Goal: Entertainment & Leisure: Browse casually

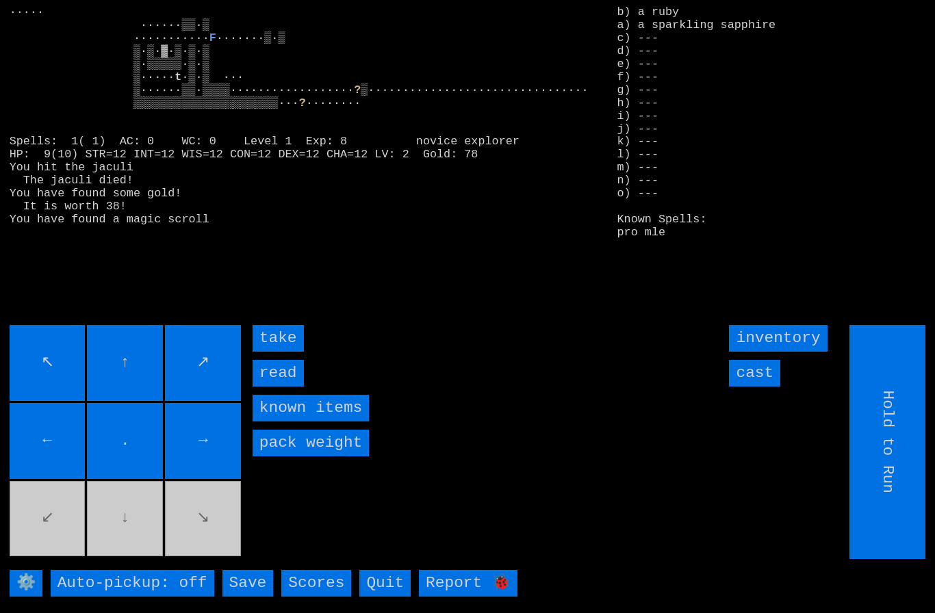
click at [277, 352] on input "take" at bounding box center [277, 338] width 51 height 27
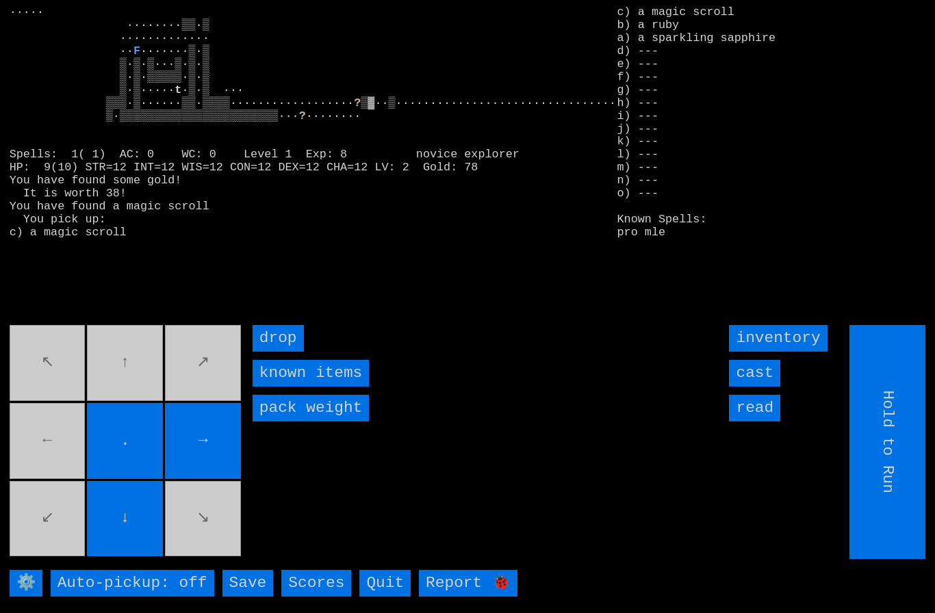
click at [57, 461] on movebuttons "↖ ↑ ↗ ← . → ↙ ↓ ↘" at bounding box center [127, 442] width 234 height 234
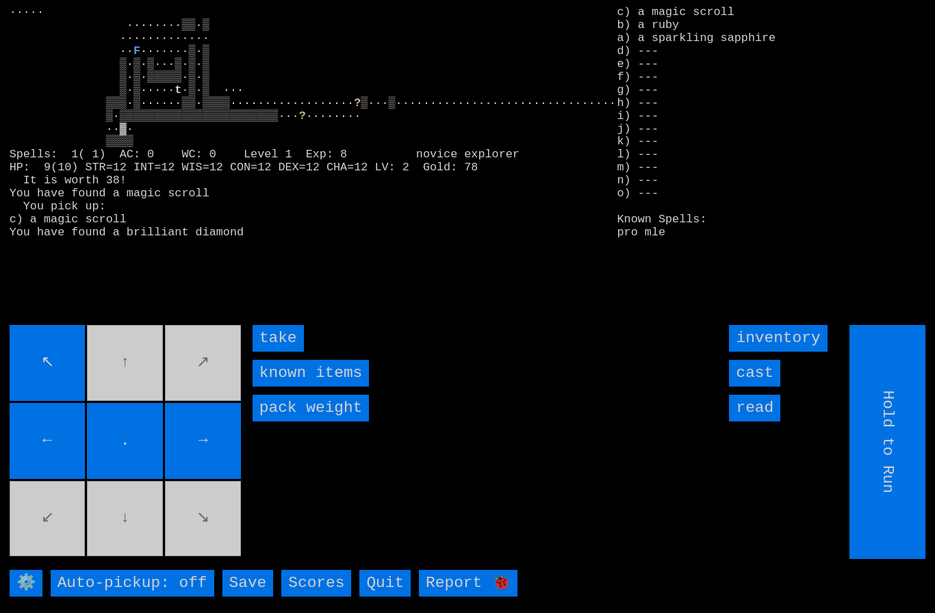
click at [278, 352] on input "take" at bounding box center [277, 338] width 51 height 27
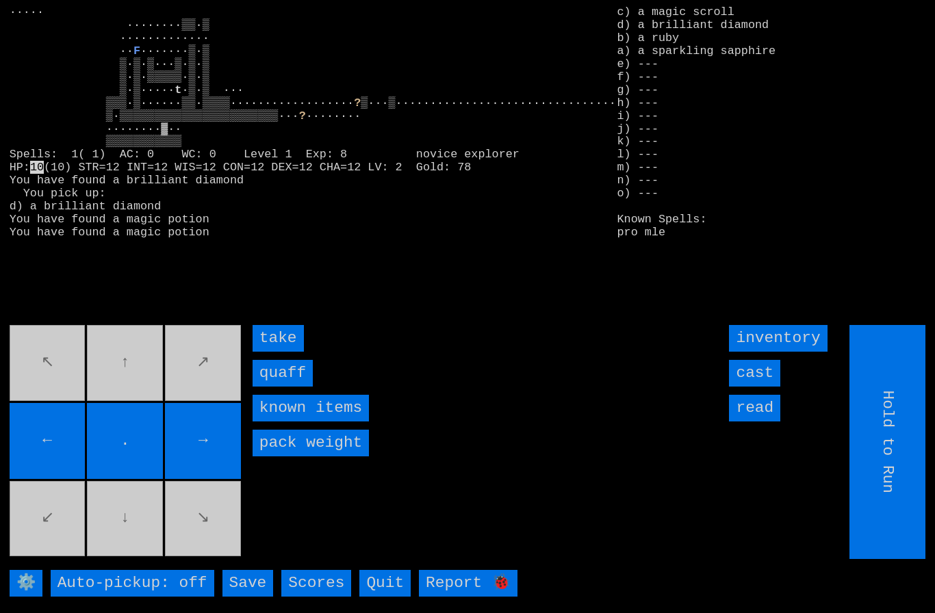
click at [285, 387] on input "quaff" at bounding box center [282, 373] width 60 height 27
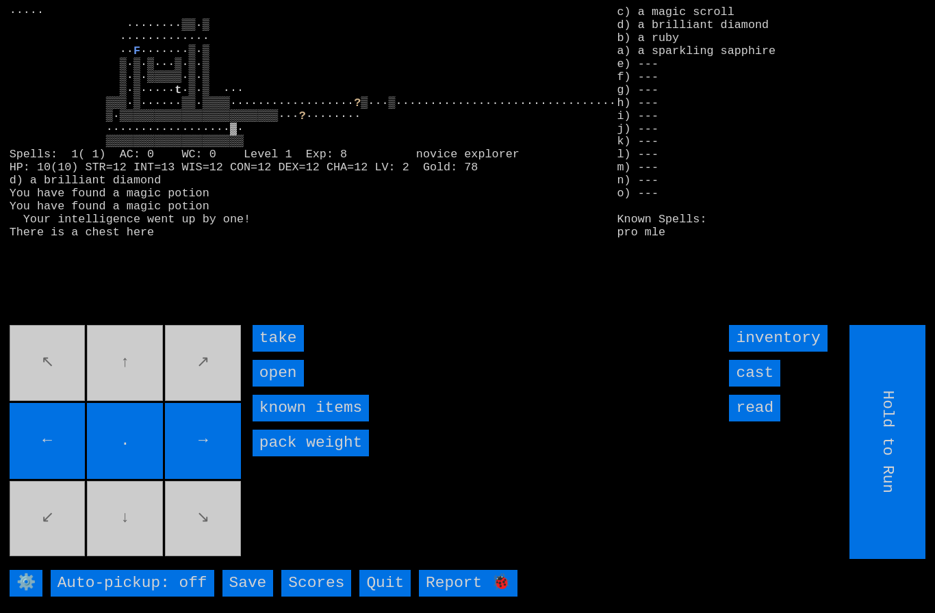
click at [282, 352] on input "take" at bounding box center [277, 338] width 51 height 27
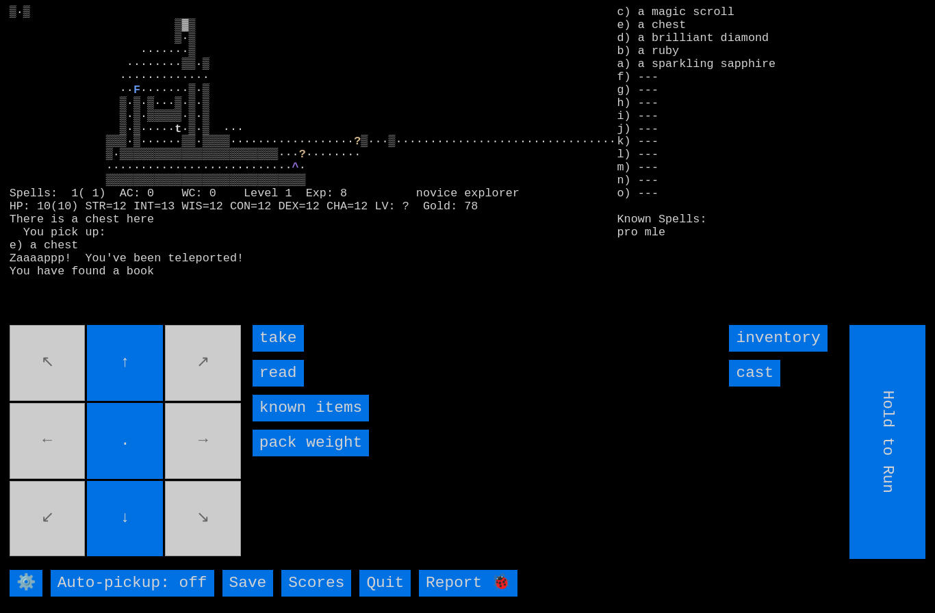
click at [281, 387] on input "read" at bounding box center [277, 373] width 51 height 27
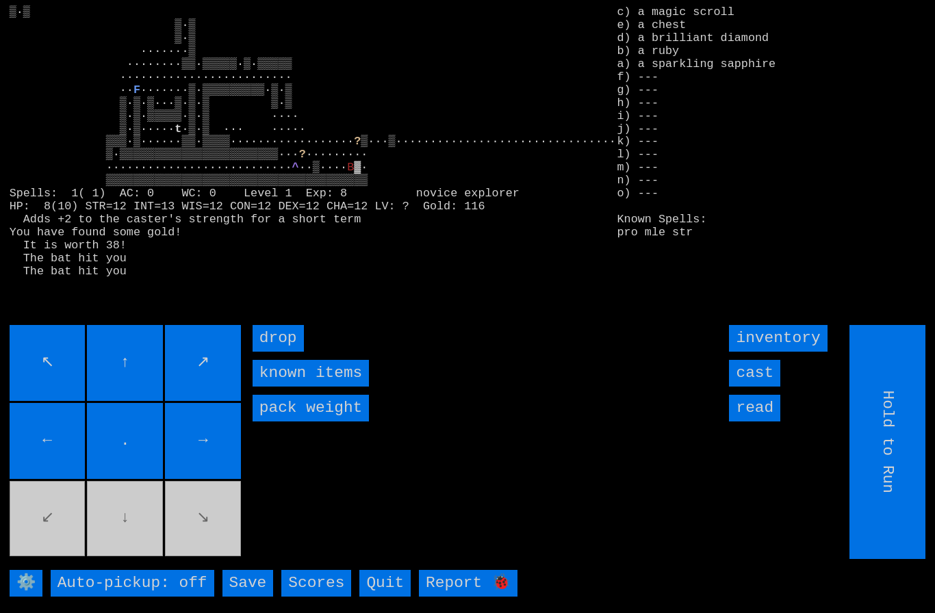
click at [763, 387] on input "cast" at bounding box center [754, 373] width 51 height 27
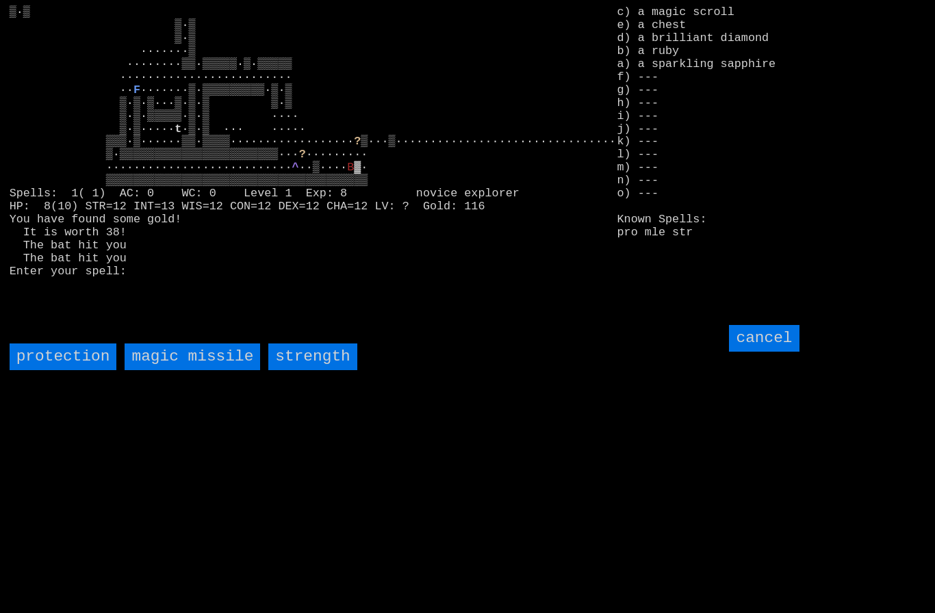
click at [193, 370] on missile "magic missile" at bounding box center [192, 356] width 135 height 27
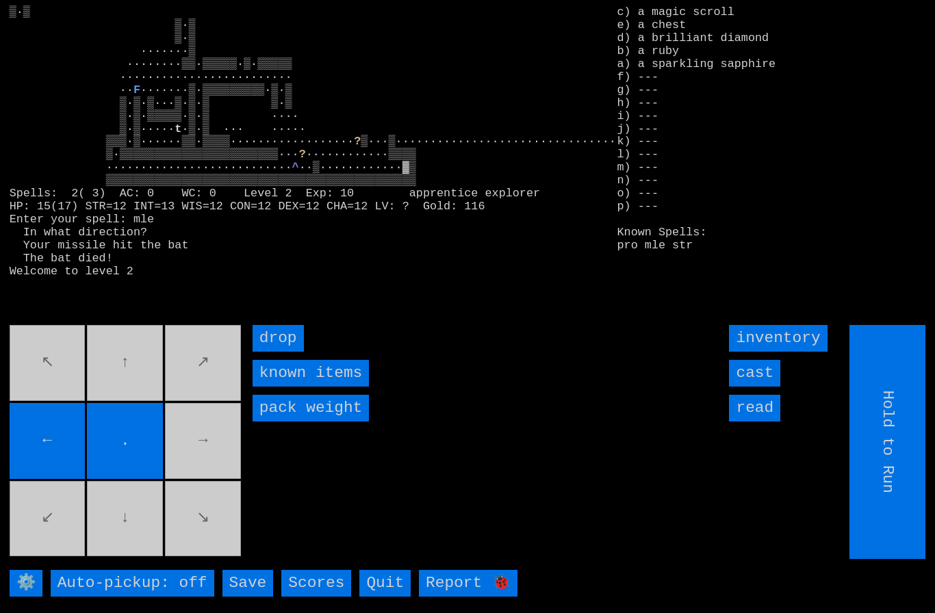
click at [209, 471] on movebuttons "↖ ↑ ↗ ← . → ↙ ↓ ↘" at bounding box center [127, 442] width 234 height 234
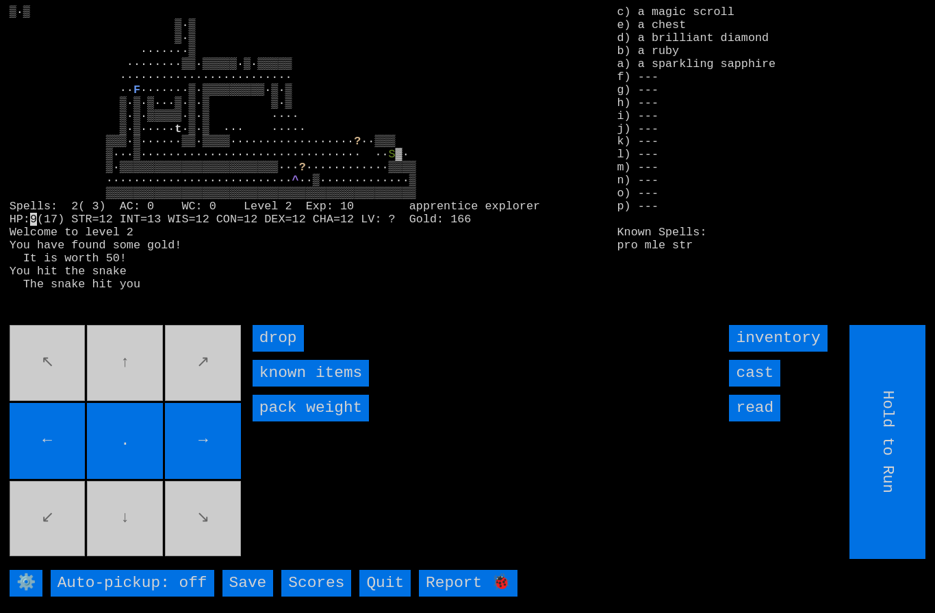
click at [760, 387] on input "cast" at bounding box center [754, 373] width 51 height 27
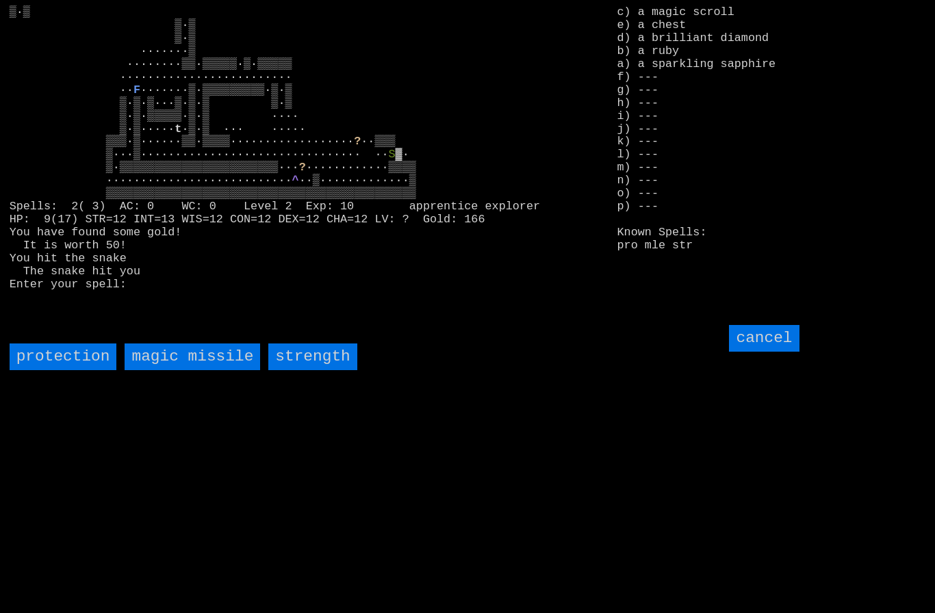
click at [198, 370] on missile "magic missile" at bounding box center [192, 356] width 135 height 27
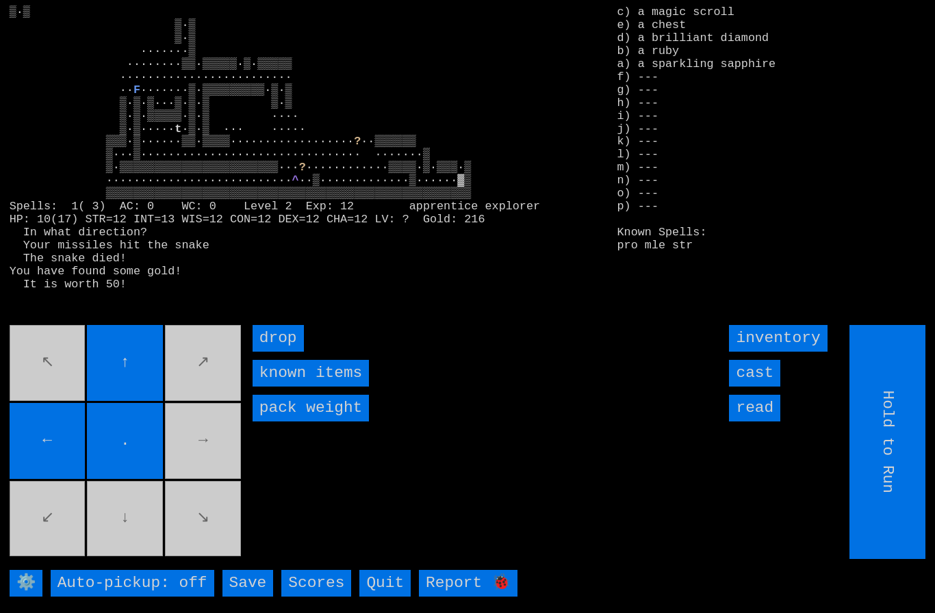
click at [227, 464] on movebuttons "↖ ↑ ↗ ← . → ↙ ↓ ↘" at bounding box center [127, 442] width 234 height 234
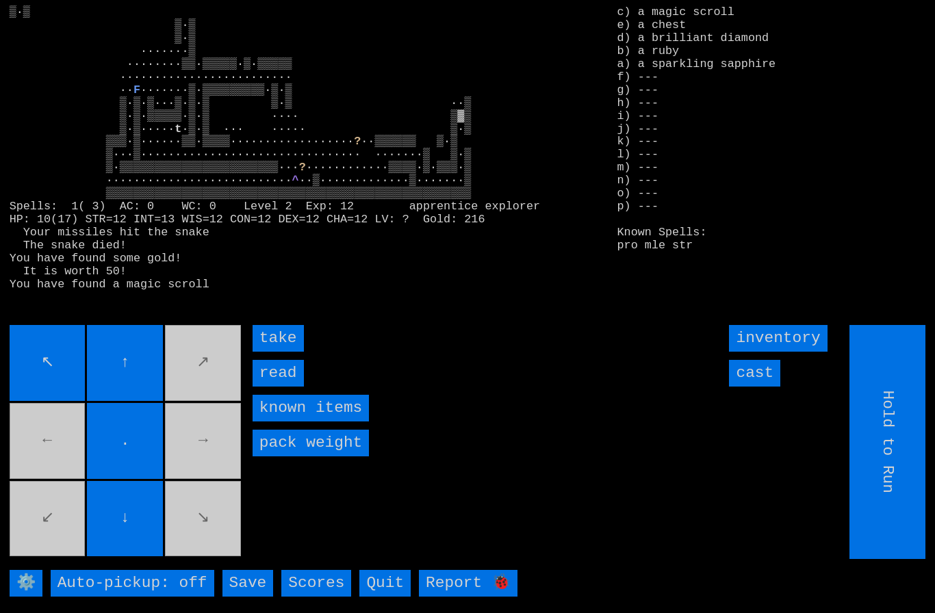
click at [278, 352] on input "take" at bounding box center [277, 338] width 51 height 27
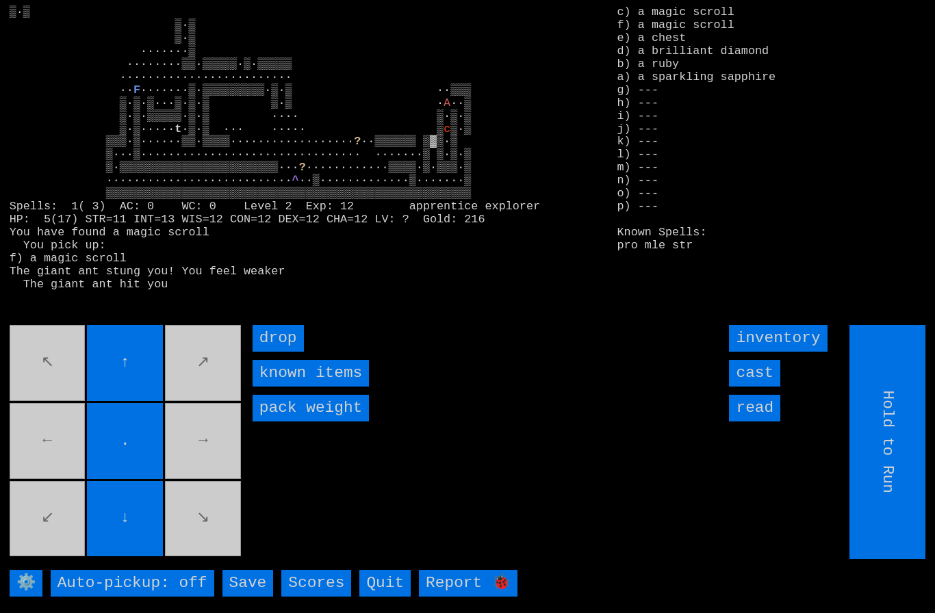
click at [762, 387] on input "cast" at bounding box center [754, 373] width 51 height 27
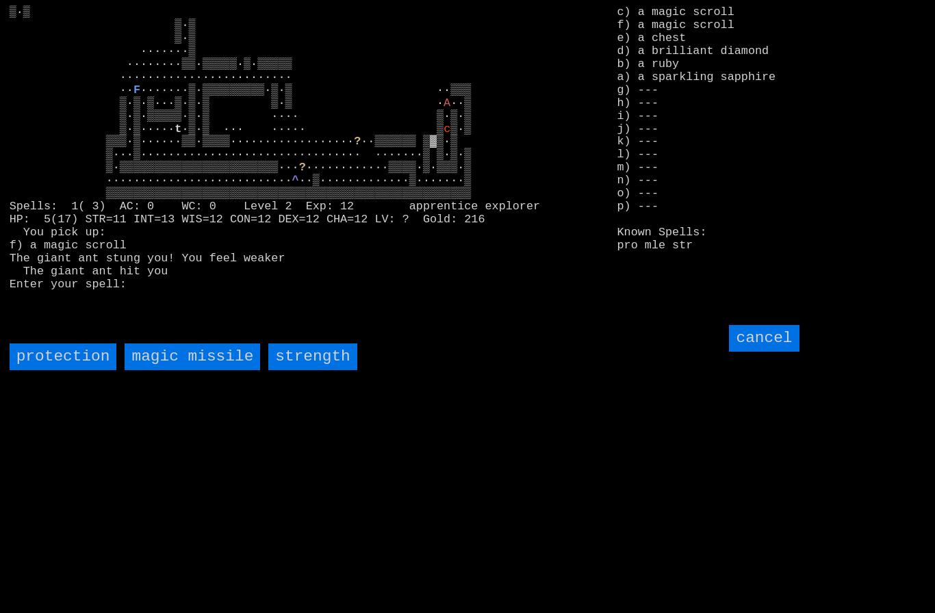
click at [166, 370] on missile "magic missile" at bounding box center [192, 356] width 135 height 27
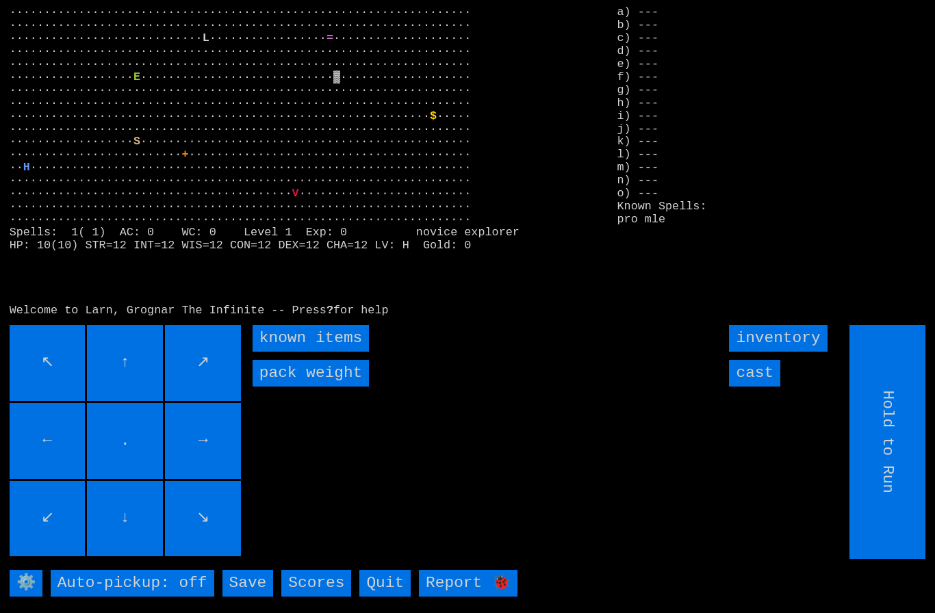
type input "Choose Direction"
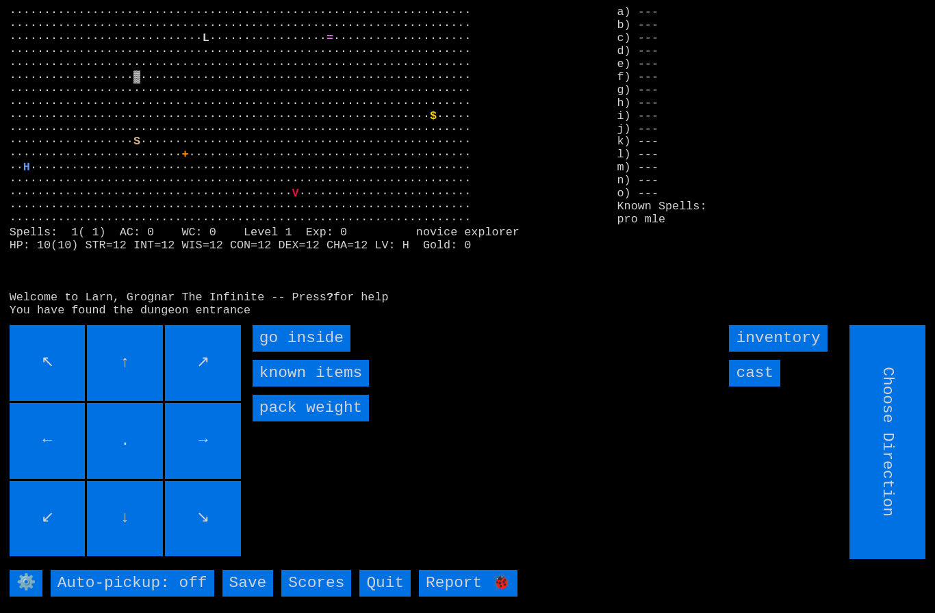
type input "Hold to Run"
click at [307, 352] on inside "go inside" at bounding box center [301, 338] width 98 height 27
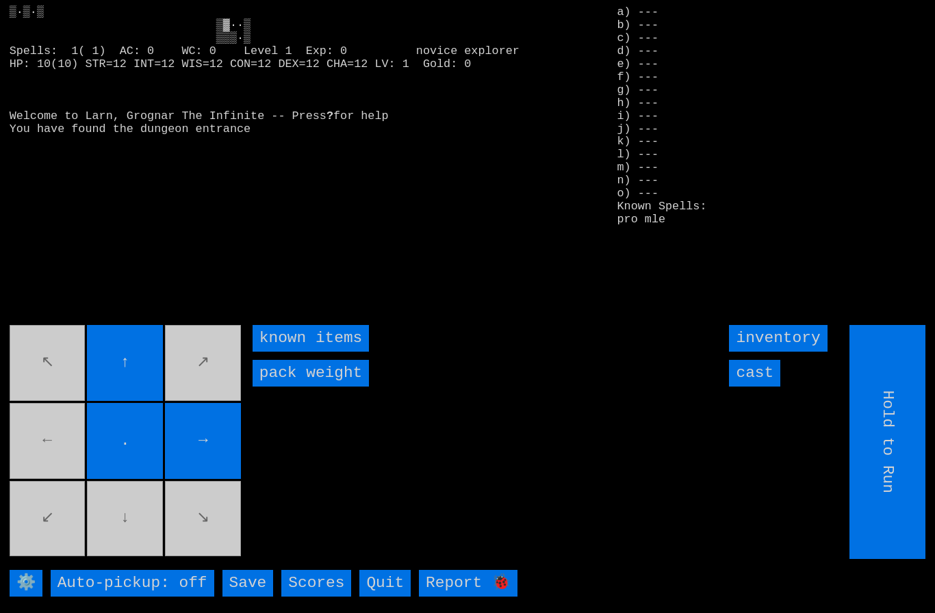
click at [39, 459] on movebuttons "↖ ↑ ↗ ← . → ↙ ↓ ↘" at bounding box center [127, 442] width 234 height 234
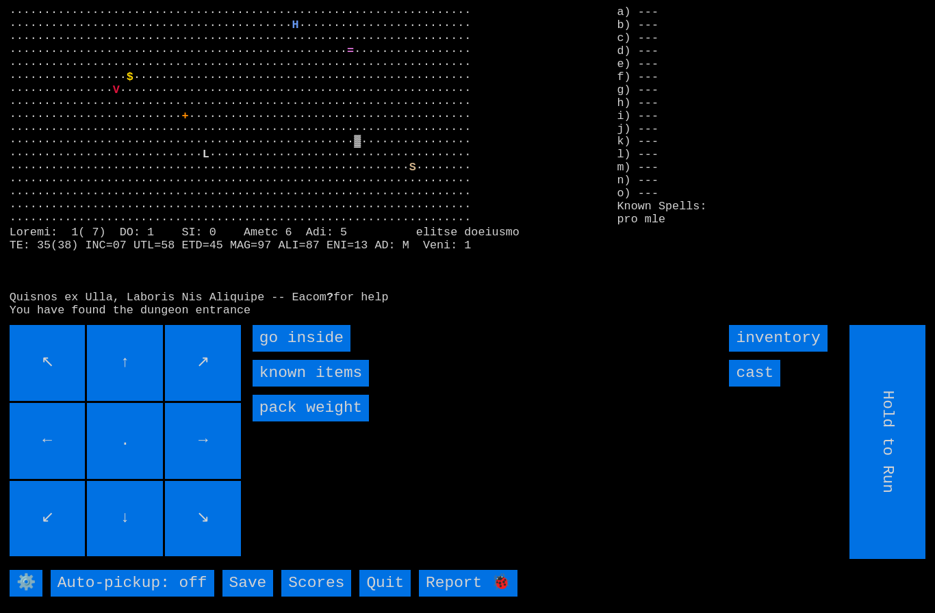
click at [294, 352] on inside "go inside" at bounding box center [301, 338] width 98 height 27
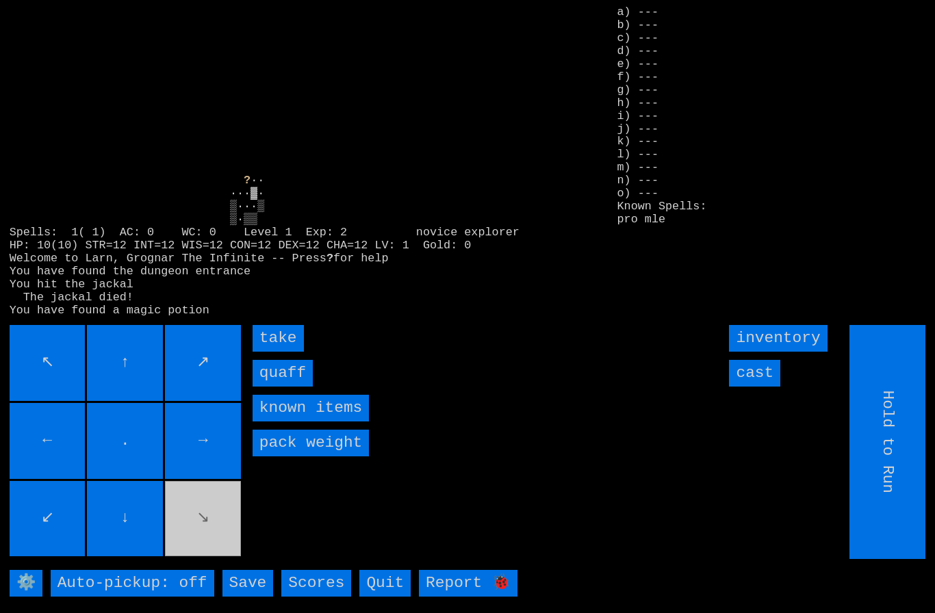
click at [279, 387] on input "quaff" at bounding box center [282, 373] width 60 height 27
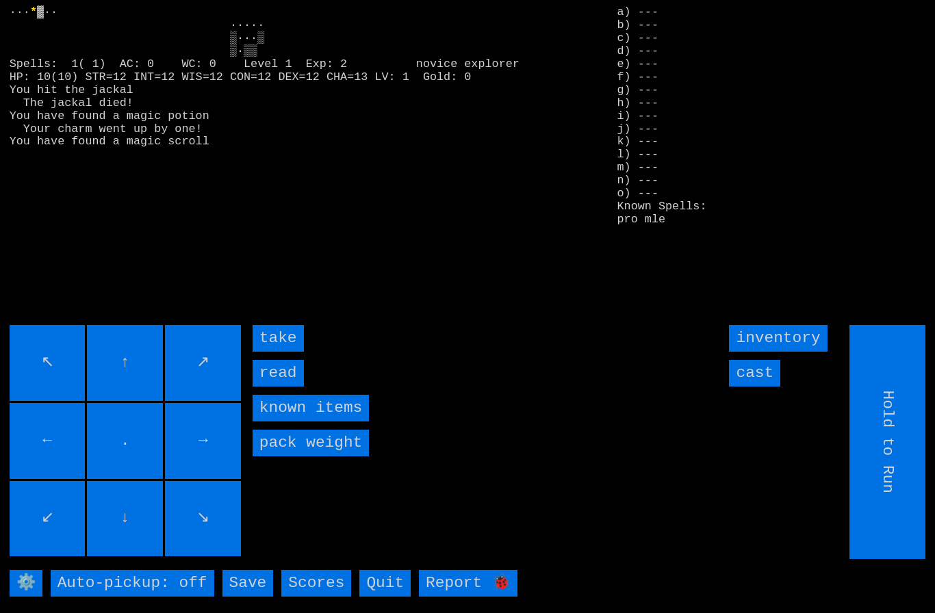
click at [286, 352] on input "take" at bounding box center [277, 338] width 51 height 27
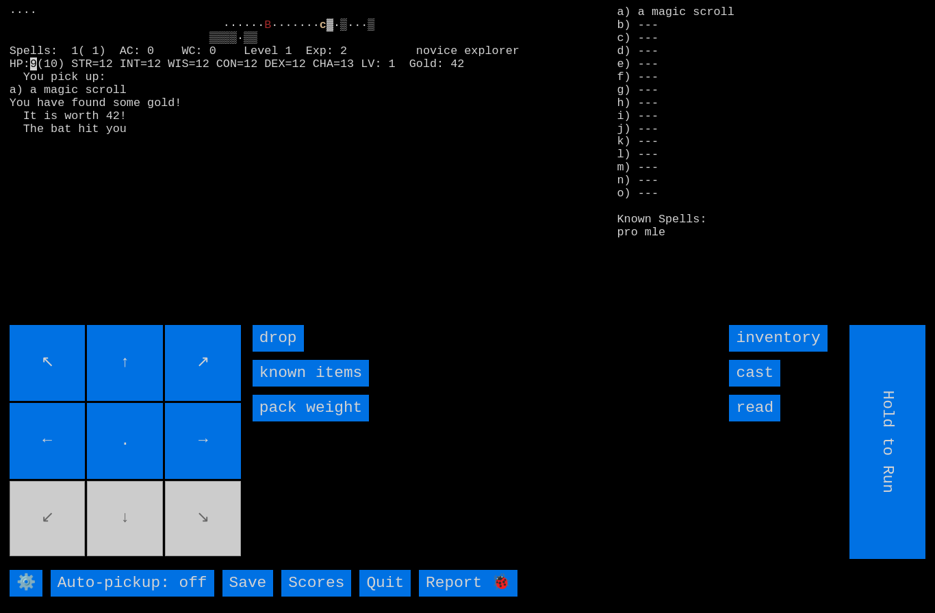
click at [760, 387] on input "cast" at bounding box center [754, 373] width 51 height 27
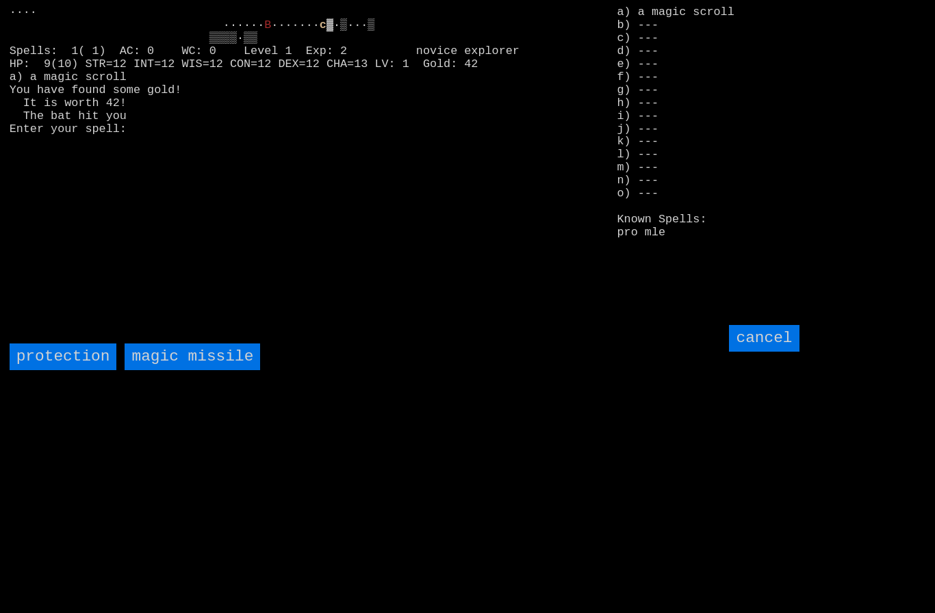
click at [229, 370] on missile "magic missile" at bounding box center [192, 356] width 135 height 27
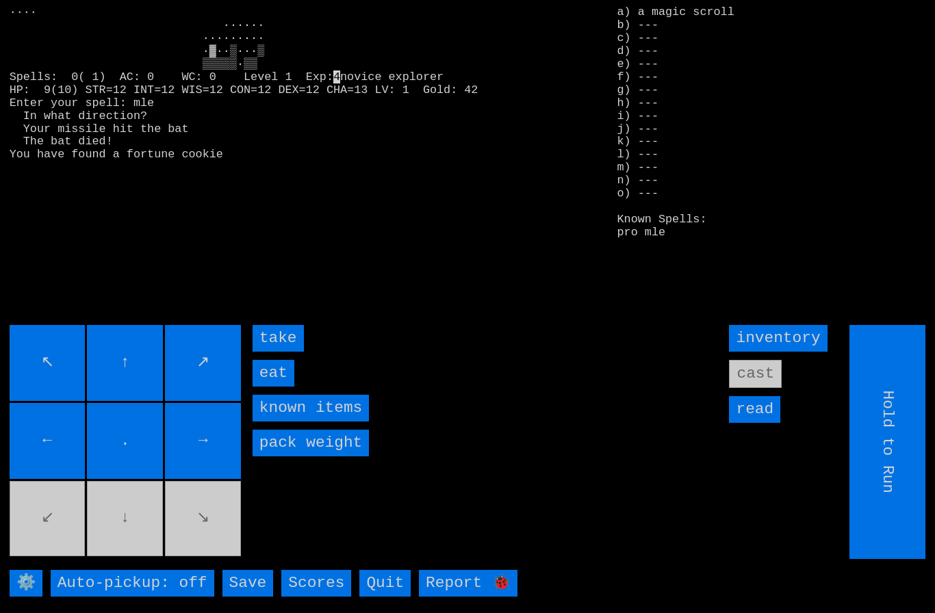
click at [281, 387] on input "eat" at bounding box center [273, 373] width 42 height 27
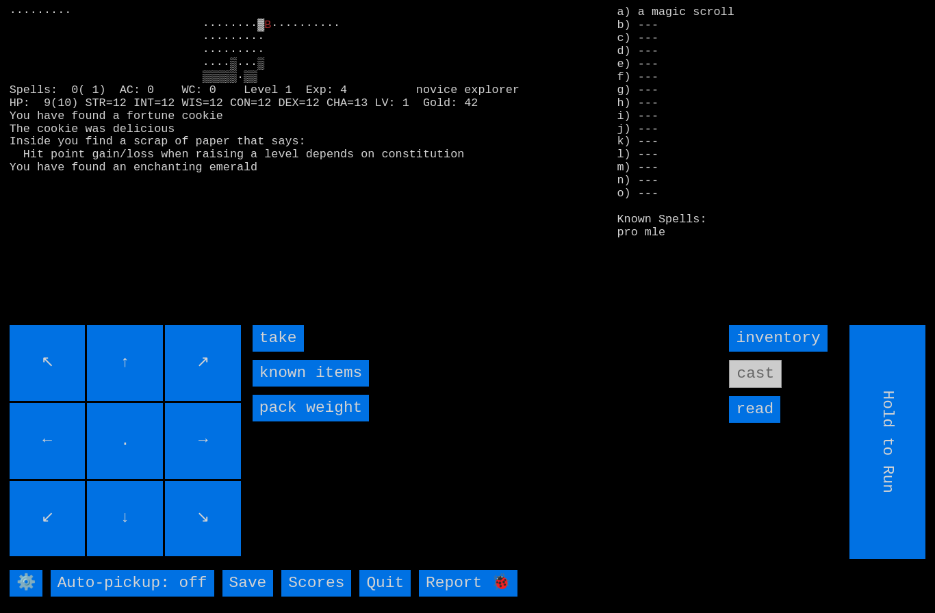
click at [291, 352] on input "take" at bounding box center [277, 338] width 51 height 27
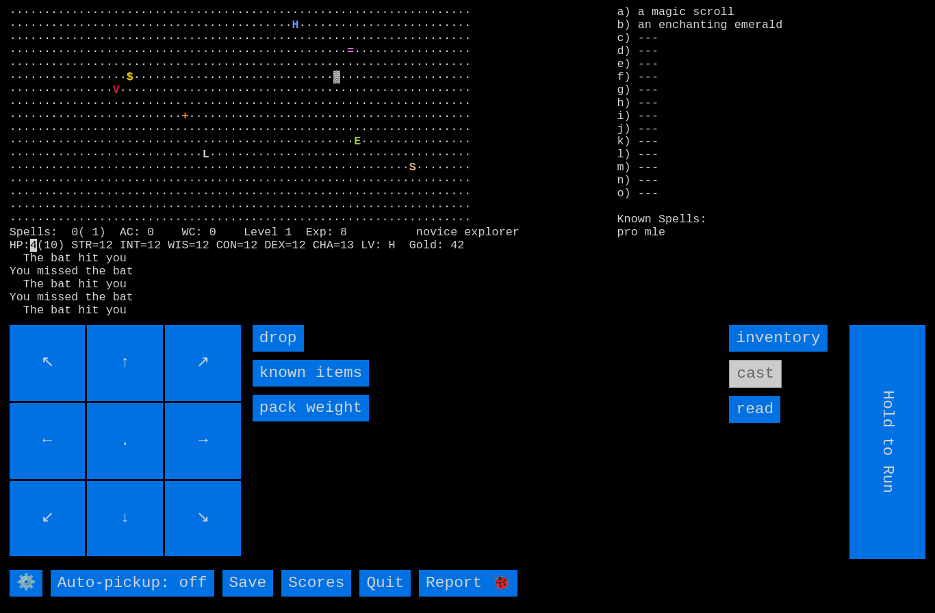
type input "Choose Direction"
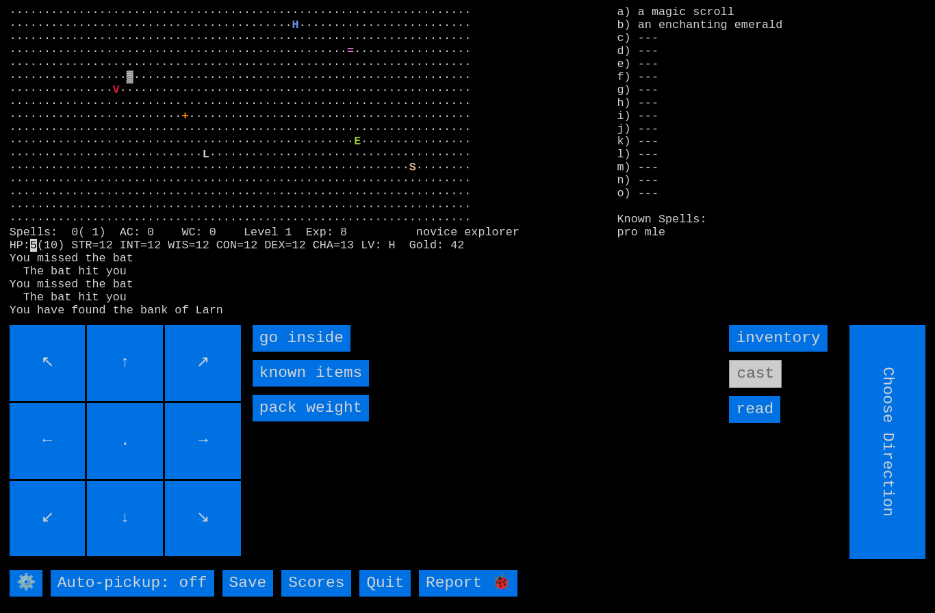
type input "Hold to Run"
click at [317, 352] on inside "go inside" at bounding box center [301, 338] width 98 height 27
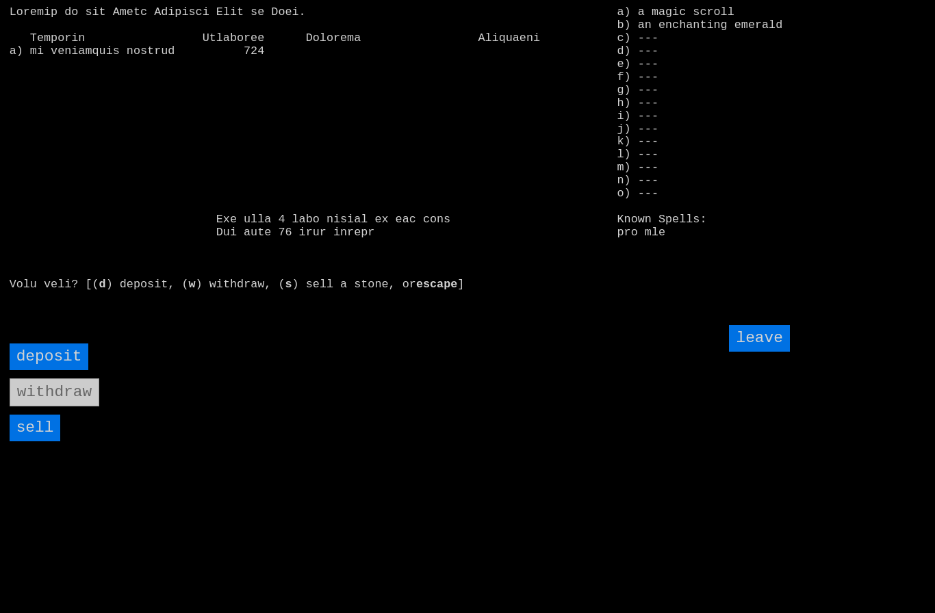
click at [37, 441] on input "sell" at bounding box center [35, 428] width 51 height 27
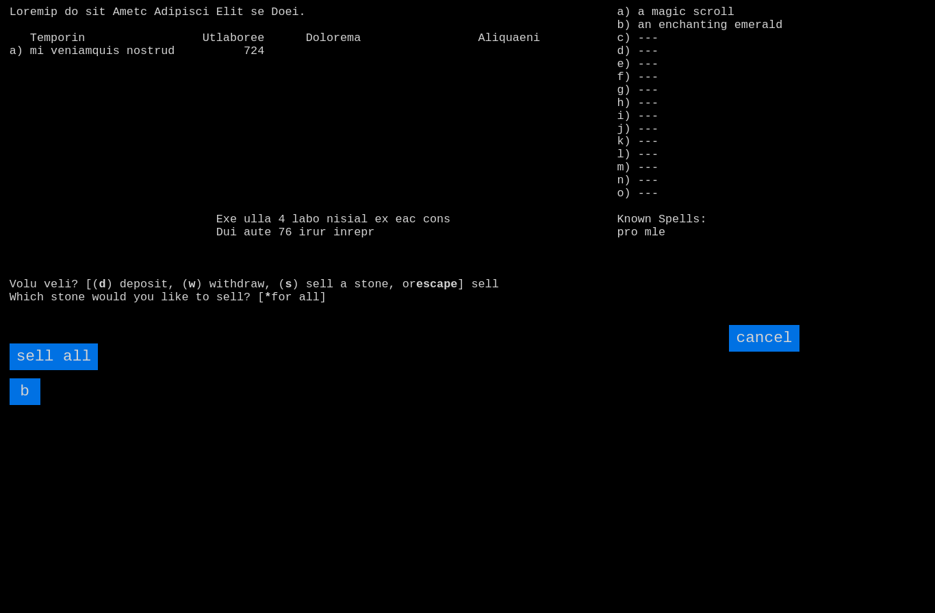
click at [766, 352] on input "cancel" at bounding box center [764, 338] width 70 height 27
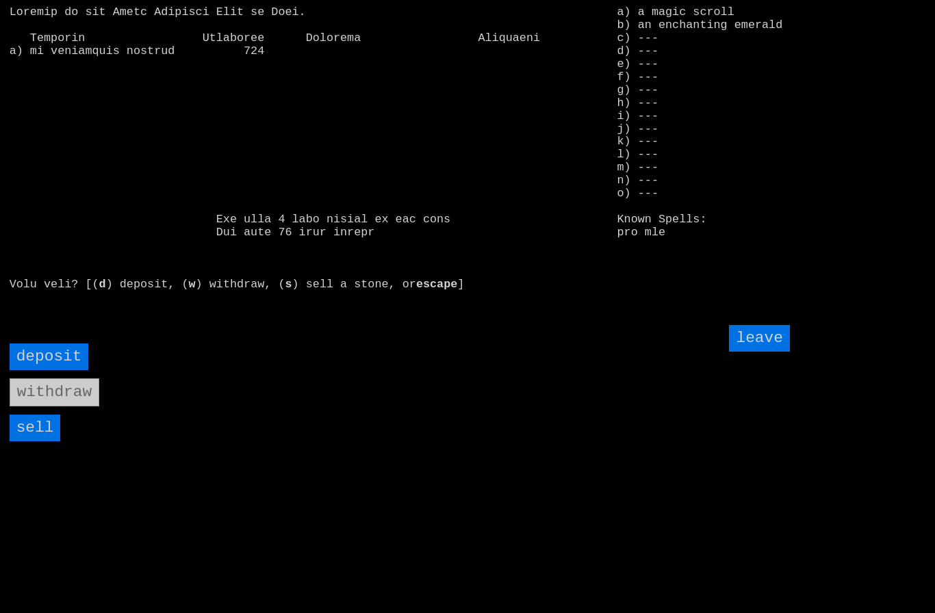
click at [36, 441] on input "sell" at bounding box center [35, 428] width 51 height 27
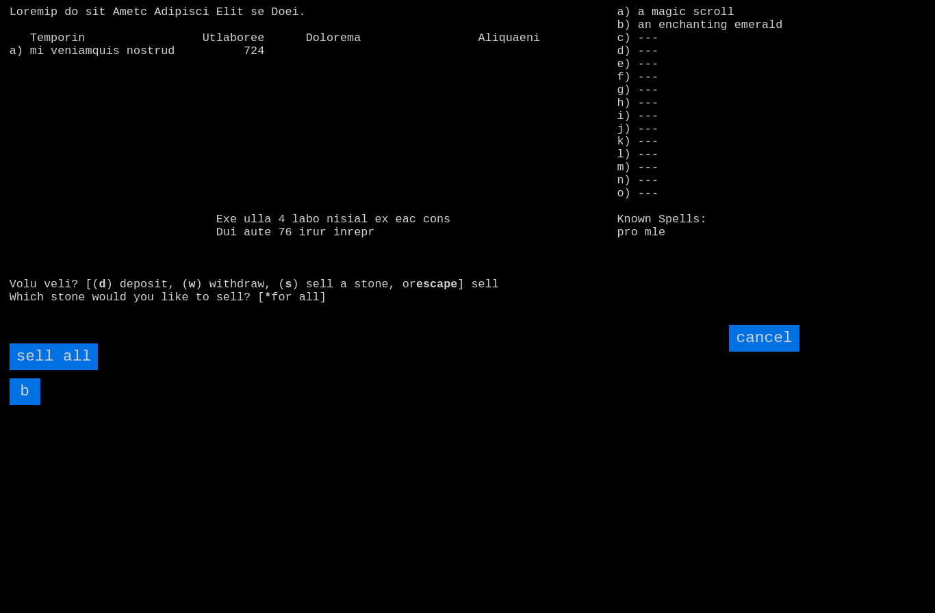
click at [48, 370] on all "sell all" at bounding box center [54, 356] width 88 height 27
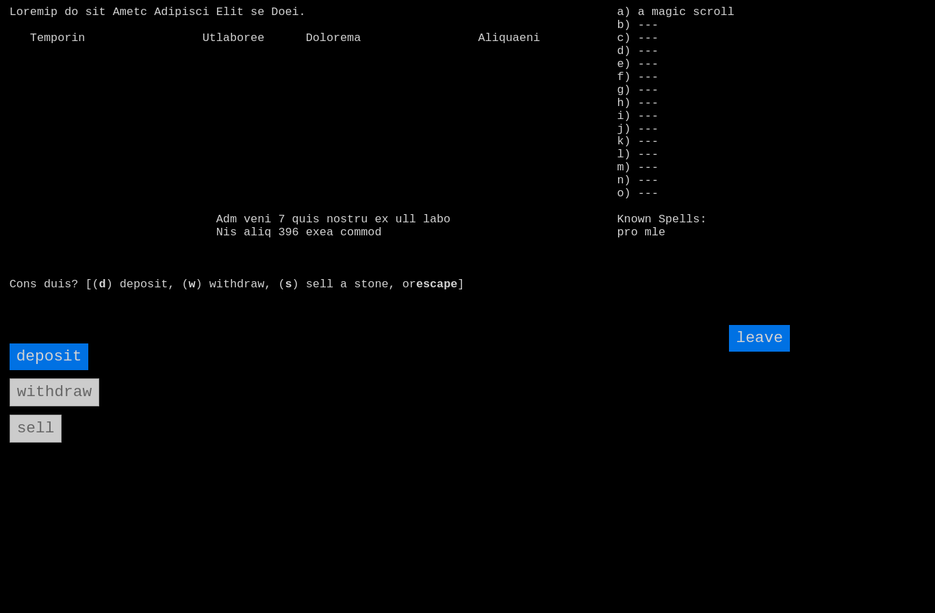
click at [50, 370] on input "deposit" at bounding box center [49, 356] width 79 height 27
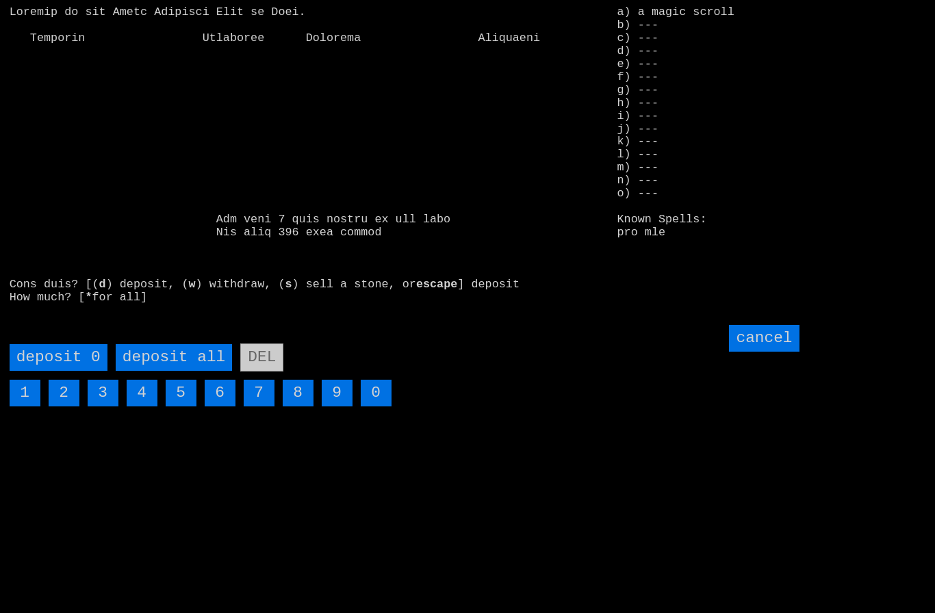
click at [188, 371] on all "deposit all" at bounding box center [174, 357] width 116 height 27
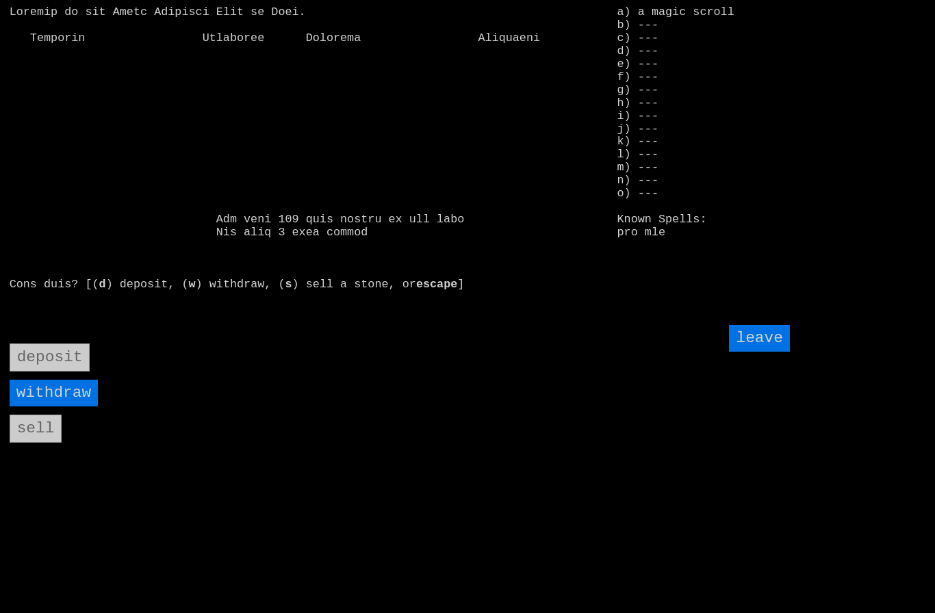
click at [757, 352] on input "leave" at bounding box center [759, 338] width 60 height 27
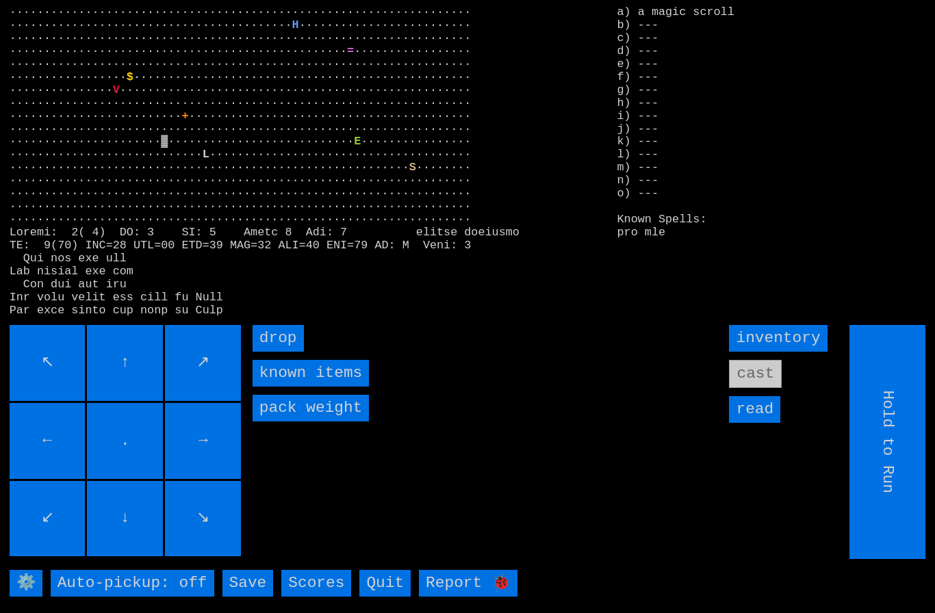
type input "Choose Direction"
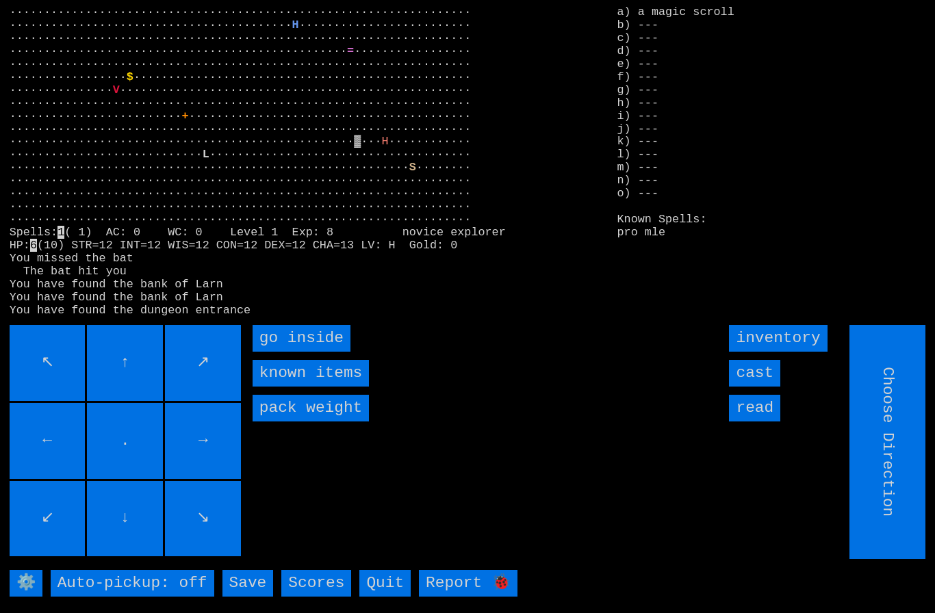
type input "Hold to Run"
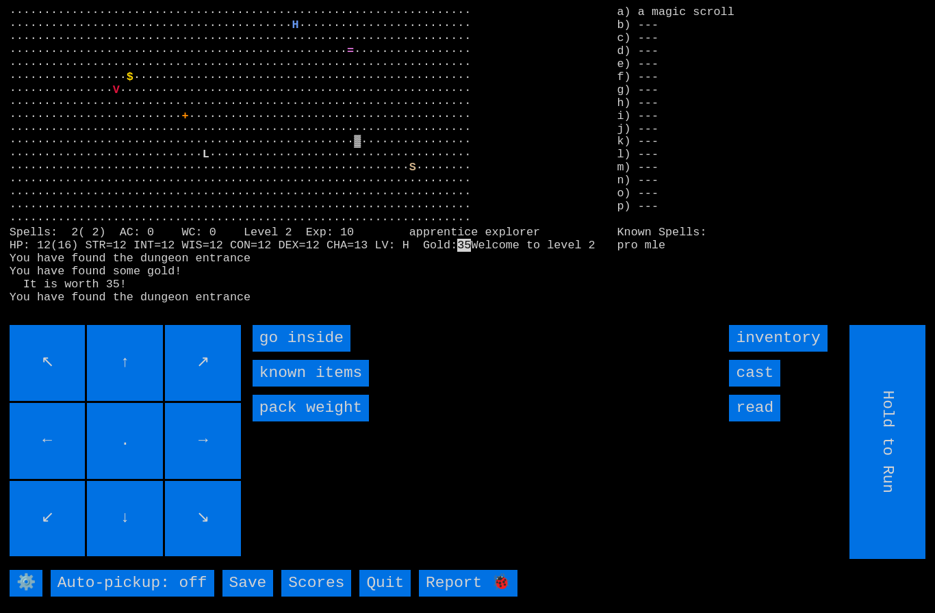
click at [296, 352] on inside "go inside" at bounding box center [301, 338] width 98 height 27
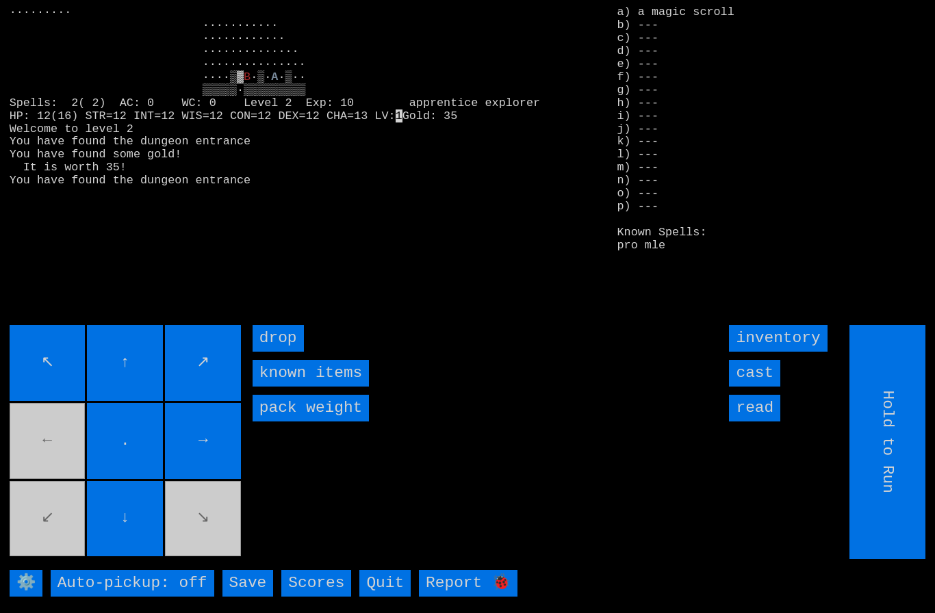
click at [760, 387] on input "cast" at bounding box center [754, 373] width 51 height 27
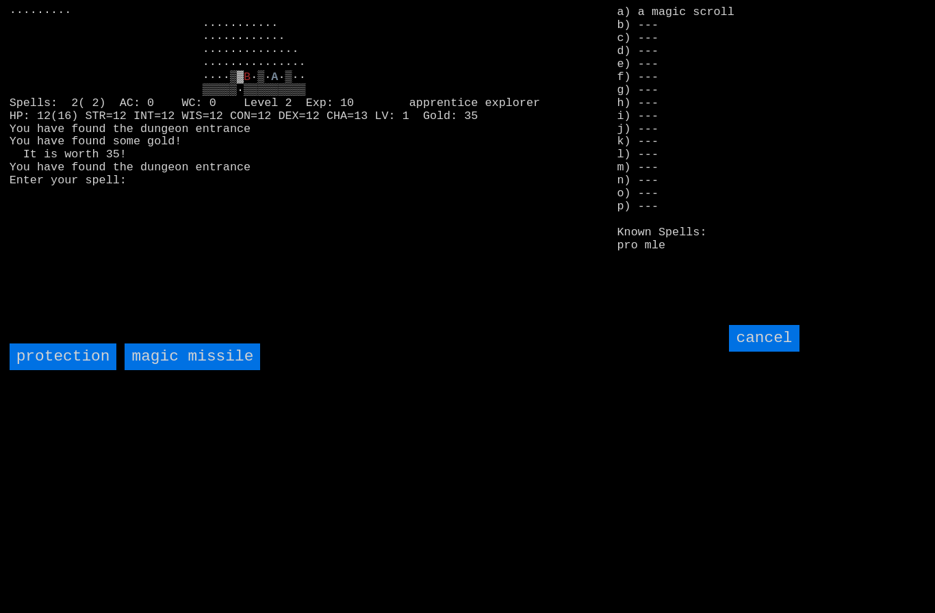
click at [179, 370] on missile "magic missile" at bounding box center [192, 356] width 135 height 27
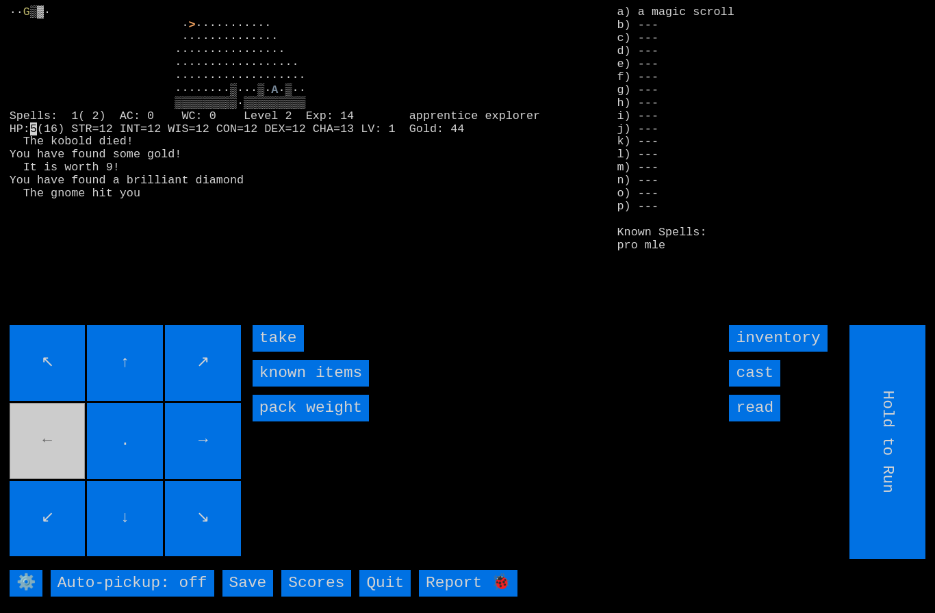
click at [764, 387] on input "cast" at bounding box center [754, 373] width 51 height 27
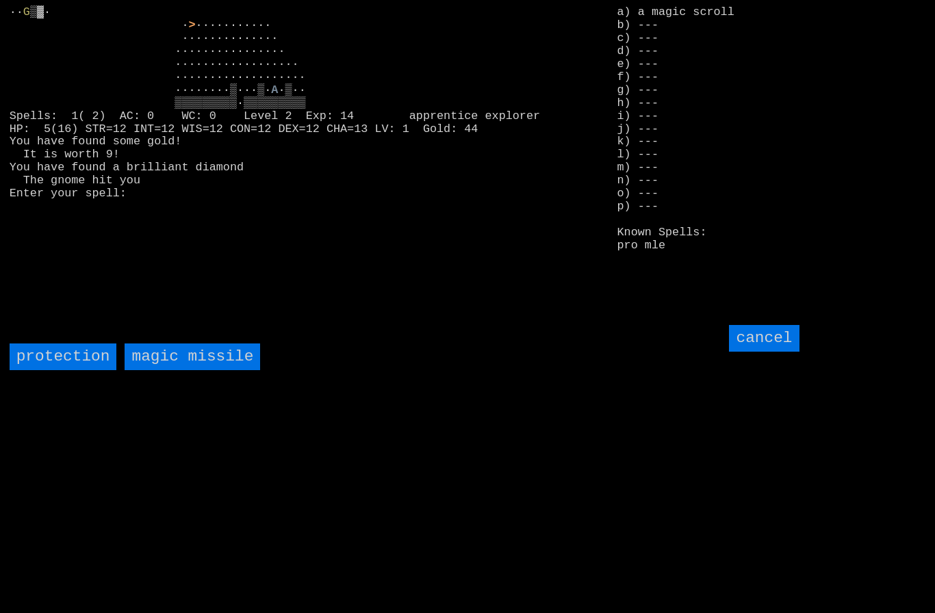
click at [177, 370] on missile "magic missile" at bounding box center [192, 356] width 135 height 27
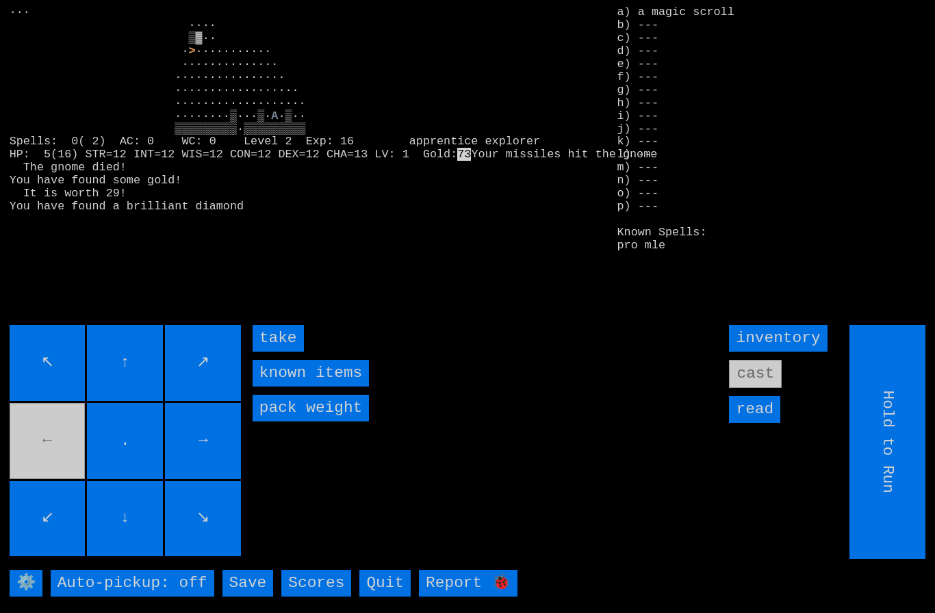
click at [282, 352] on input "take" at bounding box center [277, 338] width 51 height 27
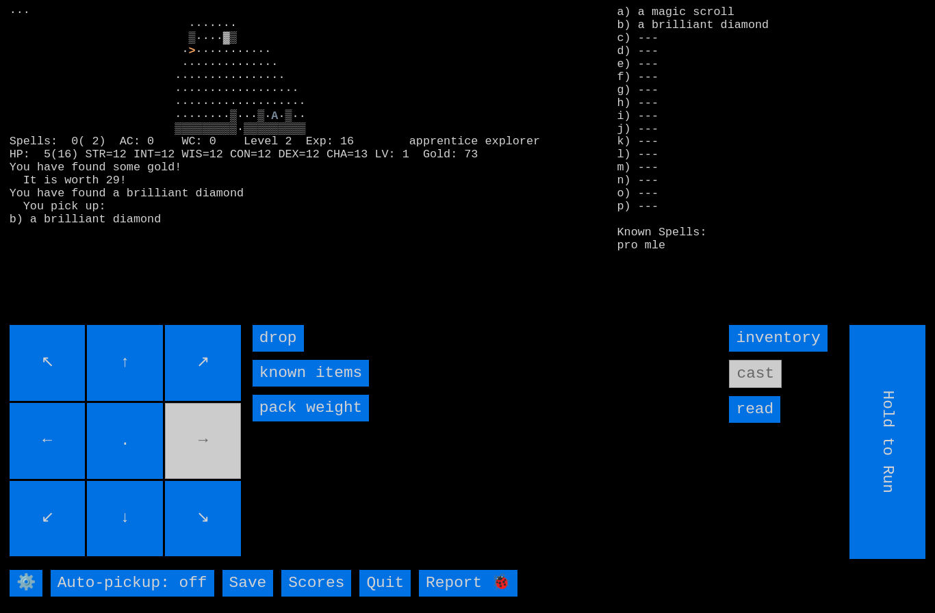
click at [204, 466] on movebuttons "↖ ↑ ↗ ← . → ↙ ↓ ↘" at bounding box center [127, 442] width 234 height 234
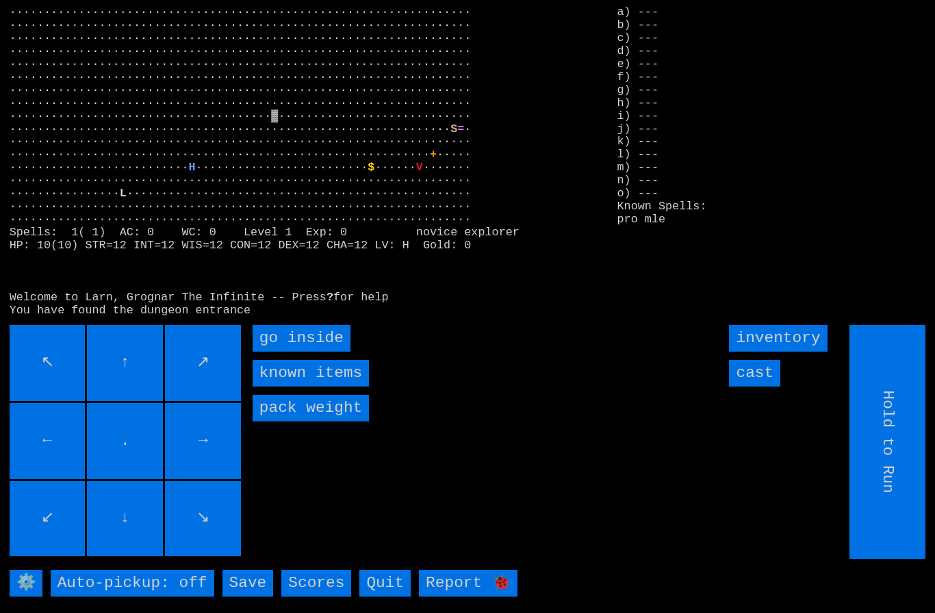
click at [306, 352] on inside "go inside" at bounding box center [301, 338] width 98 height 27
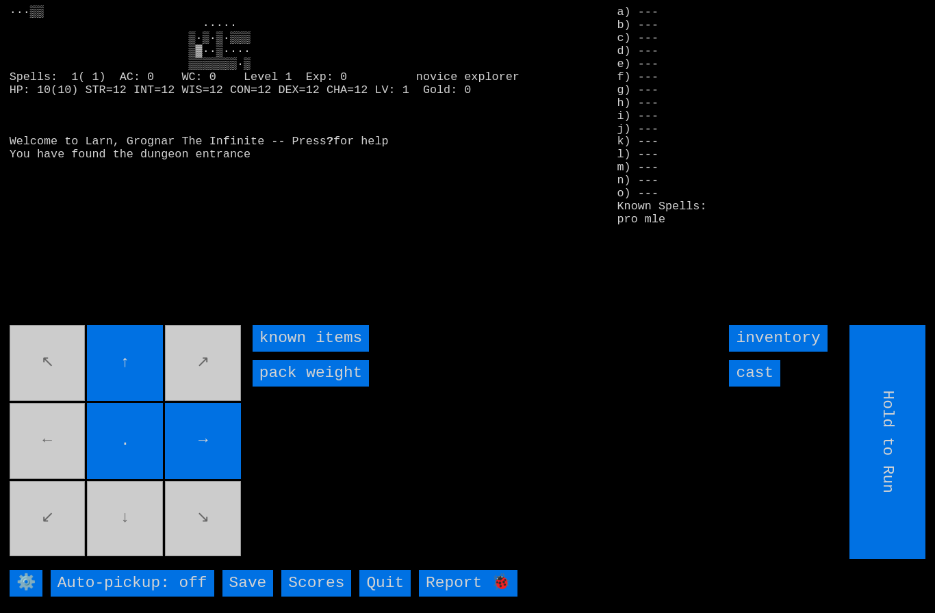
click at [27, 458] on movebuttons "↖ ↑ ↗ ← . → ↙ ↓ ↘" at bounding box center [127, 442] width 234 height 234
click at [38, 454] on movebuttons "↖ ↑ ↗ ← . → ↙ ↓ ↘" at bounding box center [127, 442] width 234 height 234
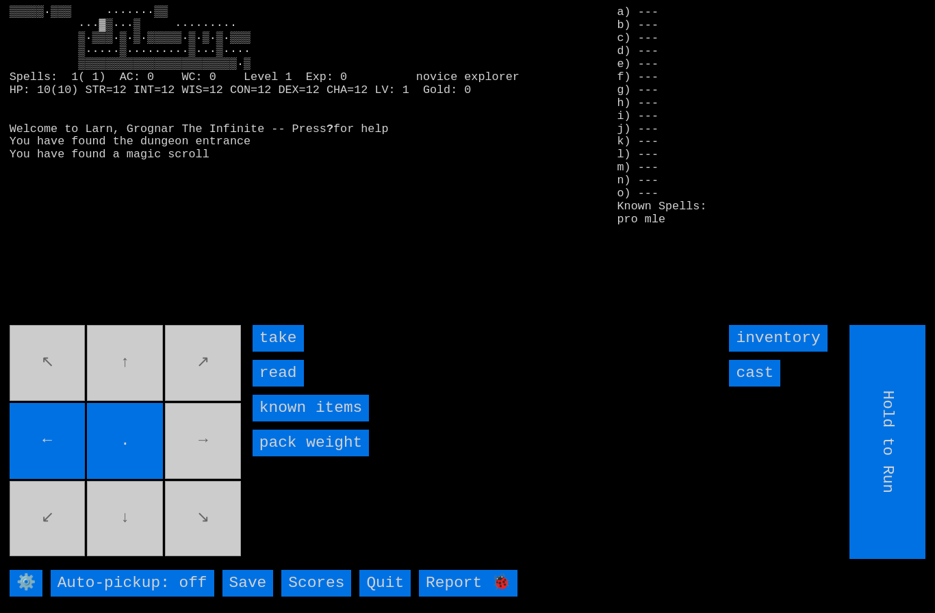
click at [277, 352] on input "take" at bounding box center [277, 338] width 51 height 27
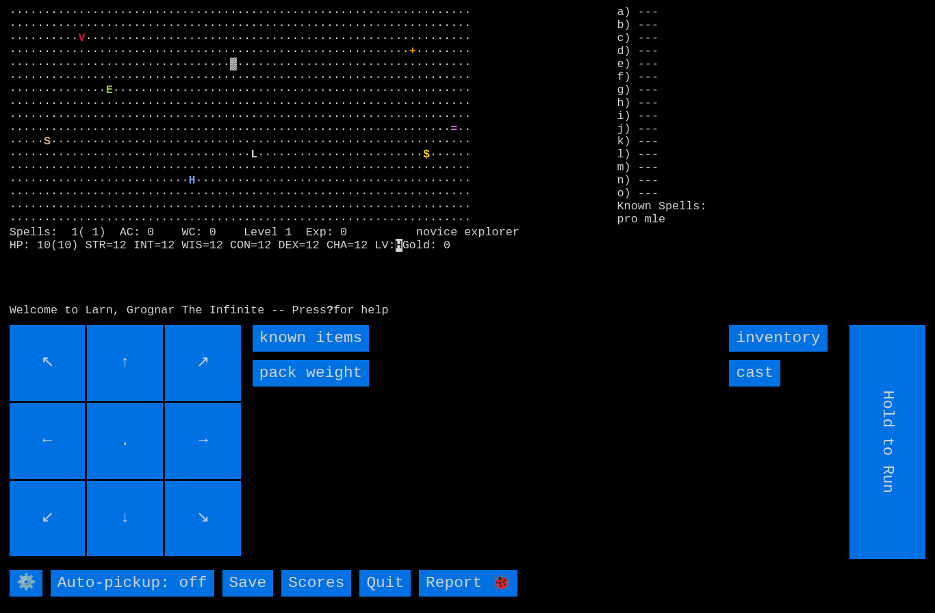
click at [51, 479] on input "←" at bounding box center [48, 441] width 76 height 76
type input "Choose Direction"
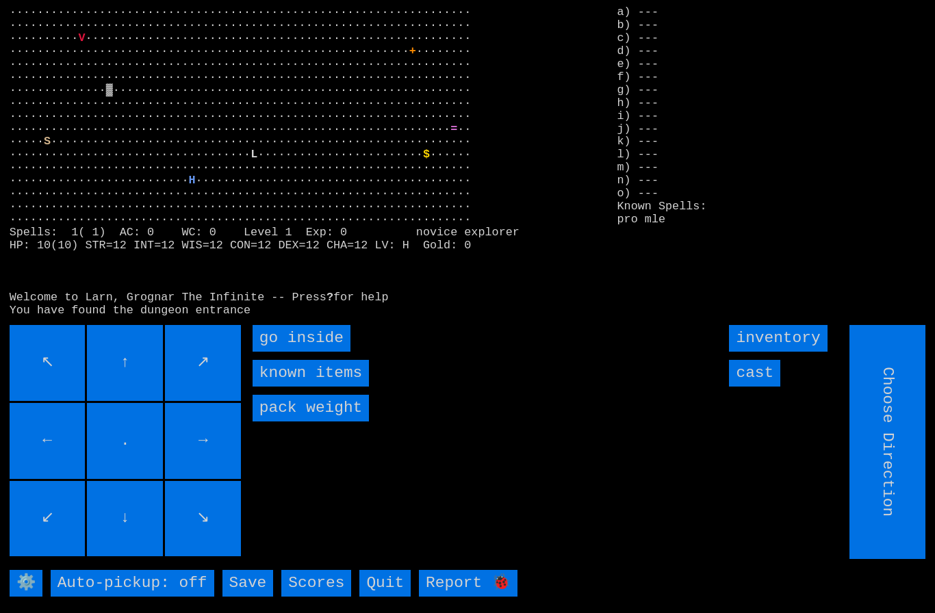
type input "Hold to Run"
click at [300, 352] on inside "go inside" at bounding box center [301, 338] width 98 height 27
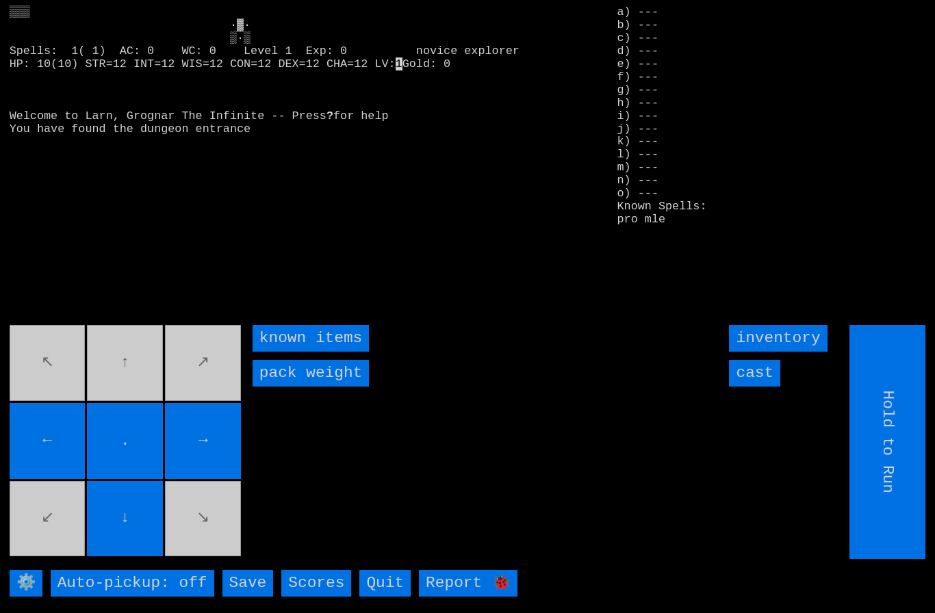
type input "Choose Direction"
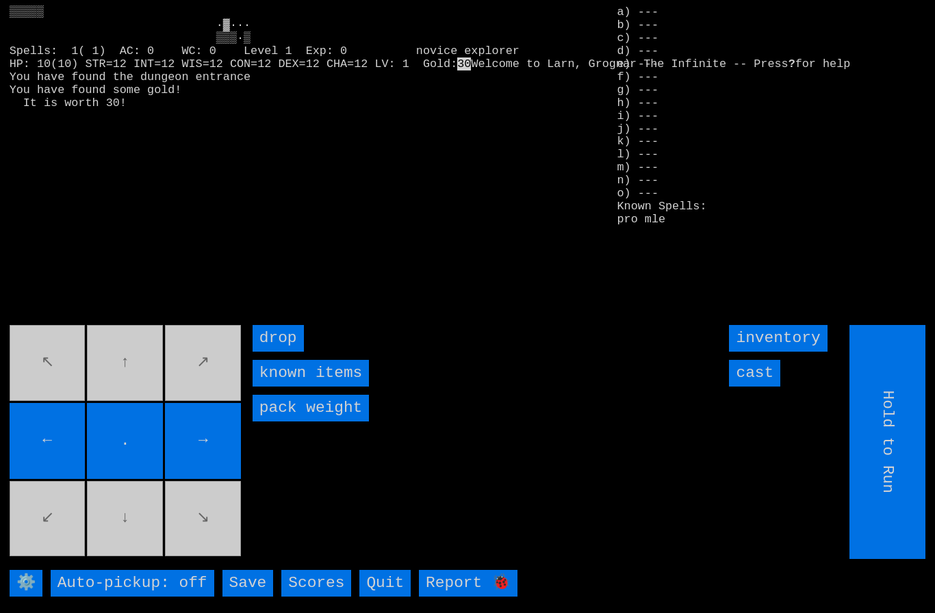
type input "Choose Direction"
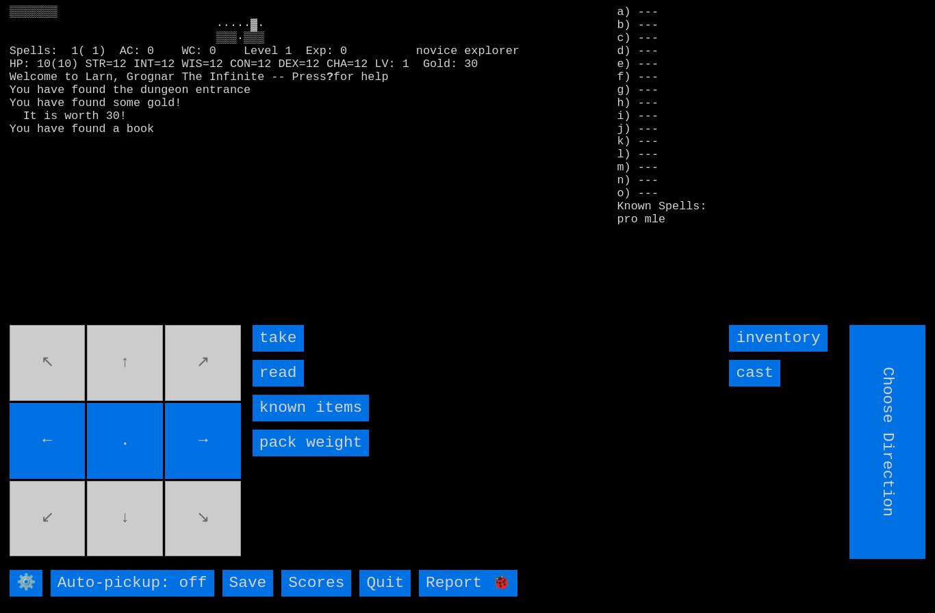
type input "Hold to Run"
click at [279, 387] on input "read" at bounding box center [277, 373] width 51 height 27
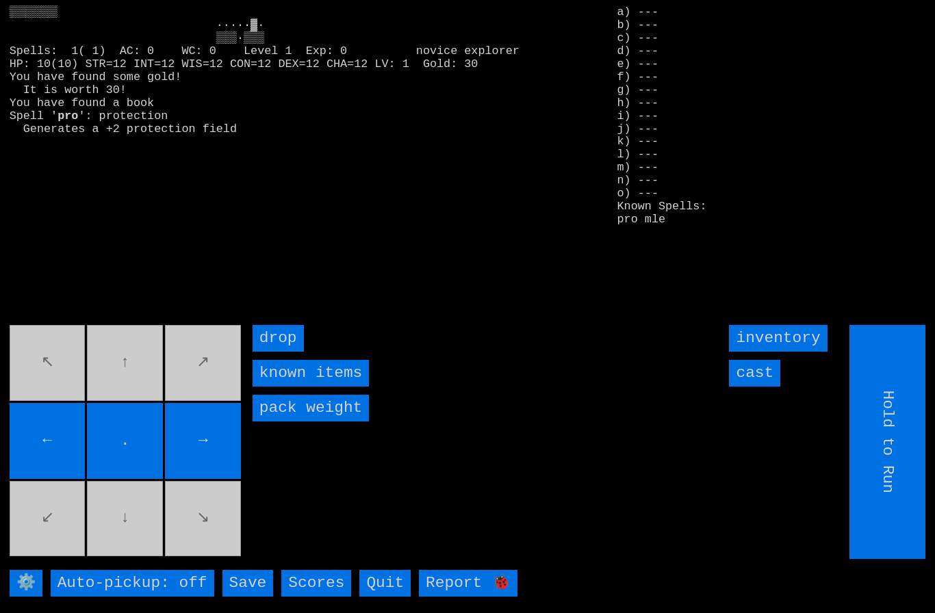
type input "Choose Direction"
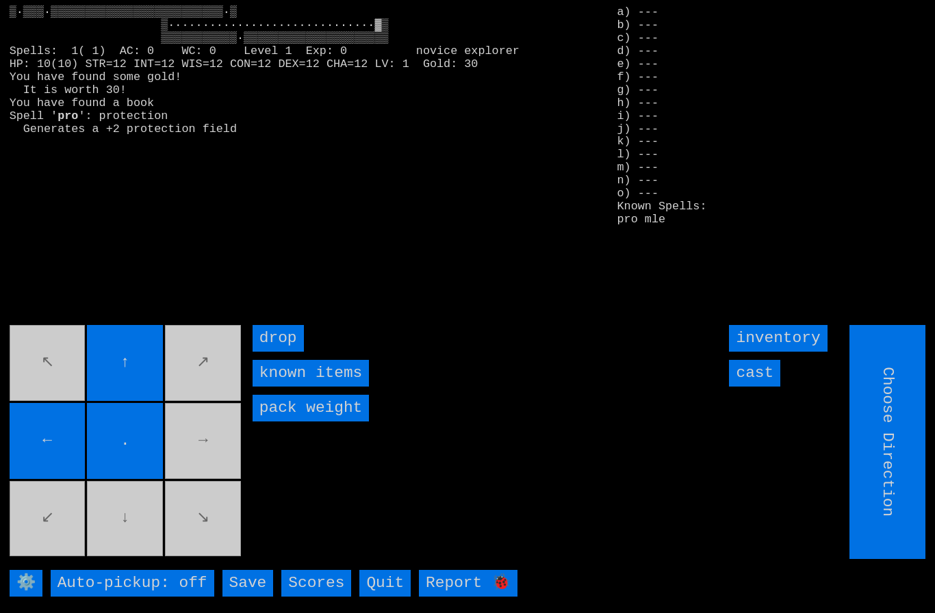
type input "Hold to Run"
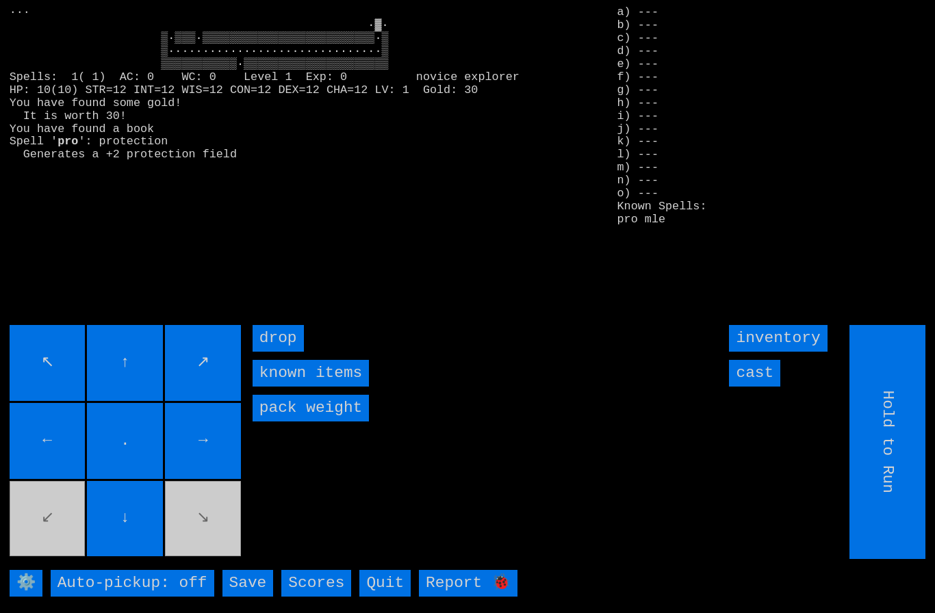
type input "Choose Direction"
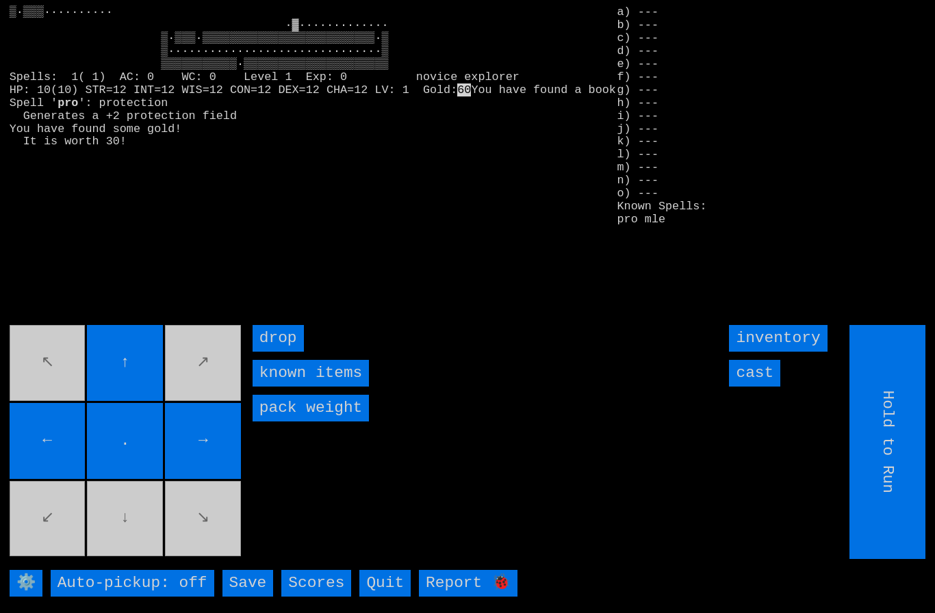
type input "Choose Direction"
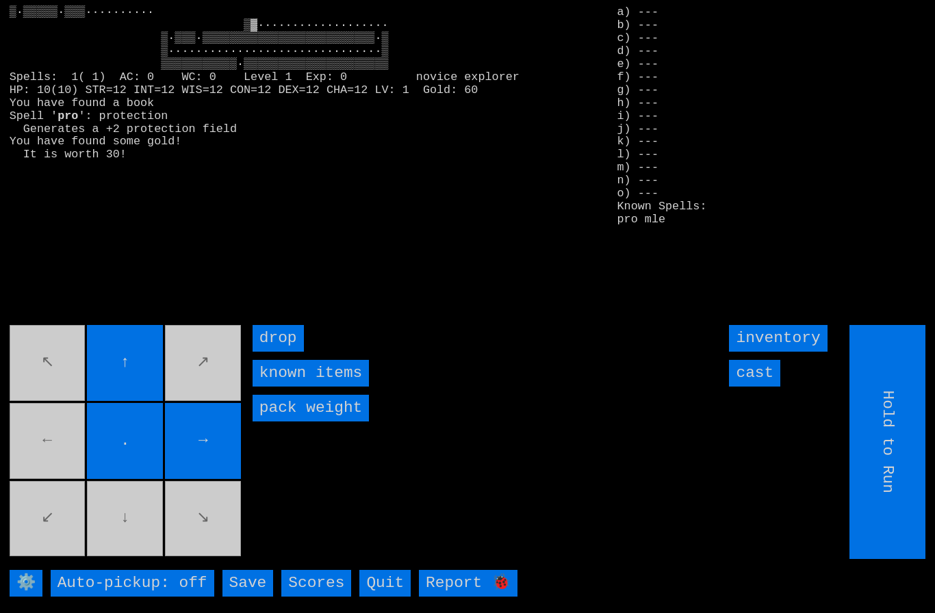
type input "Choose Direction"
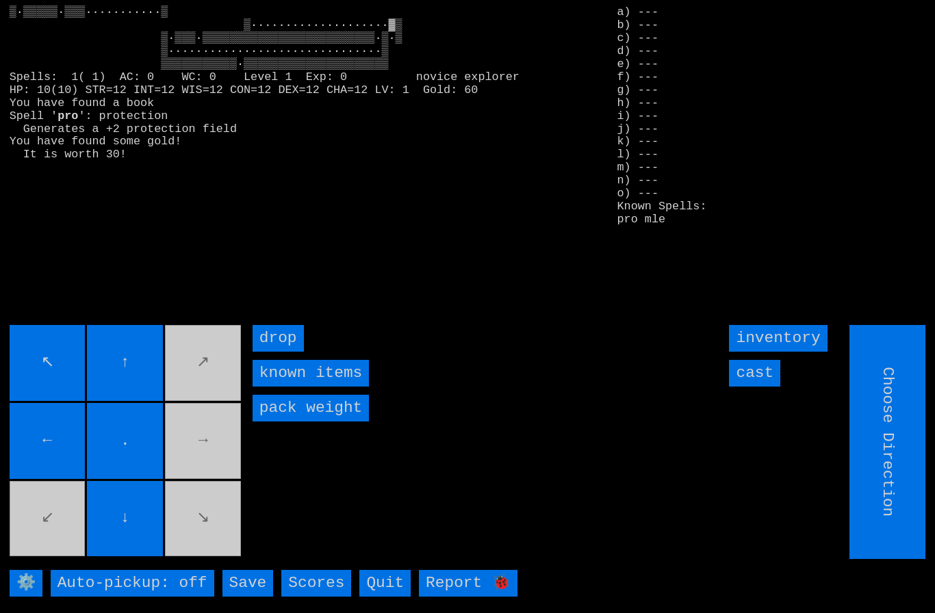
type input "Hold to Run"
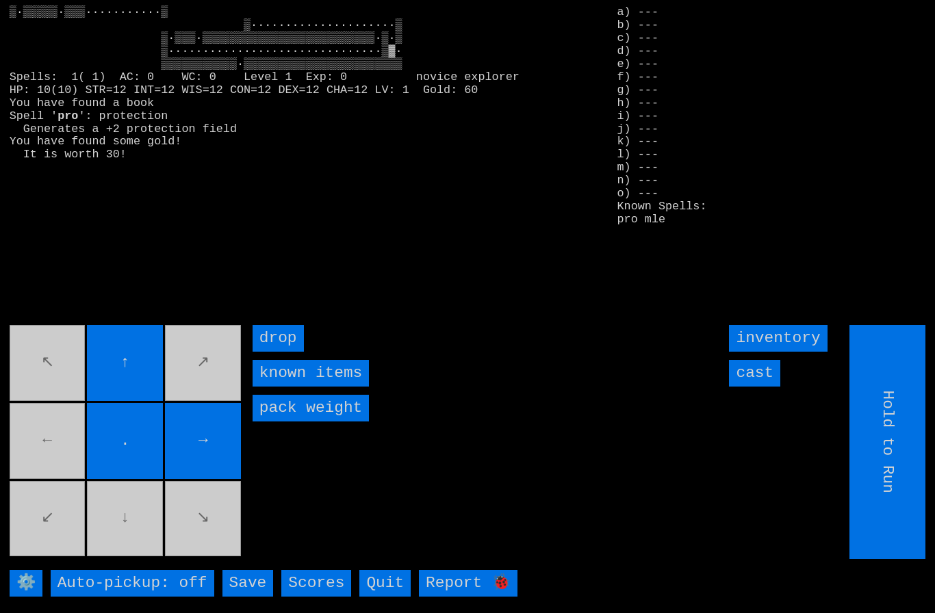
type input "Choose Direction"
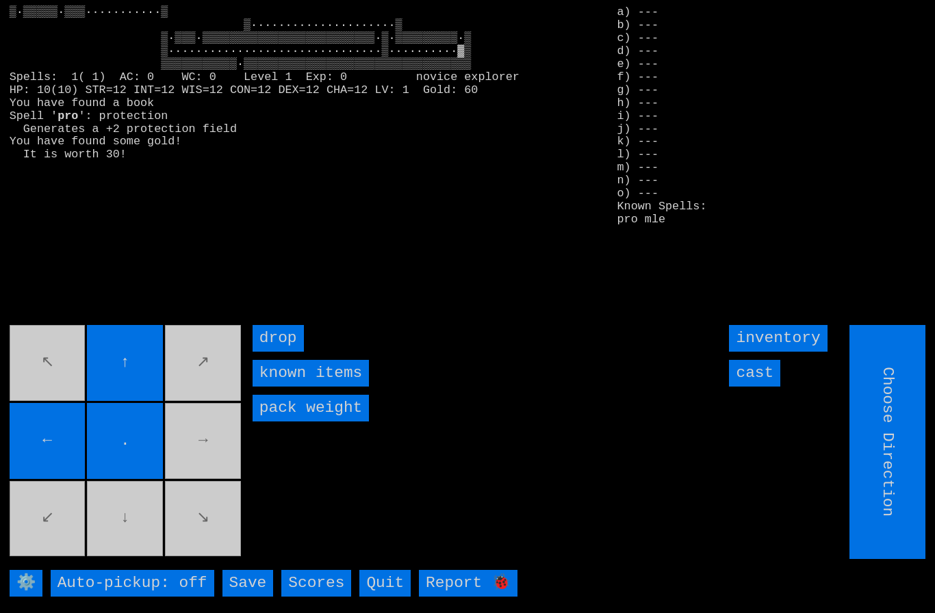
type input "Hold to Run"
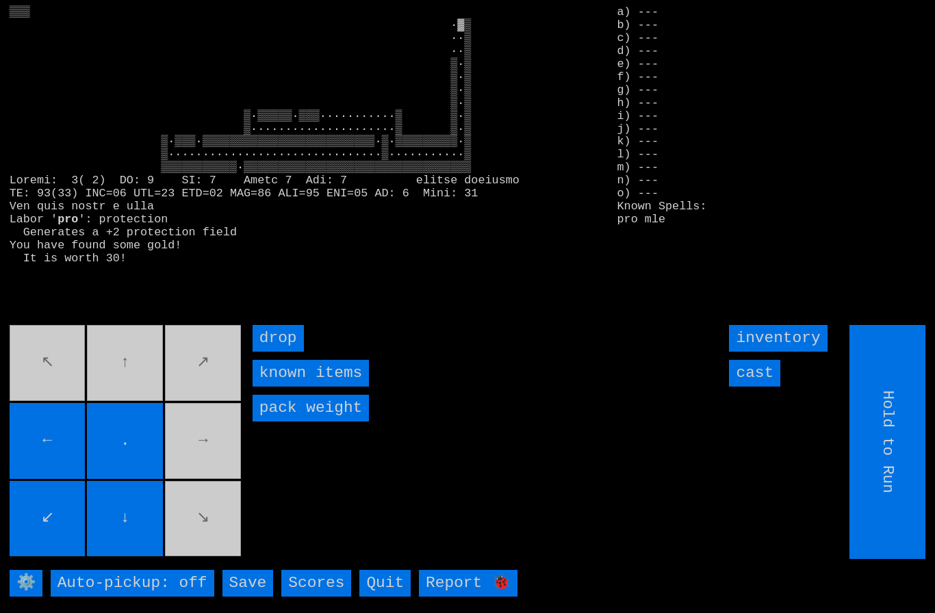
click at [150, 370] on movebuttons "↖ ↑ ↗ ← . → ↙ ↓ ↘" at bounding box center [127, 442] width 234 height 234
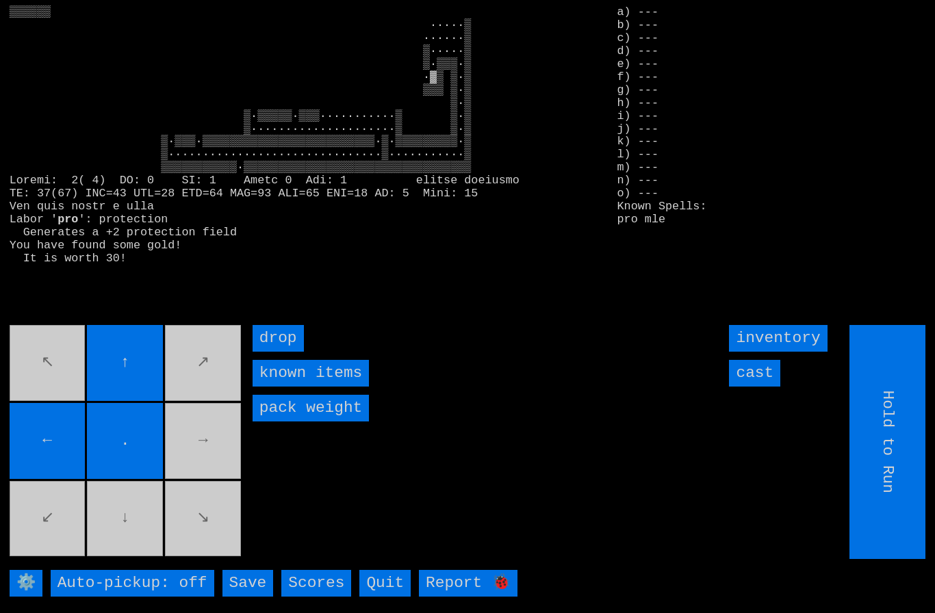
click at [118, 536] on movebuttons "↖ ↑ ↗ ← . → ↙ ↓ ↘" at bounding box center [127, 442] width 234 height 234
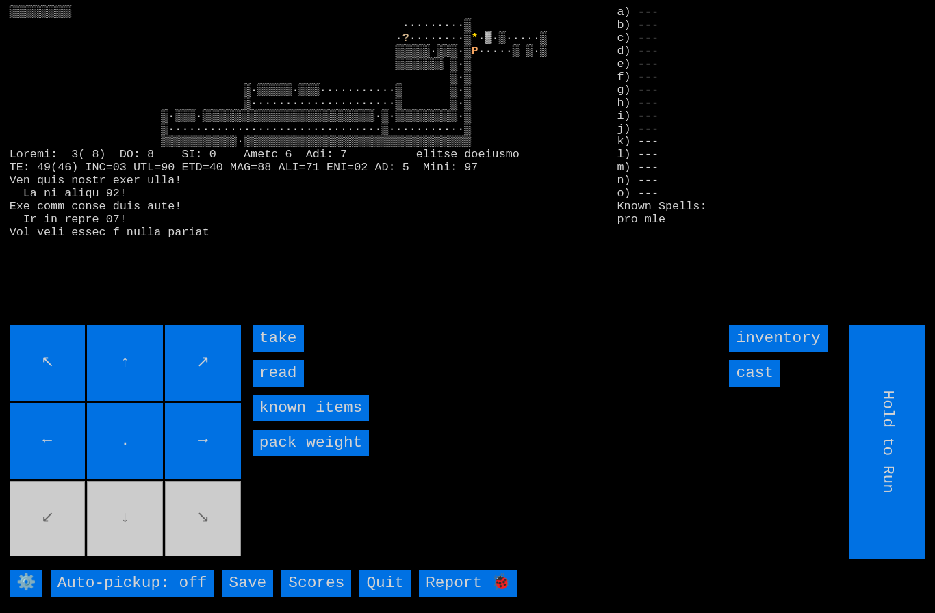
scroll to position [2, 0]
click at [277, 352] on input "take" at bounding box center [277, 338] width 51 height 27
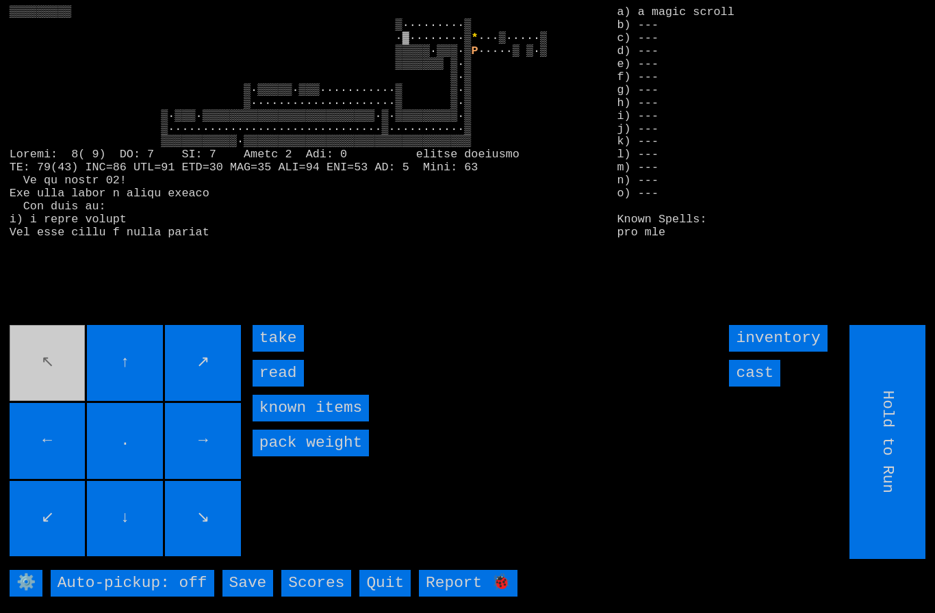
click at [283, 352] on input "take" at bounding box center [277, 338] width 51 height 27
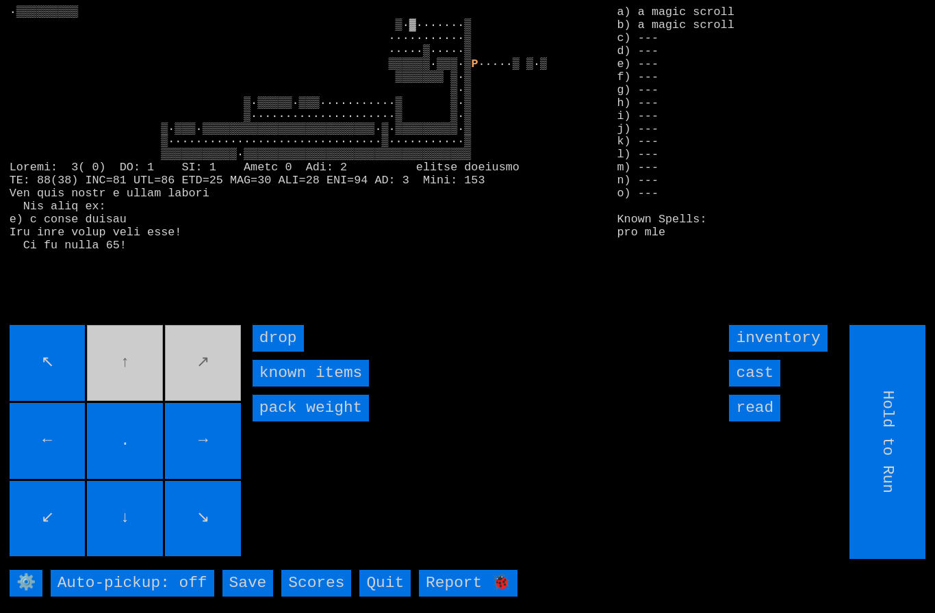
click at [105, 392] on movebuttons "↖ ↑ ↗ ← . → ↙ ↓ ↘" at bounding box center [127, 442] width 234 height 234
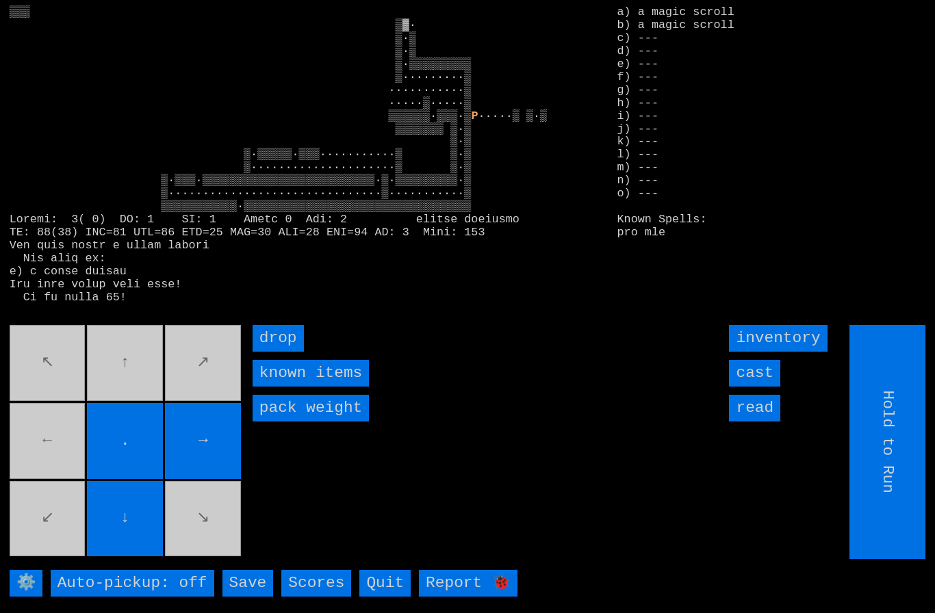
type input "Choose Direction"
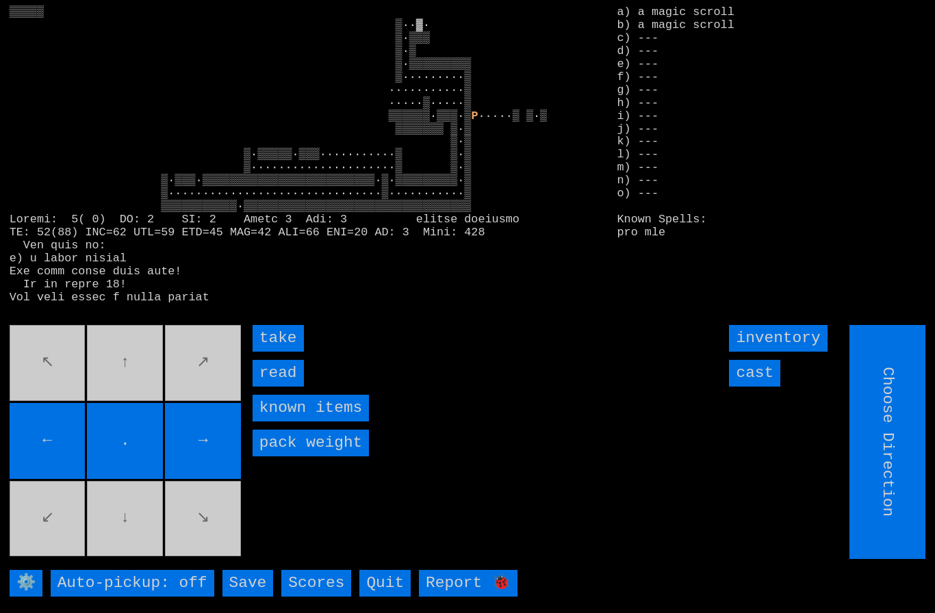
type input "Hold to Run"
click at [289, 352] on input "take" at bounding box center [277, 338] width 51 height 27
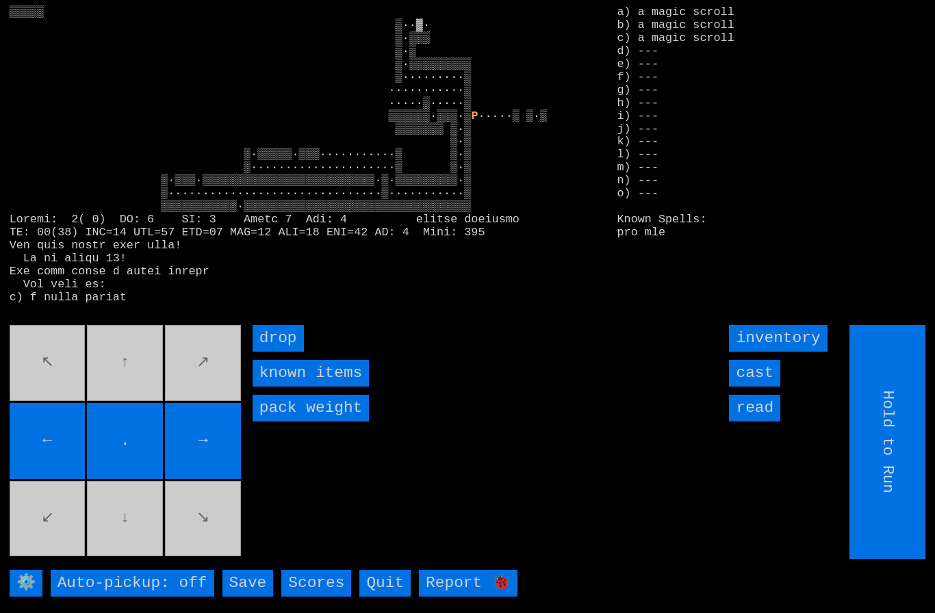
type input "Choose Direction"
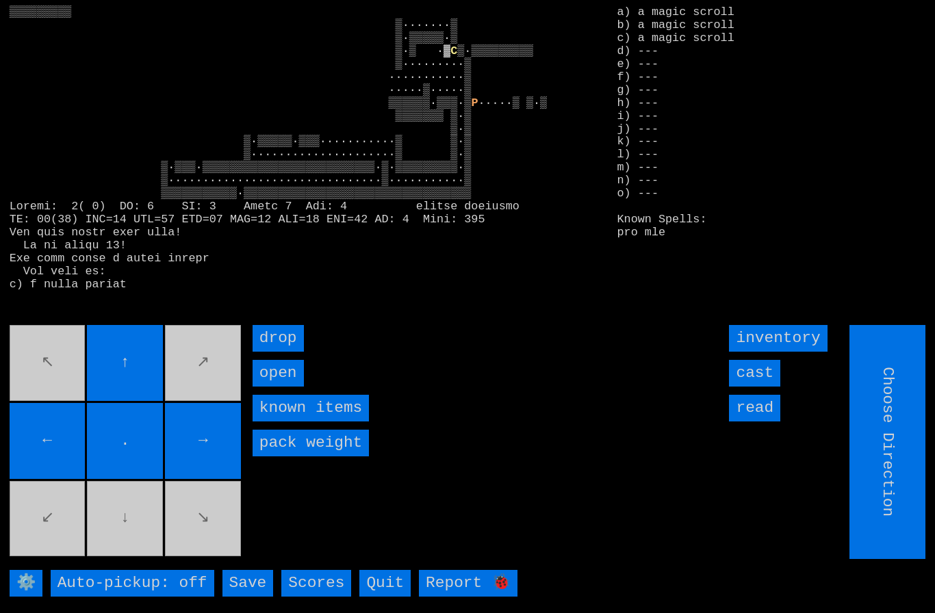
type input "Hold to Run"
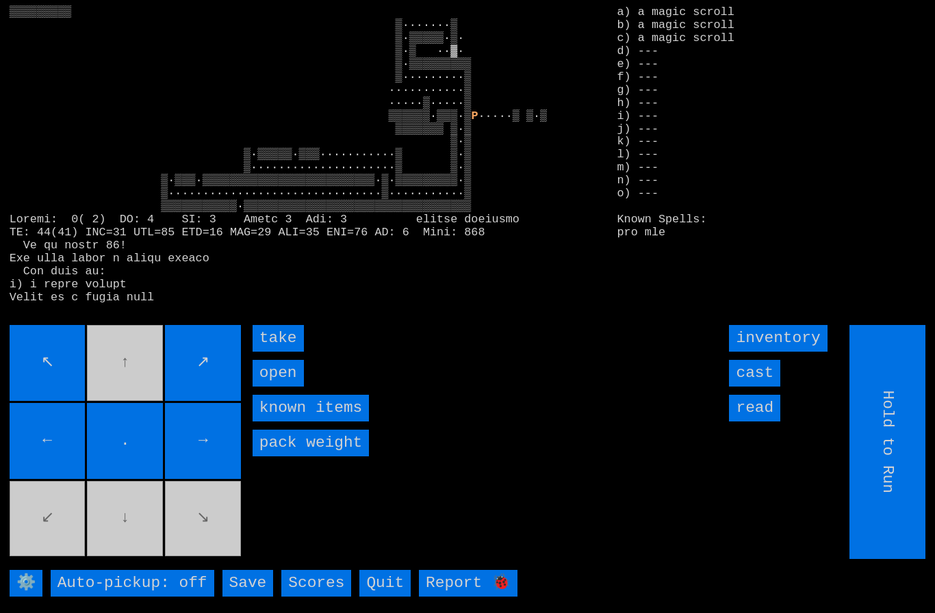
click at [283, 352] on input "take" at bounding box center [277, 338] width 51 height 27
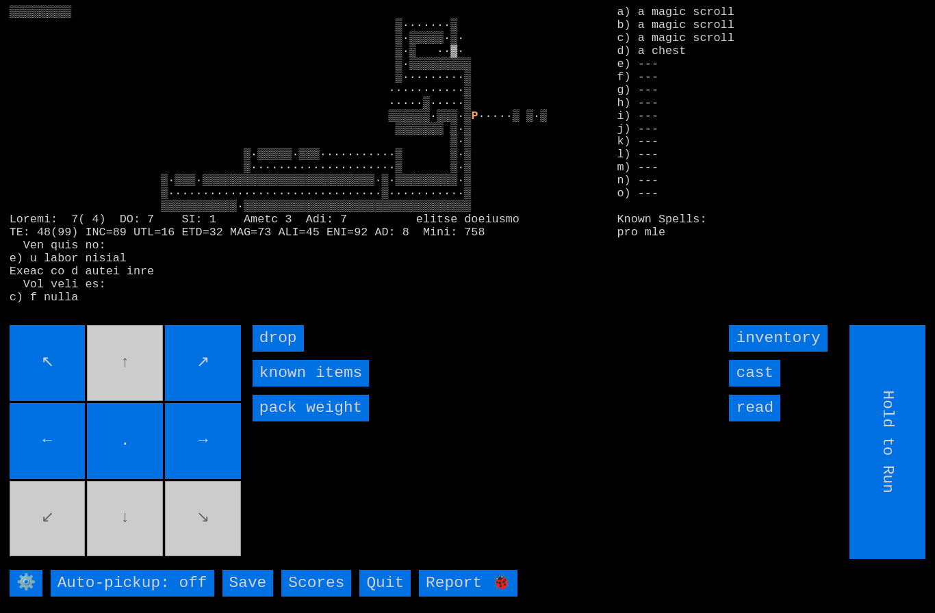
type input "Choose Direction"
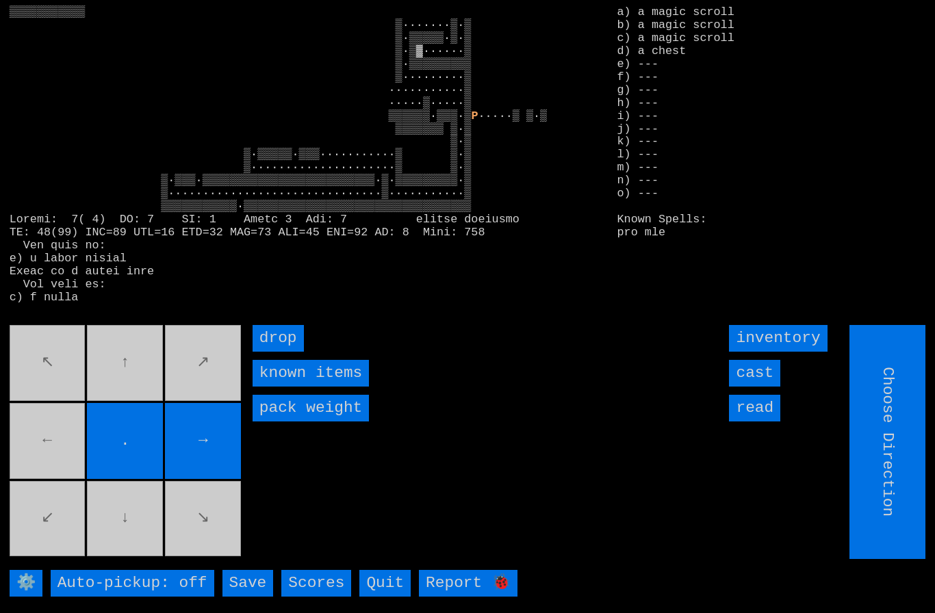
type input "Hold to Run"
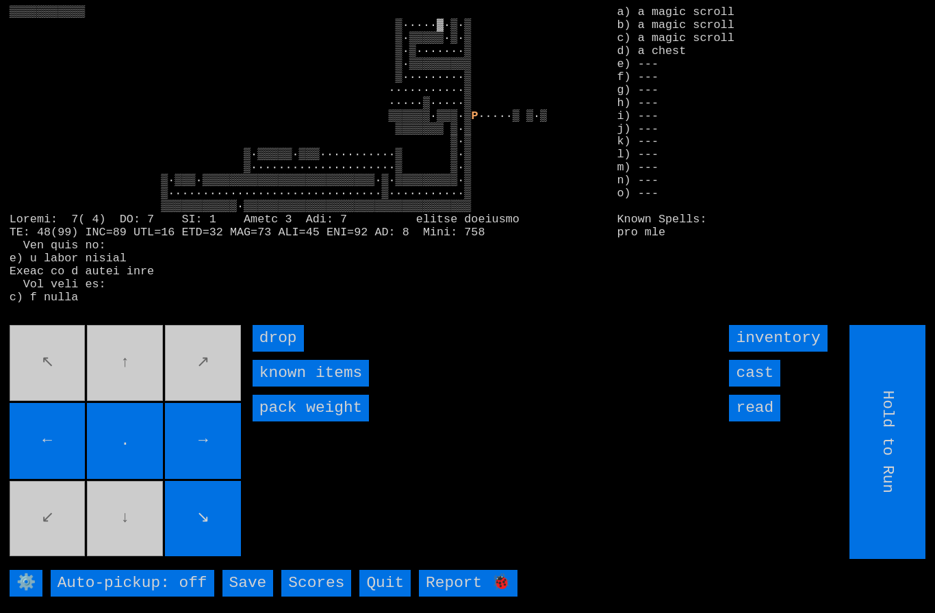
type input "Choose Direction"
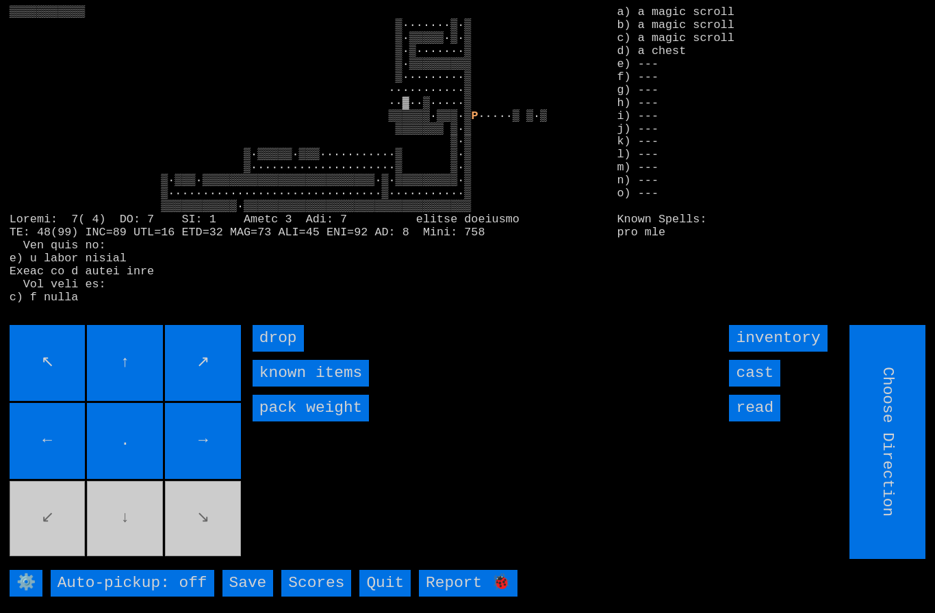
type input "Hold to Run"
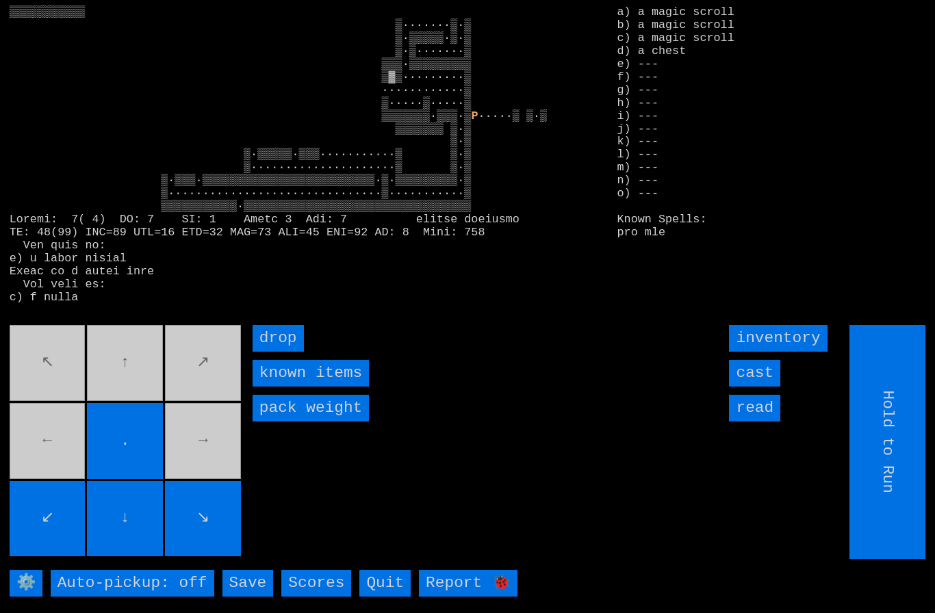
click at [152, 387] on movebuttons "↖ ↑ ↗ ← . → ↙ ↓ ↘" at bounding box center [127, 442] width 234 height 234
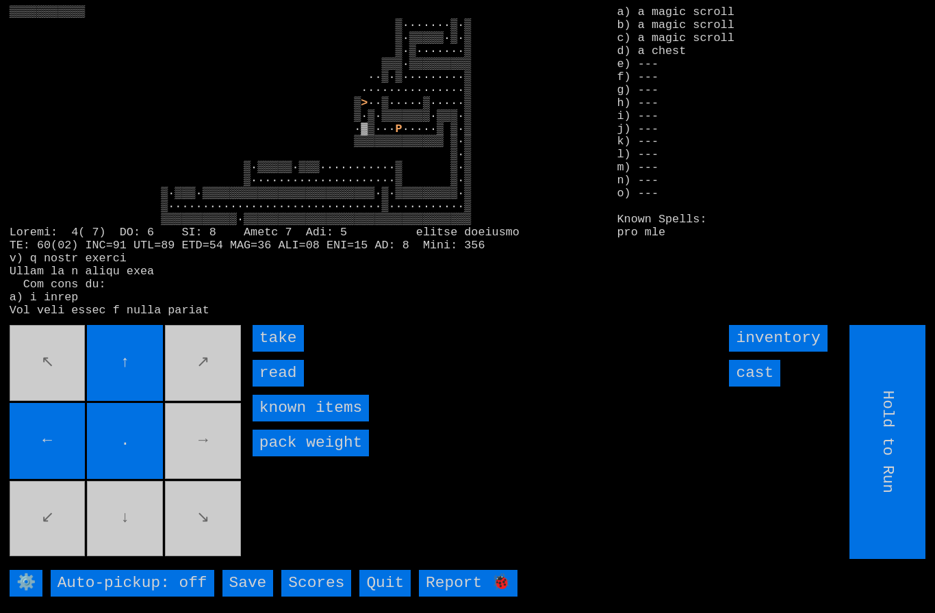
click at [288, 352] on input "take" at bounding box center [277, 338] width 51 height 27
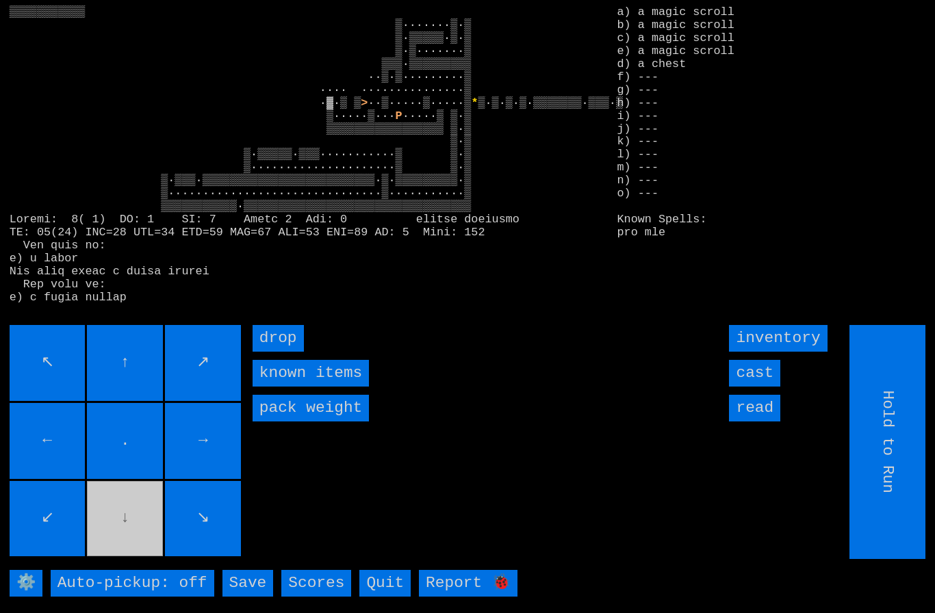
click at [109, 538] on movebuttons "↖ ↑ ↗ ← . → ↙ ↓ ↘" at bounding box center [127, 442] width 234 height 234
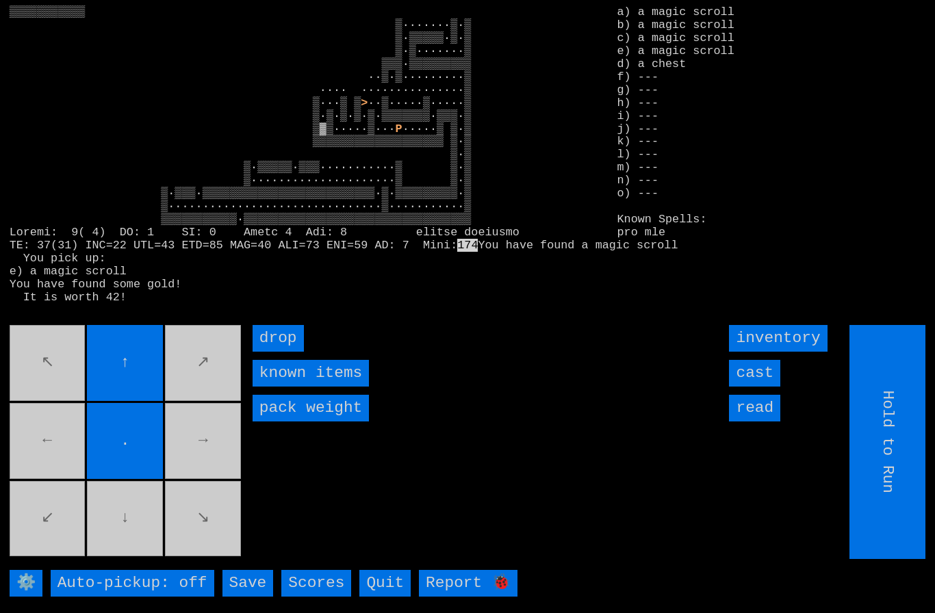
click at [125, 538] on movebuttons "↖ ↑ ↗ ← . → ↙ ↓ ↘" at bounding box center [127, 442] width 234 height 234
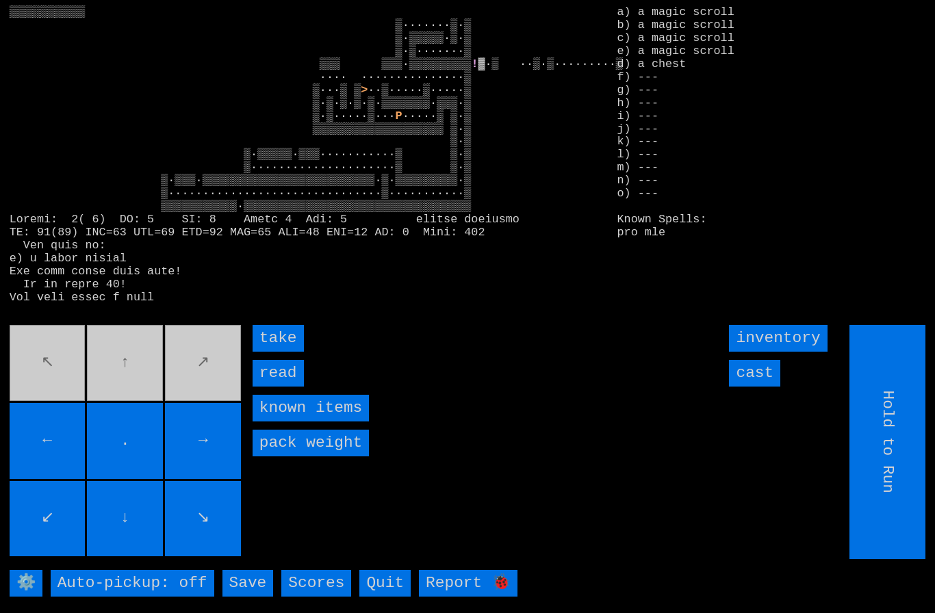
click at [288, 387] on input "read" at bounding box center [277, 373] width 51 height 27
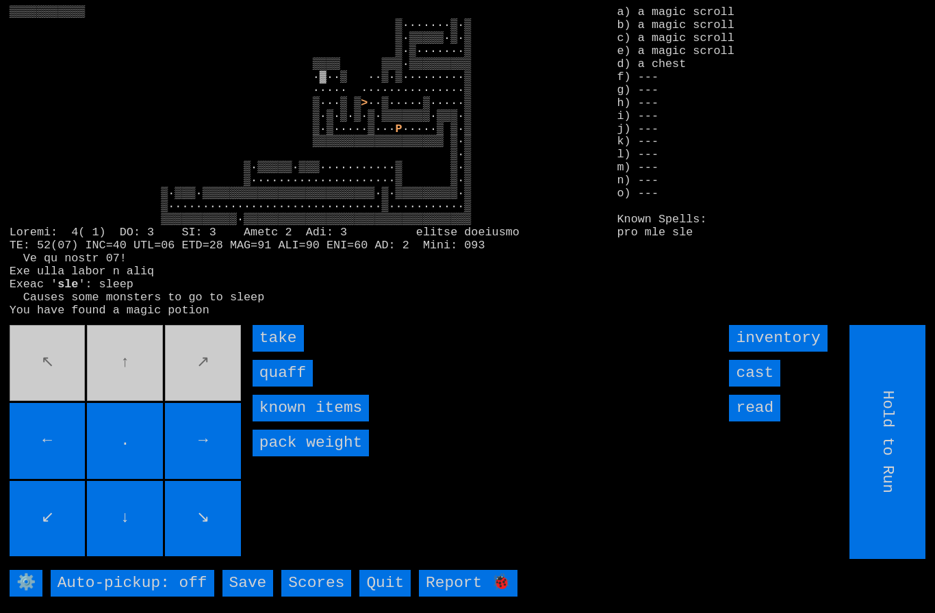
click at [296, 387] on input "quaff" at bounding box center [282, 373] width 60 height 27
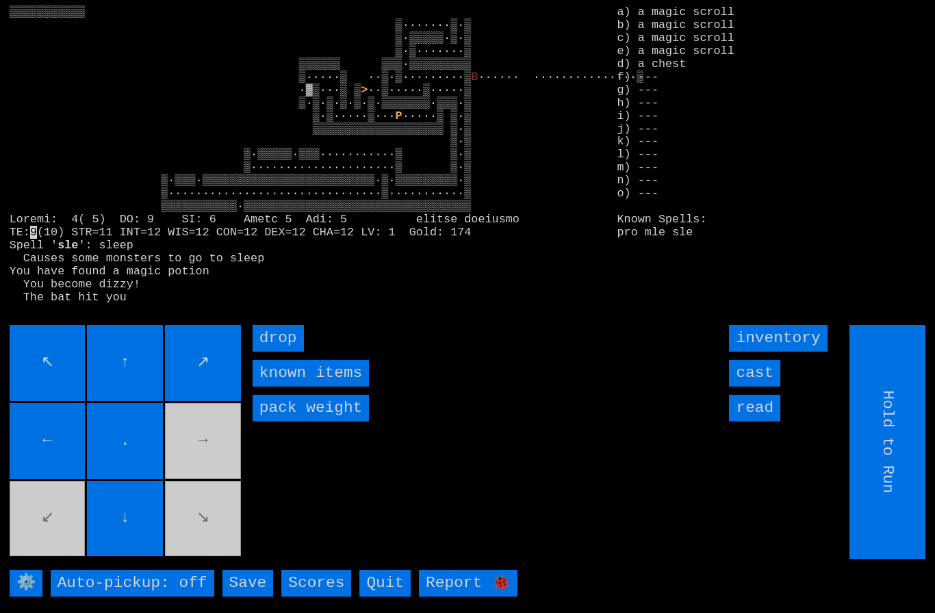
click at [759, 387] on input "cast" at bounding box center [754, 373] width 51 height 27
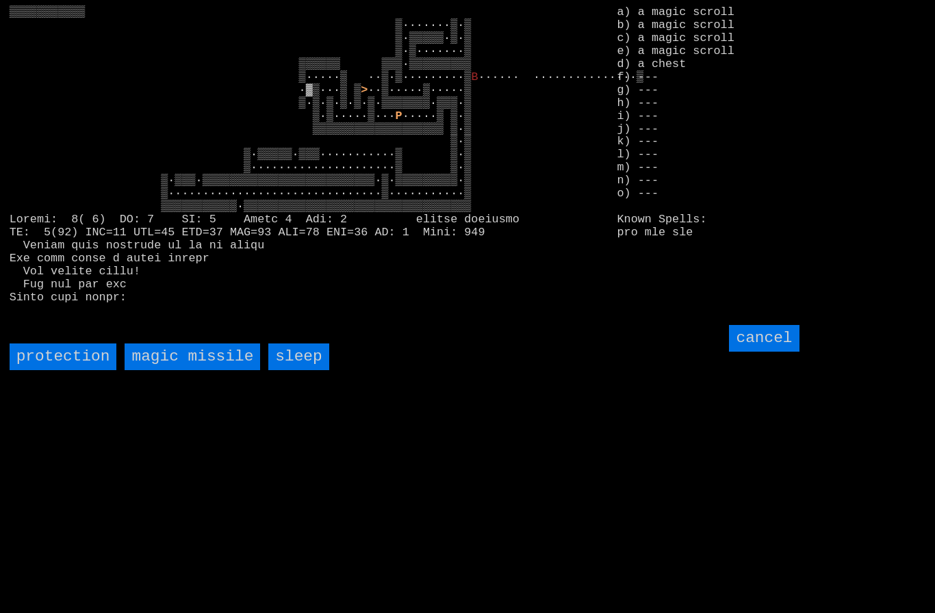
click at [179, 370] on missile "magic missile" at bounding box center [192, 356] width 135 height 27
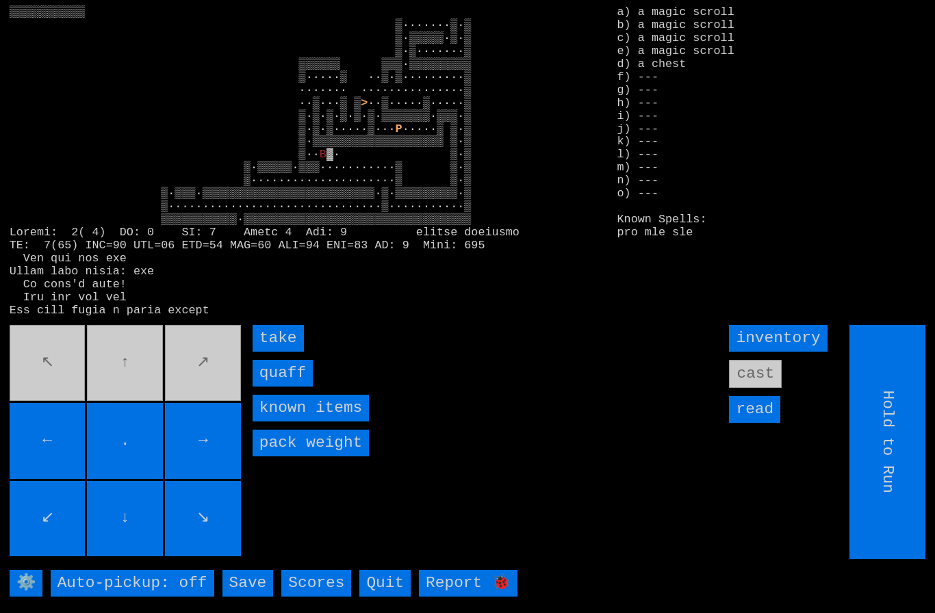
click at [287, 387] on input "quaff" at bounding box center [282, 373] width 60 height 27
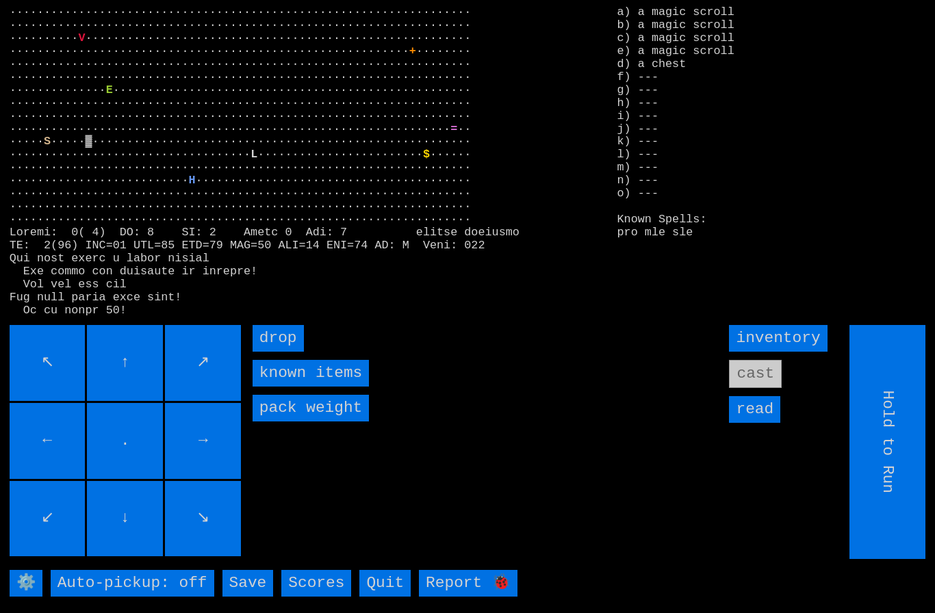
type input "Choose Direction"
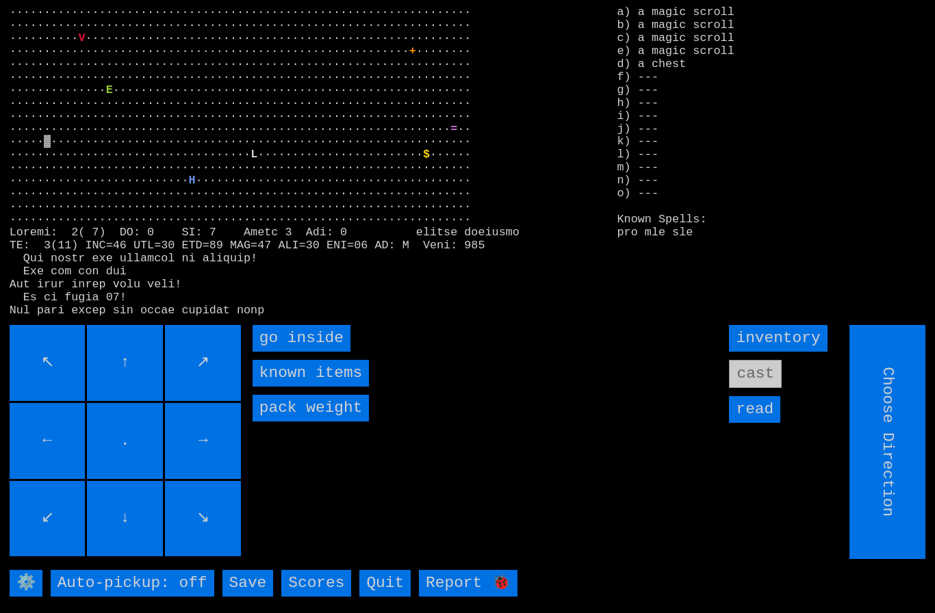
type input "Hold to Run"
click at [277, 352] on inside "go inside" at bounding box center [301, 338] width 98 height 27
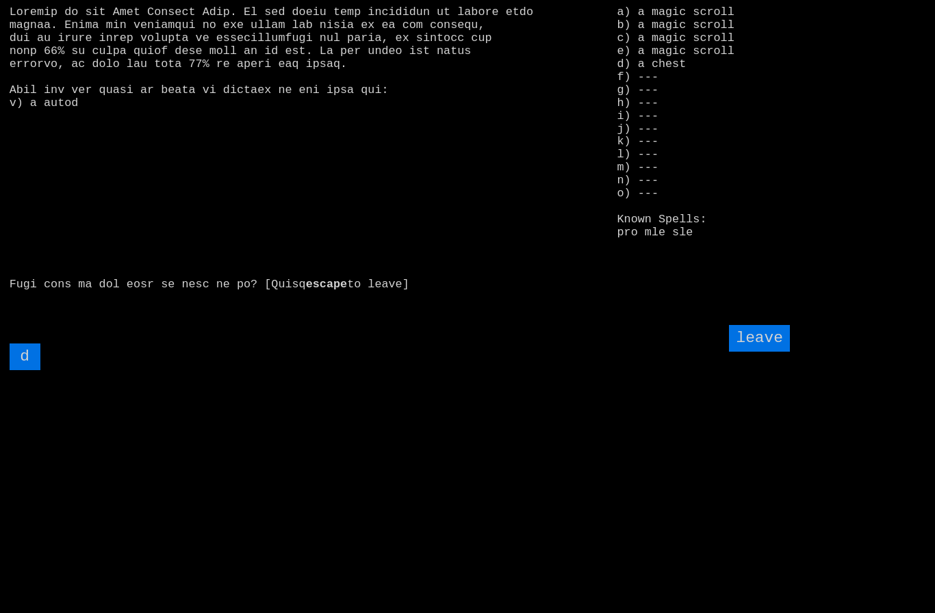
click at [25, 370] on input "d" at bounding box center [25, 356] width 31 height 27
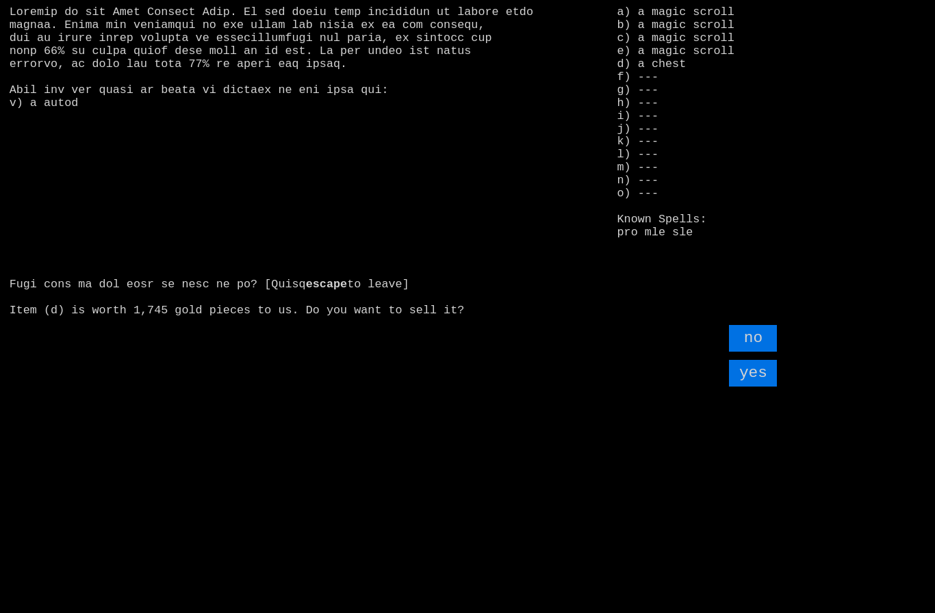
click at [760, 387] on input "yes" at bounding box center [753, 373] width 48 height 27
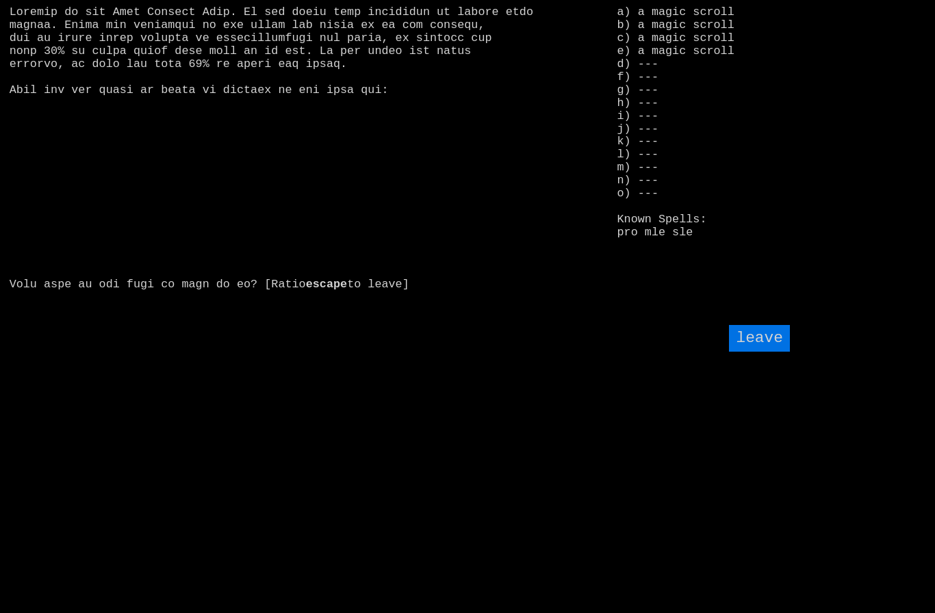
click at [769, 352] on input "leave" at bounding box center [759, 338] width 60 height 27
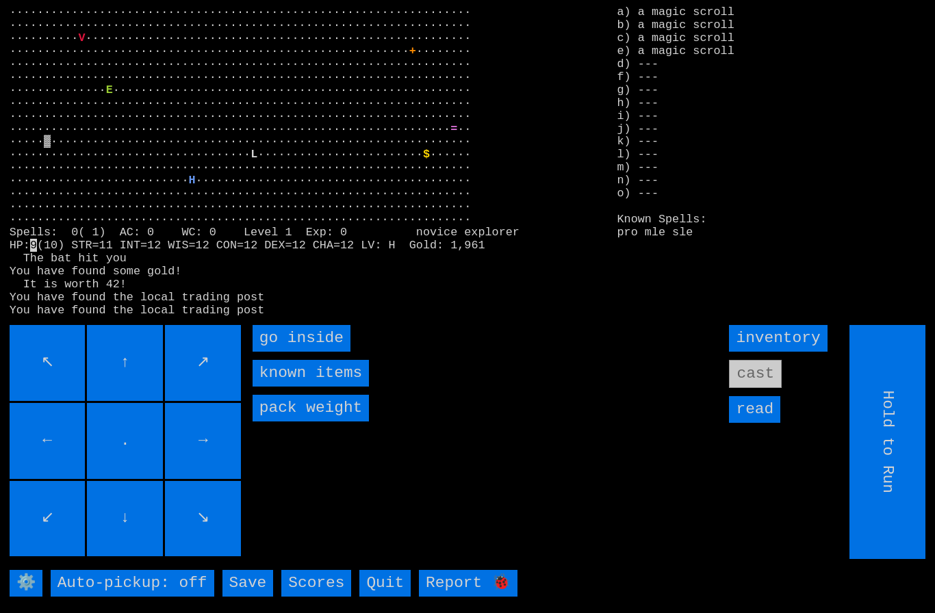
type input "Choose Direction"
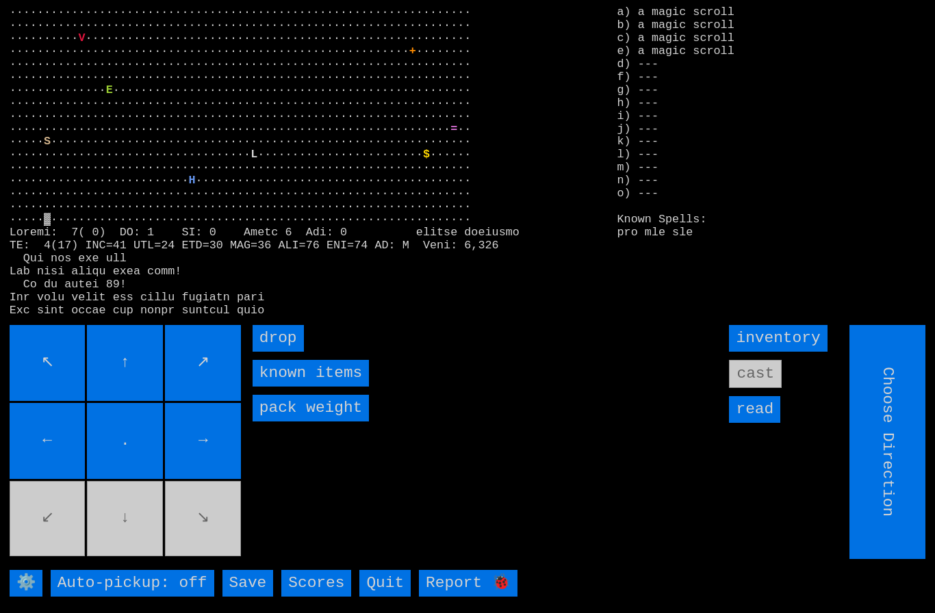
type input "Hold to Run"
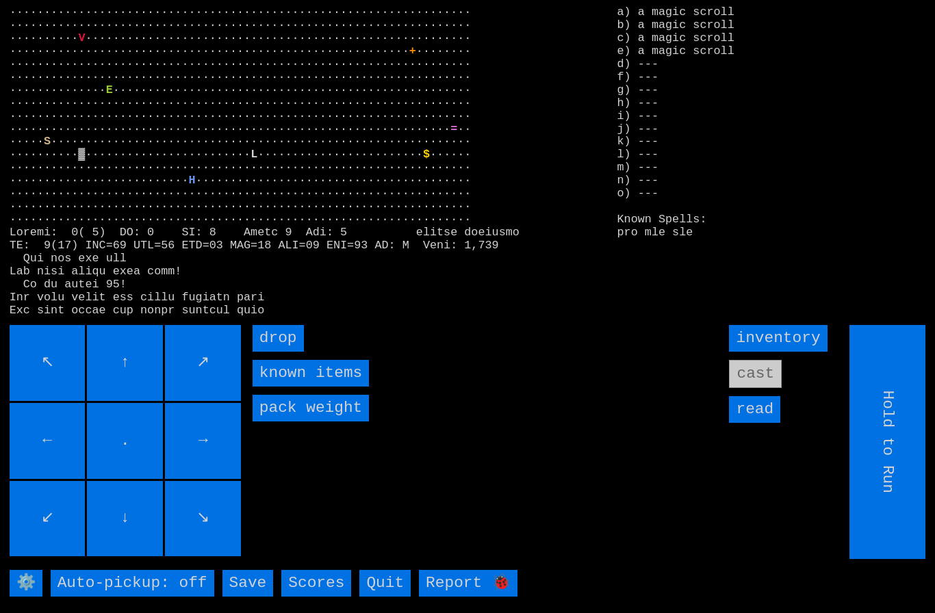
type input "Choose Direction"
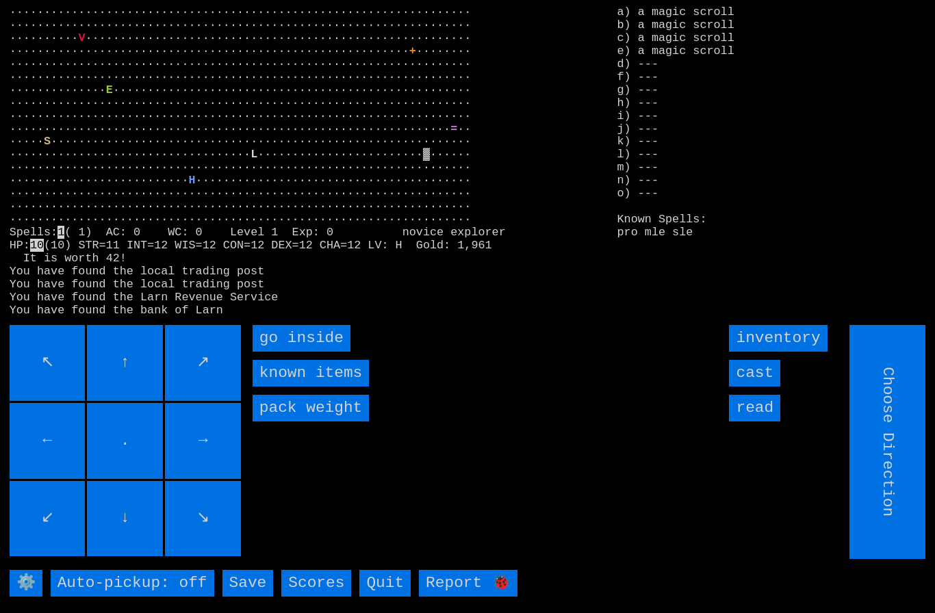
type input "Hold to Run"
click at [294, 352] on inside "go inside" at bounding box center [301, 338] width 98 height 27
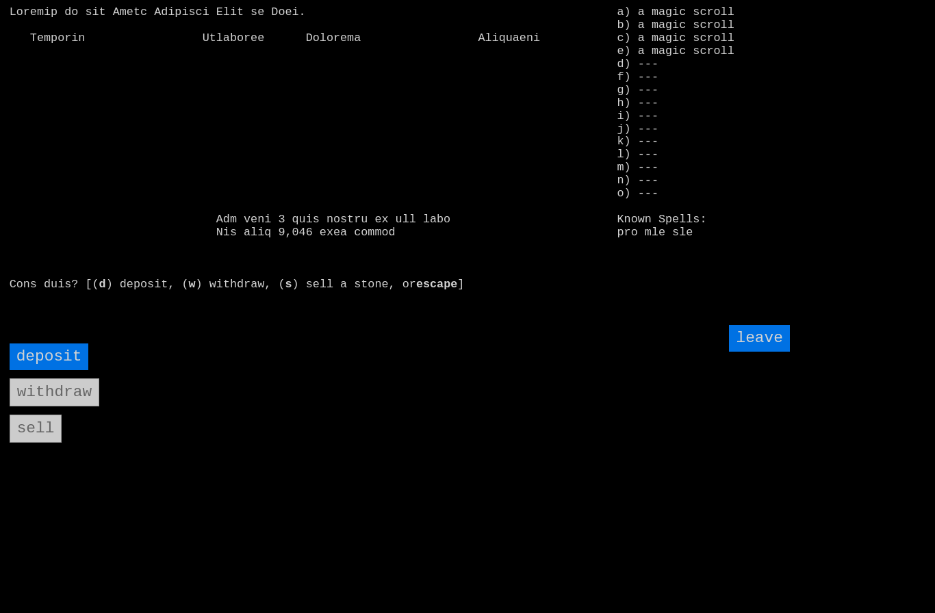
click at [45, 370] on input "deposit" at bounding box center [49, 356] width 79 height 27
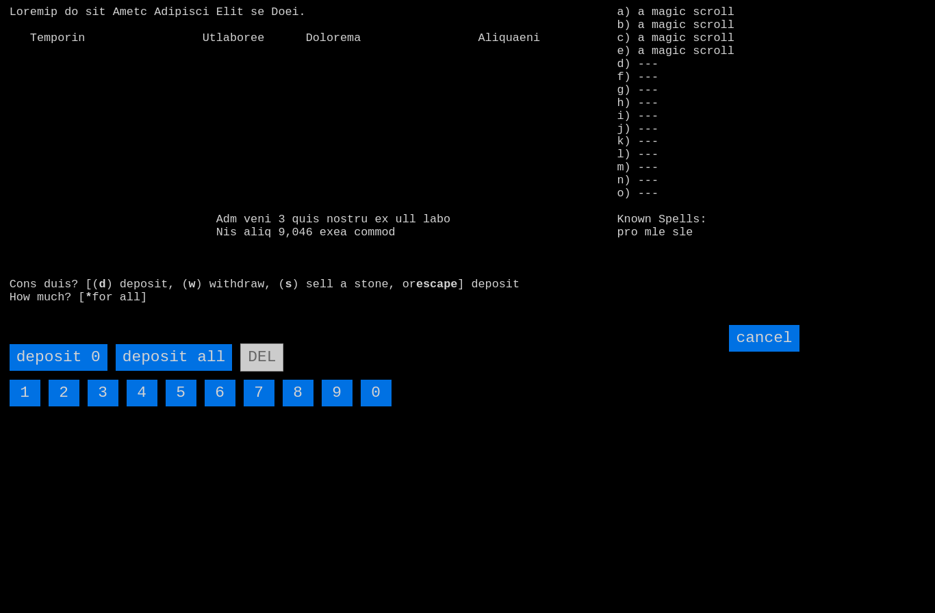
click at [155, 371] on all "deposit all" at bounding box center [174, 357] width 116 height 27
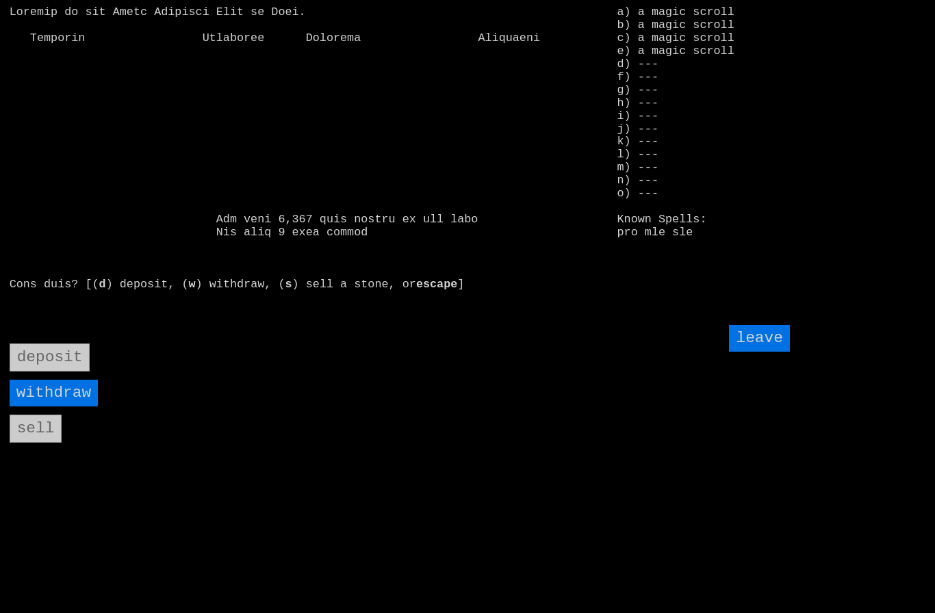
click at [758, 352] on input "leave" at bounding box center [759, 338] width 60 height 27
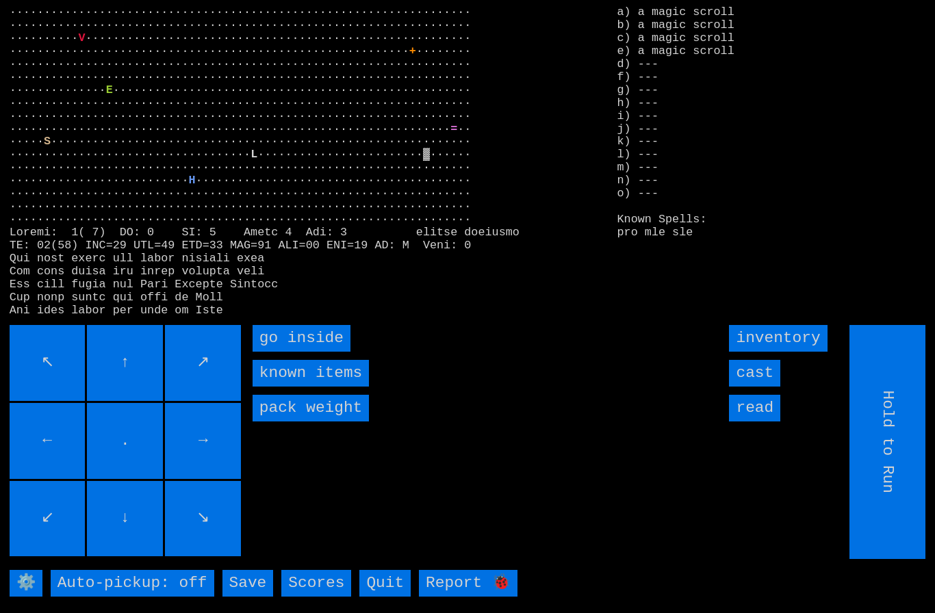
type input "Choose Direction"
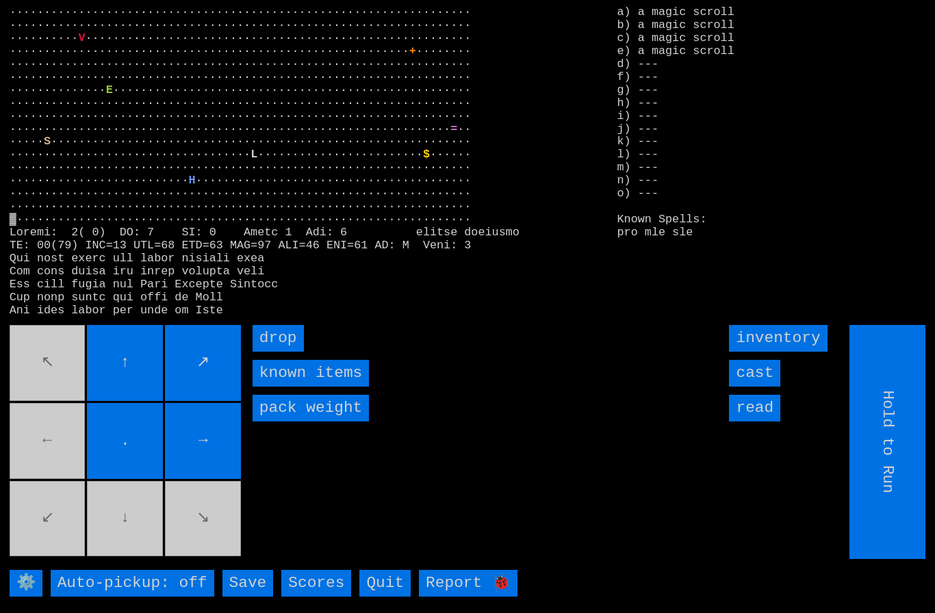
type input "Choose Direction"
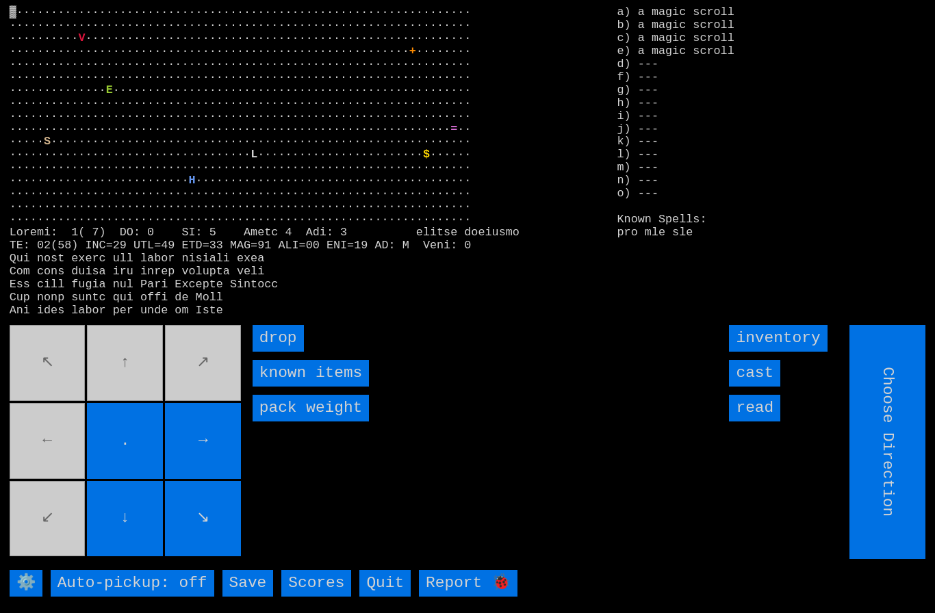
type input "Hold to Run"
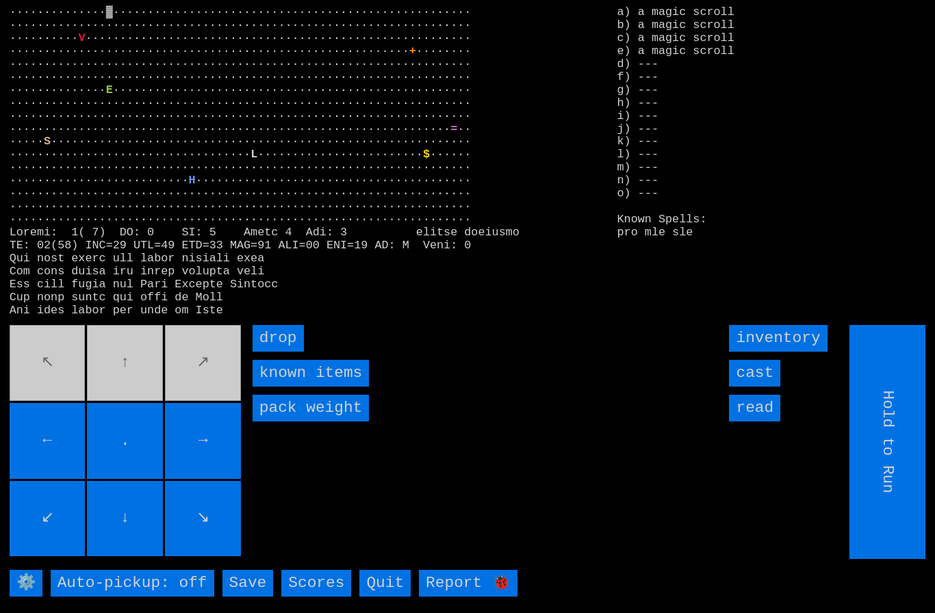
click at [291, 352] on input "drop" at bounding box center [277, 338] width 51 height 27
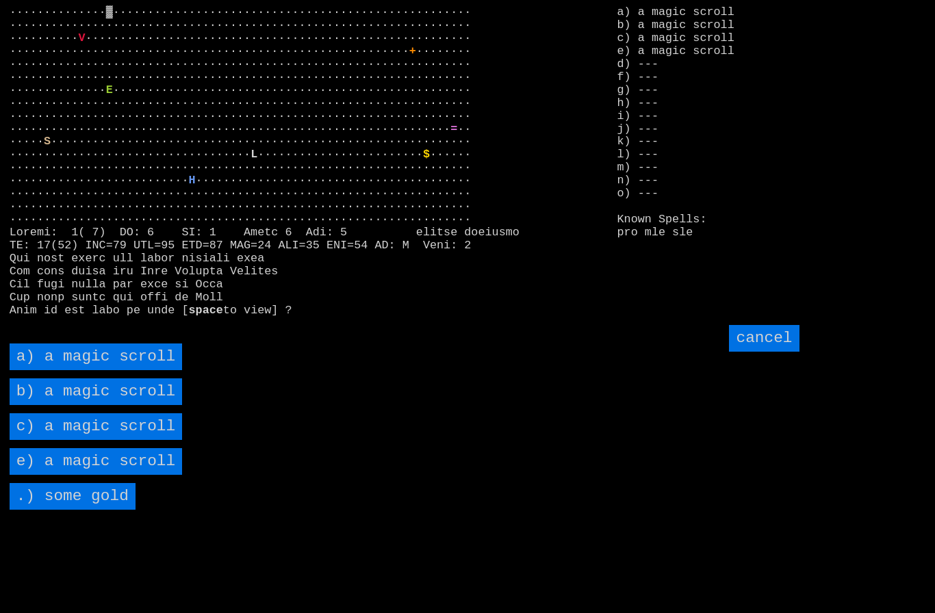
click at [62, 370] on scroll "a) a magic scroll" at bounding box center [96, 356] width 173 height 27
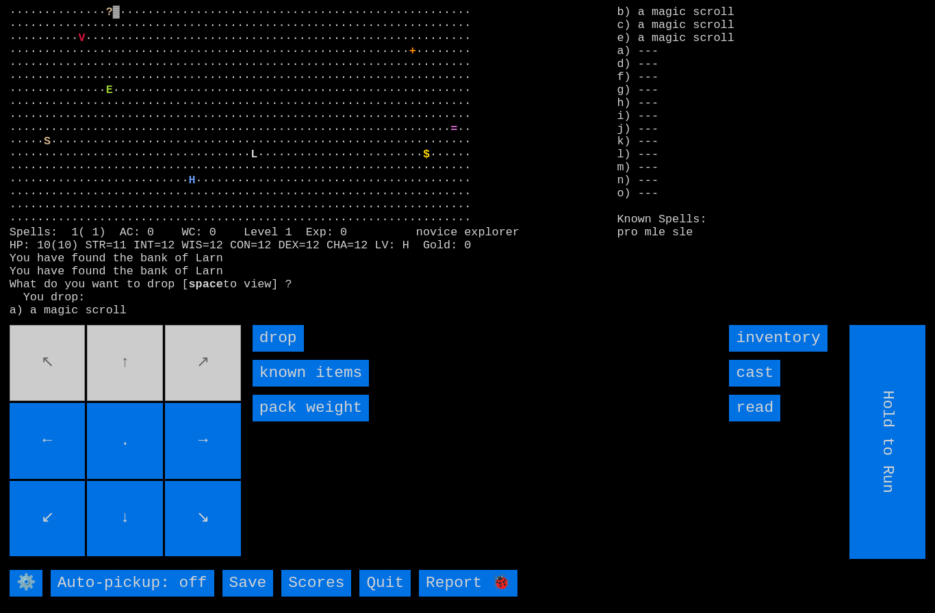
click at [282, 352] on input "drop" at bounding box center [277, 338] width 51 height 27
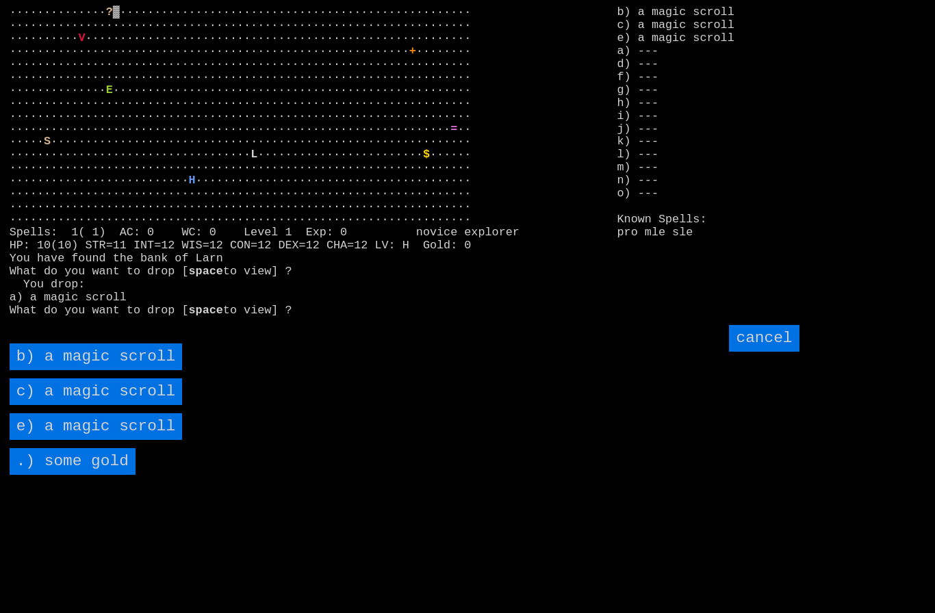
click at [47, 370] on scroll "b) a magic scroll" at bounding box center [96, 356] width 173 height 27
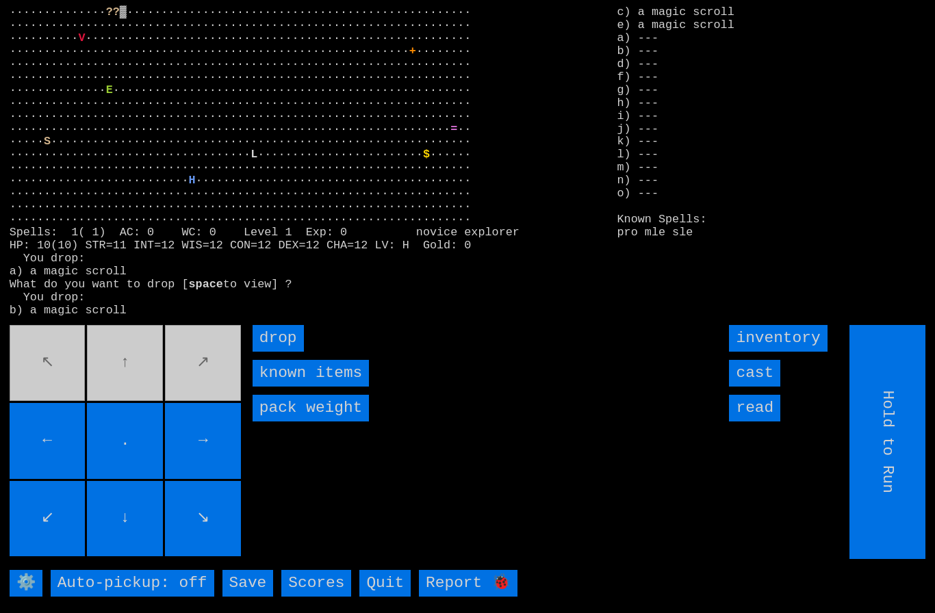
click at [283, 352] on input "drop" at bounding box center [277, 338] width 51 height 27
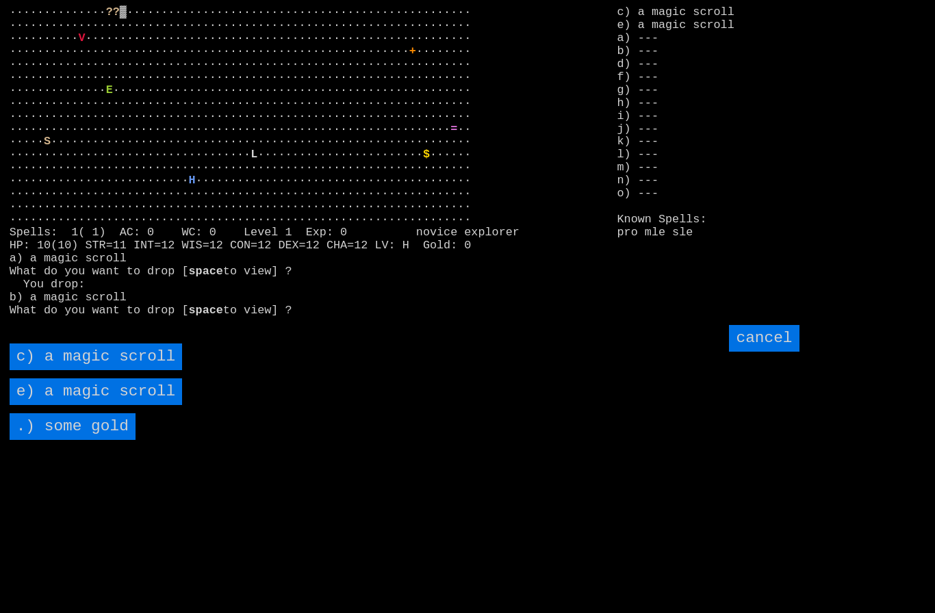
click at [51, 370] on scroll "c) a magic scroll" at bounding box center [96, 356] width 173 height 27
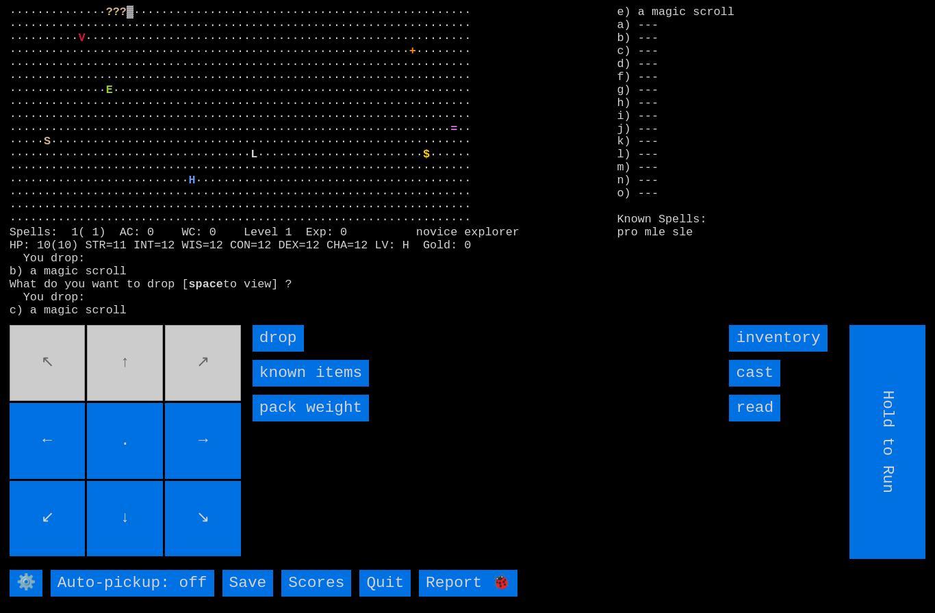
click at [289, 352] on input "drop" at bounding box center [277, 338] width 51 height 27
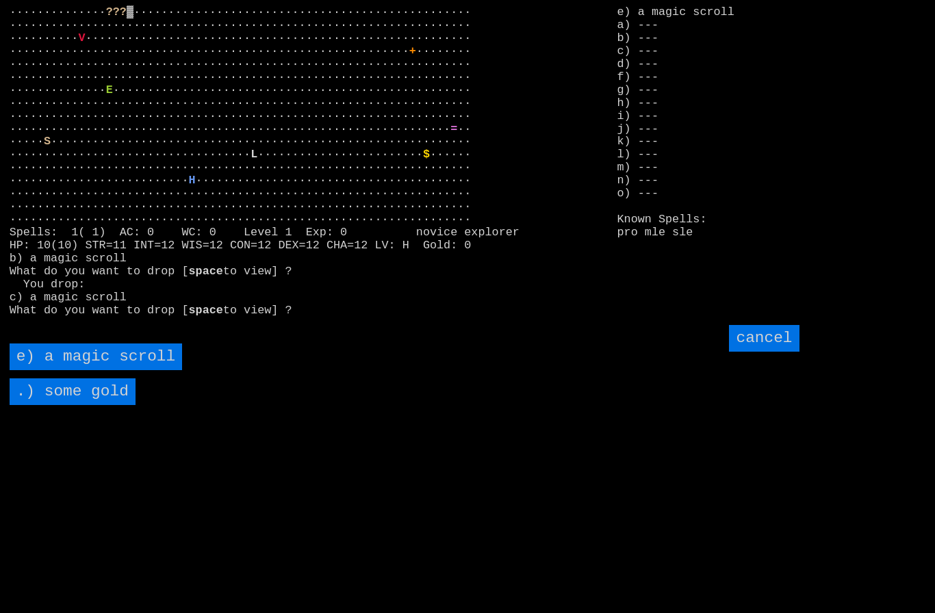
click at [53, 370] on scroll "e) a magic scroll" at bounding box center [96, 356] width 173 height 27
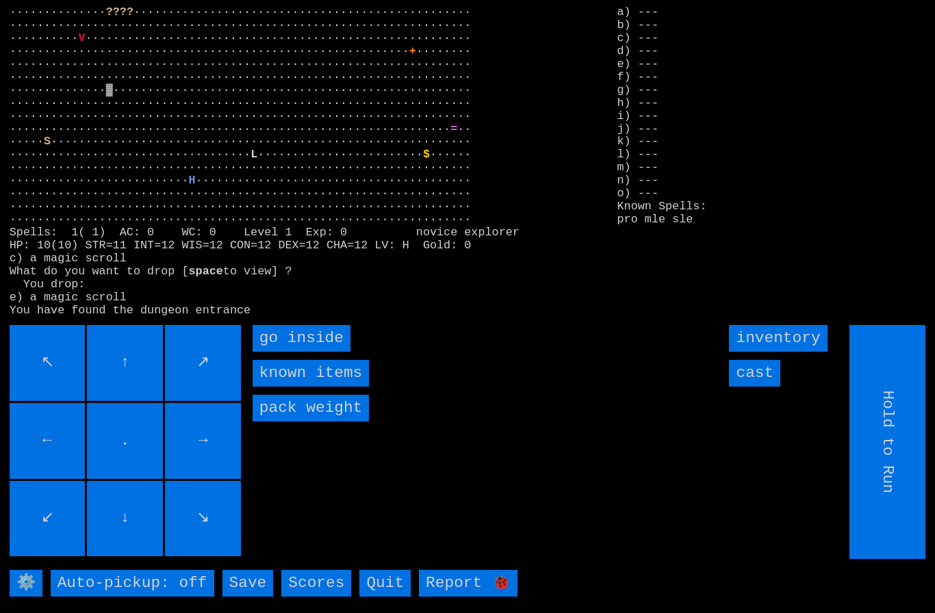
click at [289, 352] on inside "go inside" at bounding box center [301, 338] width 98 height 27
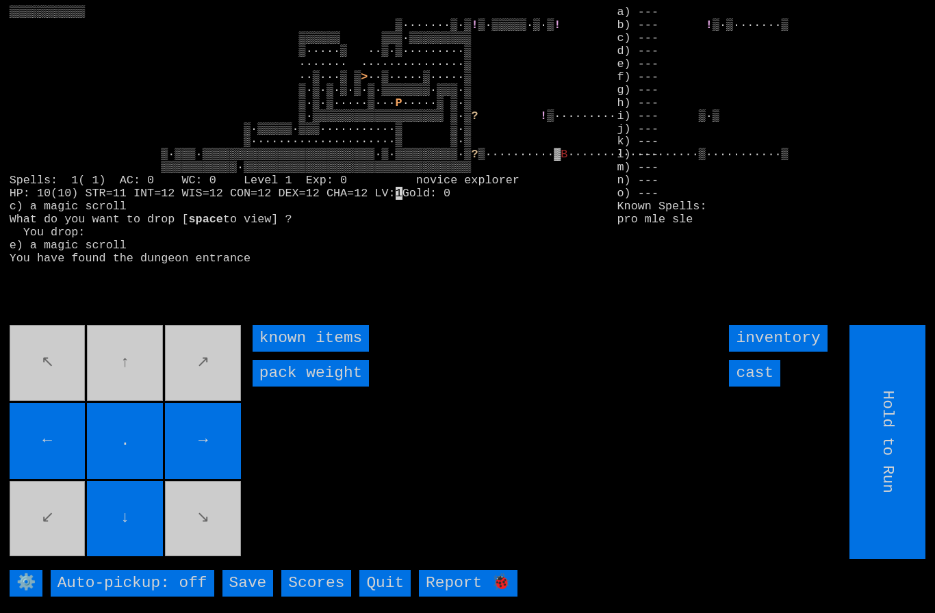
click at [761, 387] on input "cast" at bounding box center [754, 373] width 51 height 27
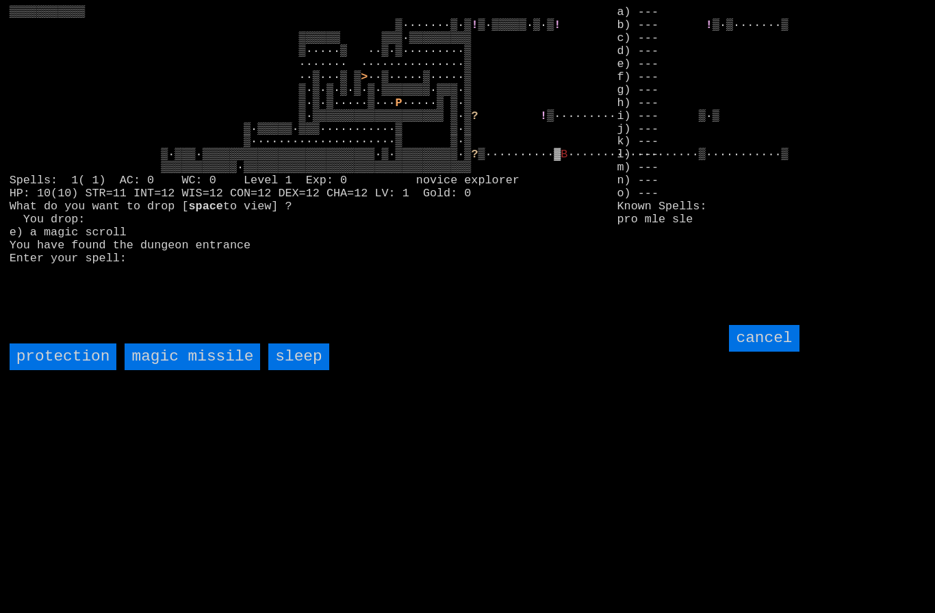
click at [171, 370] on missile "magic missile" at bounding box center [192, 356] width 135 height 27
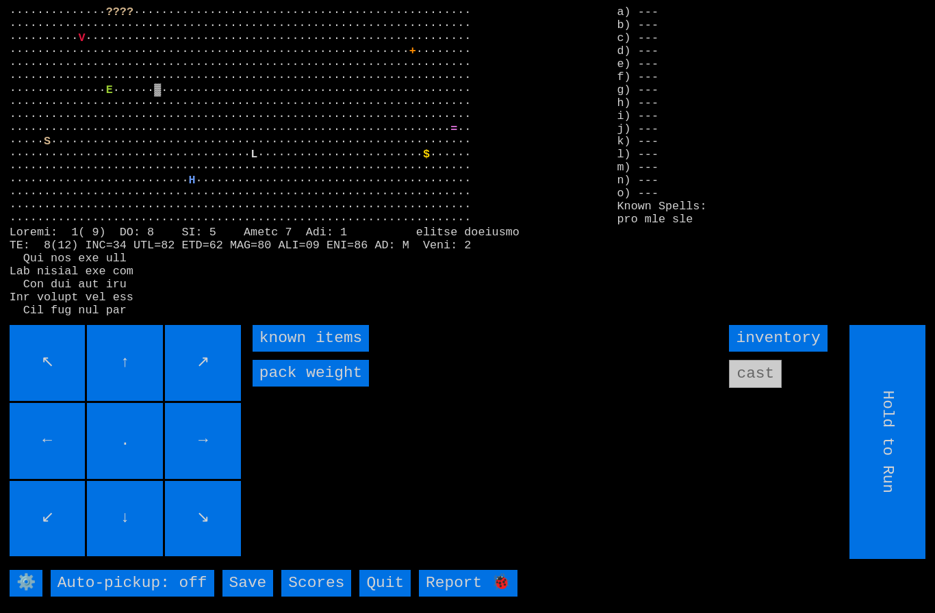
type input "Choose Direction"
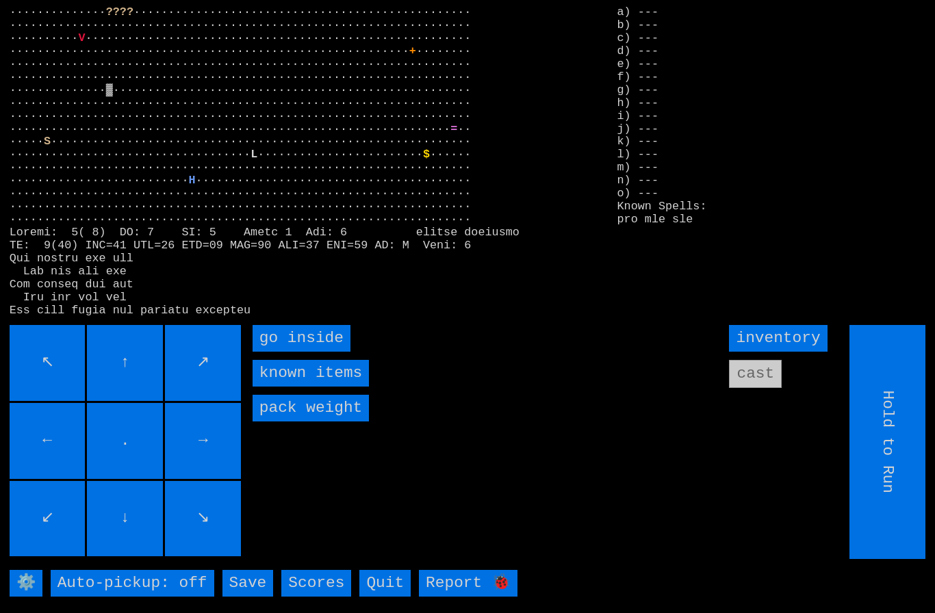
type input "Choose Direction"
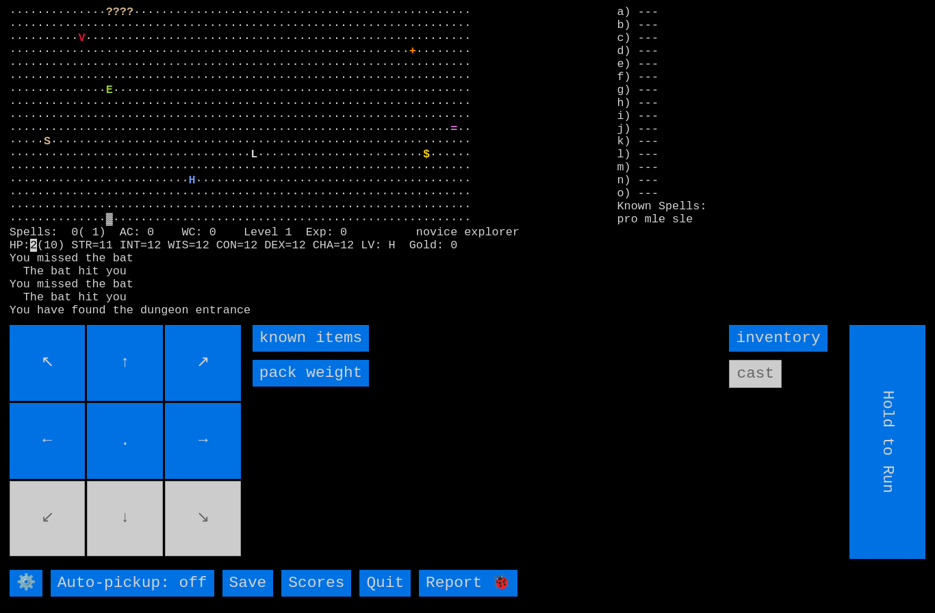
type input "Choose Direction"
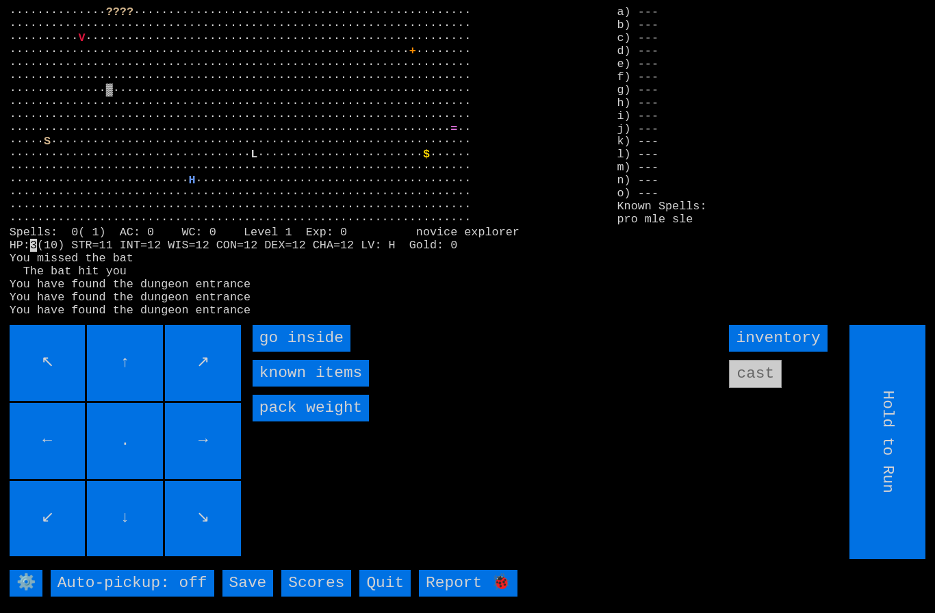
type input "Choose Direction"
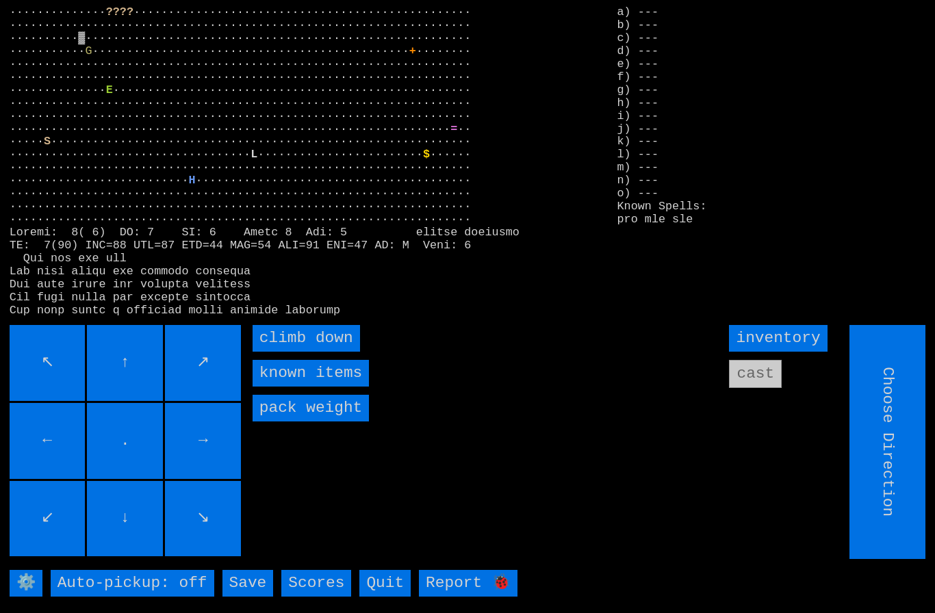
type input "Hold to Run"
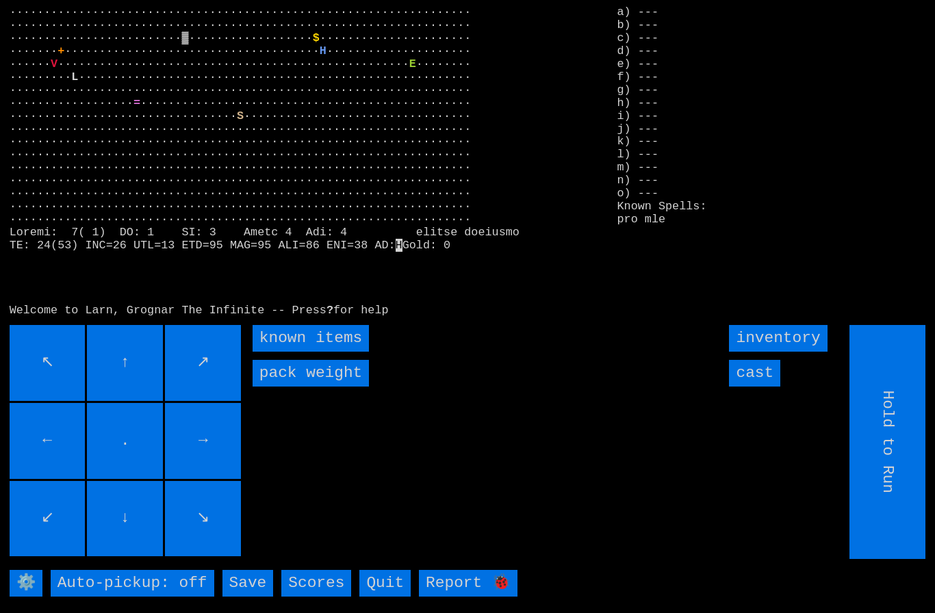
scroll to position [2, 0]
type input "Choose Direction"
type input "Hold to Run"
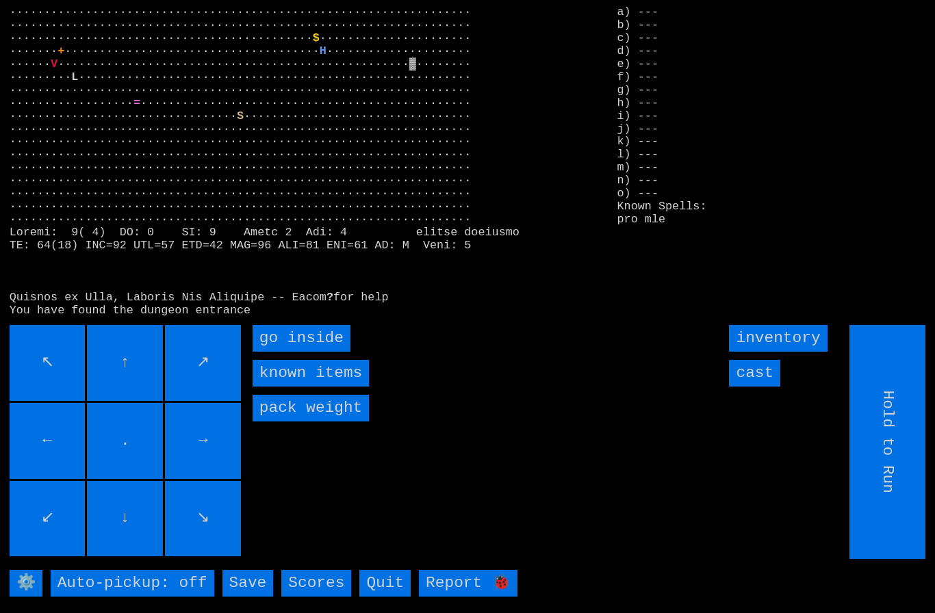
click at [293, 352] on inside "go inside" at bounding box center [301, 338] width 98 height 27
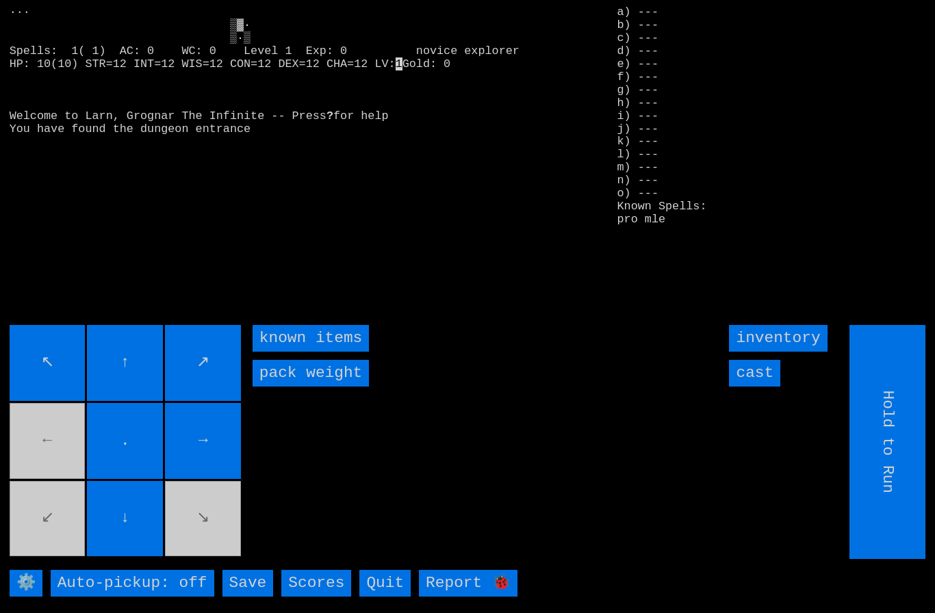
type input "Choose Direction"
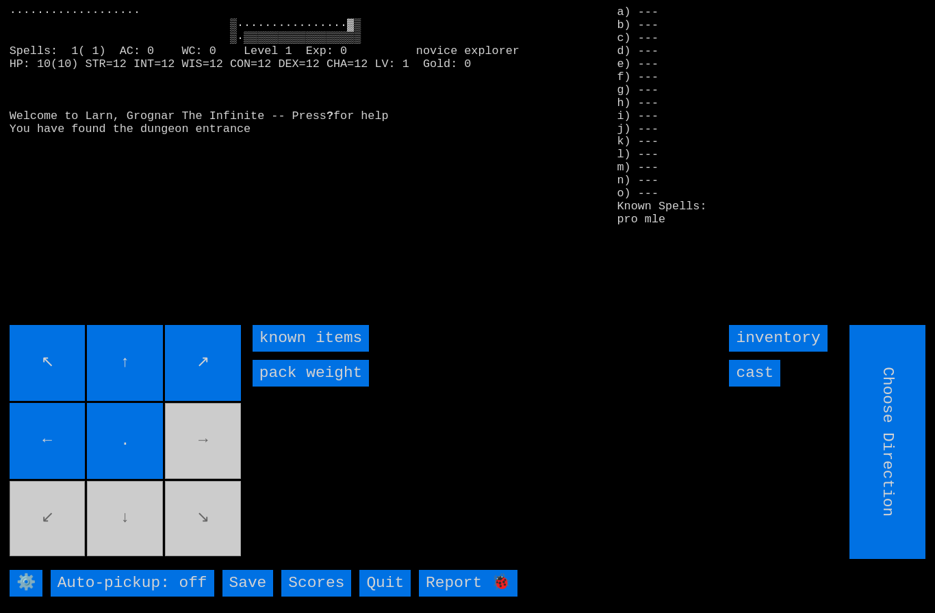
type input "Hold to Run"
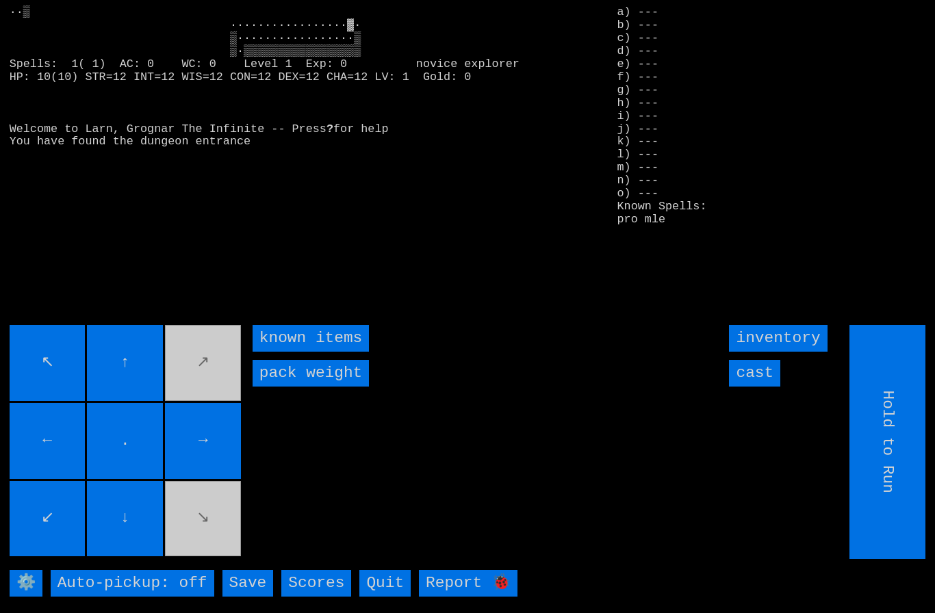
type input "Choose Direction"
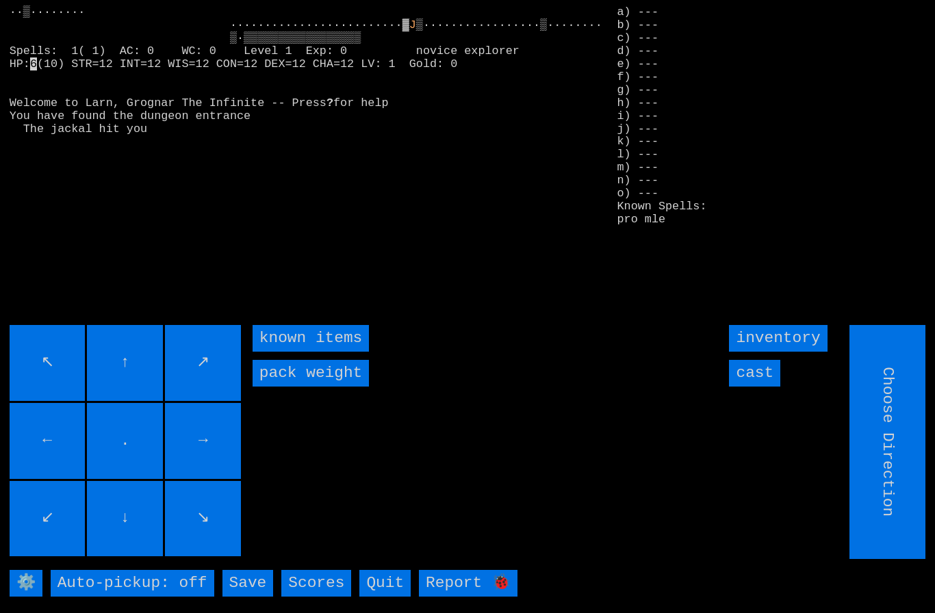
type input "Hold to Run"
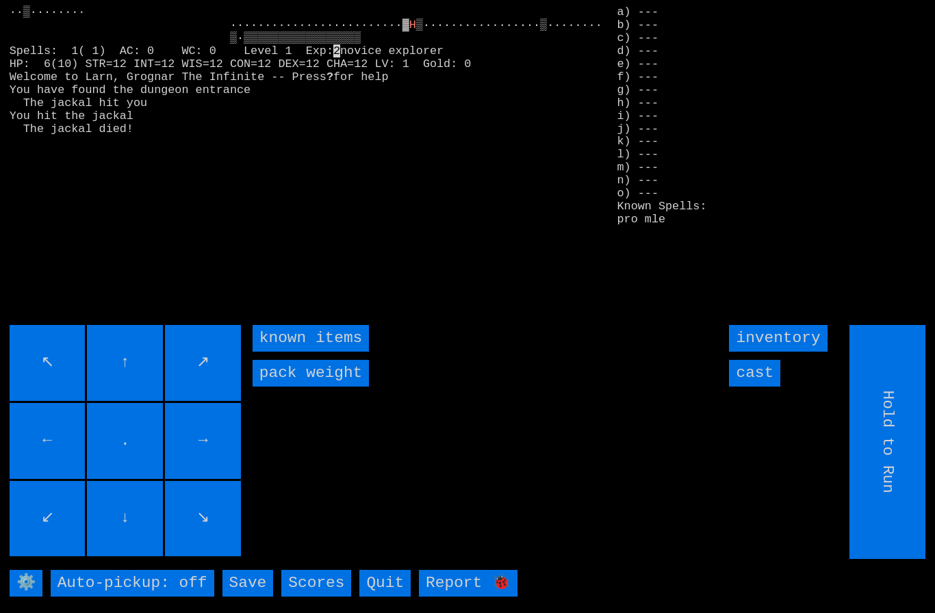
click at [239, 446] on input "→" at bounding box center [203, 441] width 76 height 76
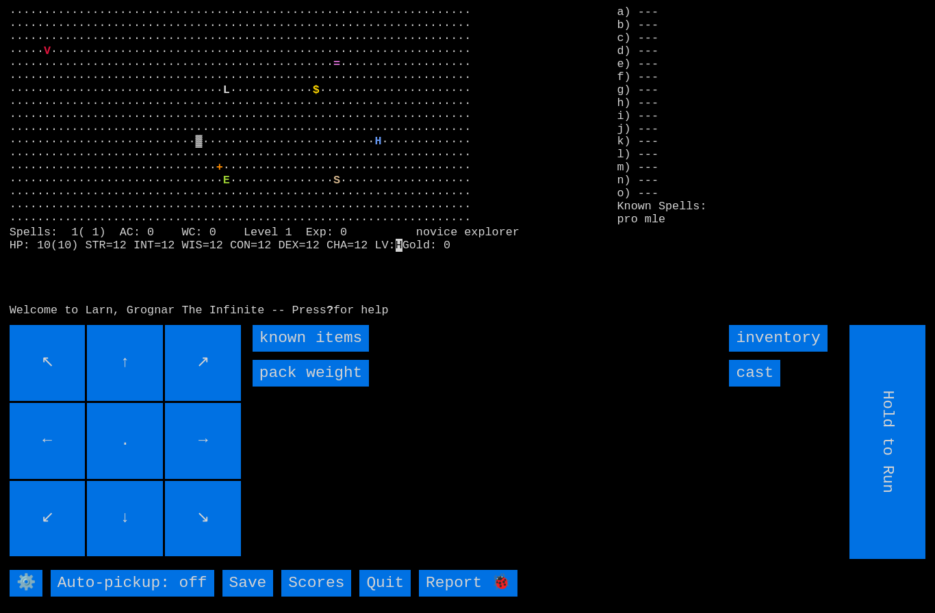
scroll to position [2, 0]
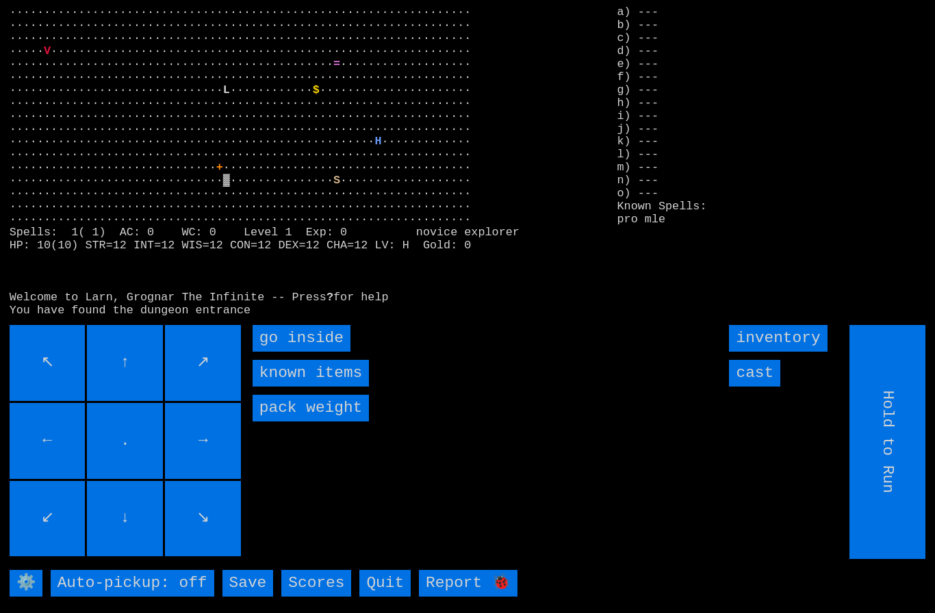
click at [298, 352] on inside "go inside" at bounding box center [301, 338] width 98 height 27
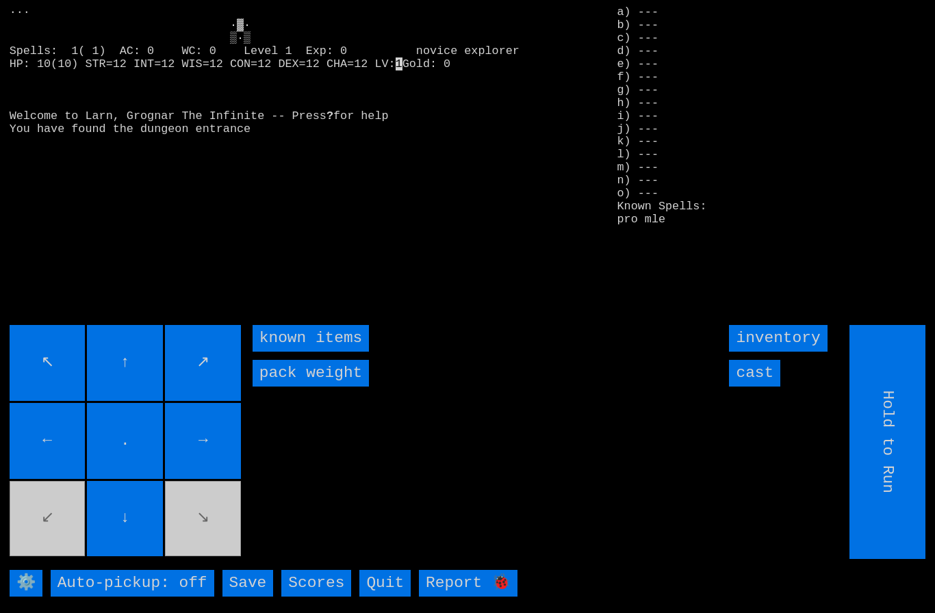
type input "Choose Direction"
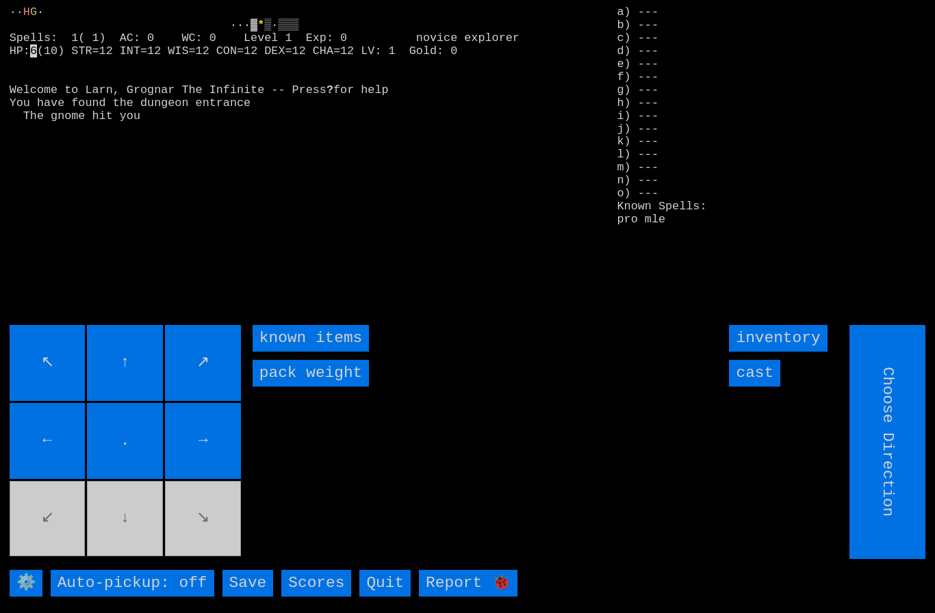
type input "Hold to Run"
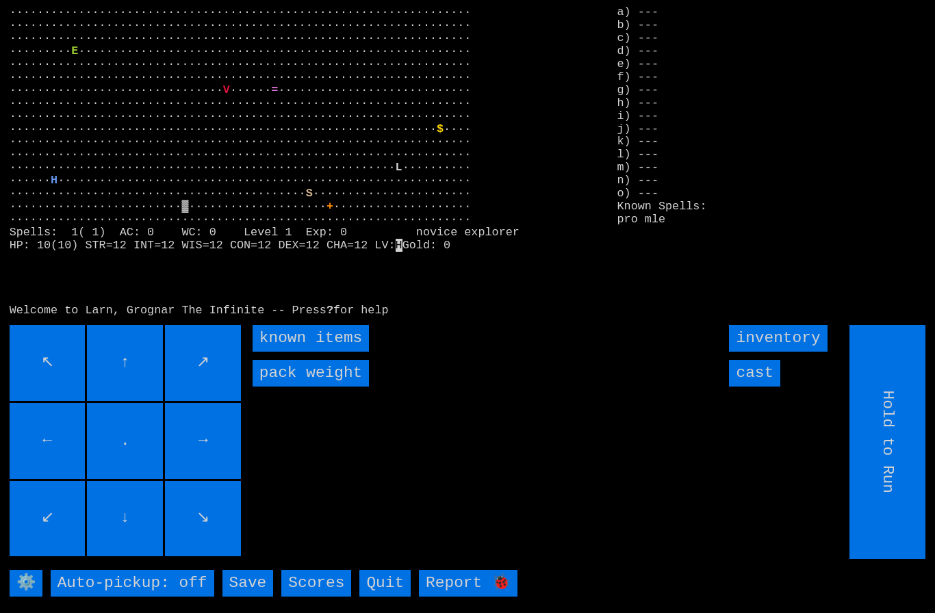
scroll to position [2, 0]
type input "Hold to Run"
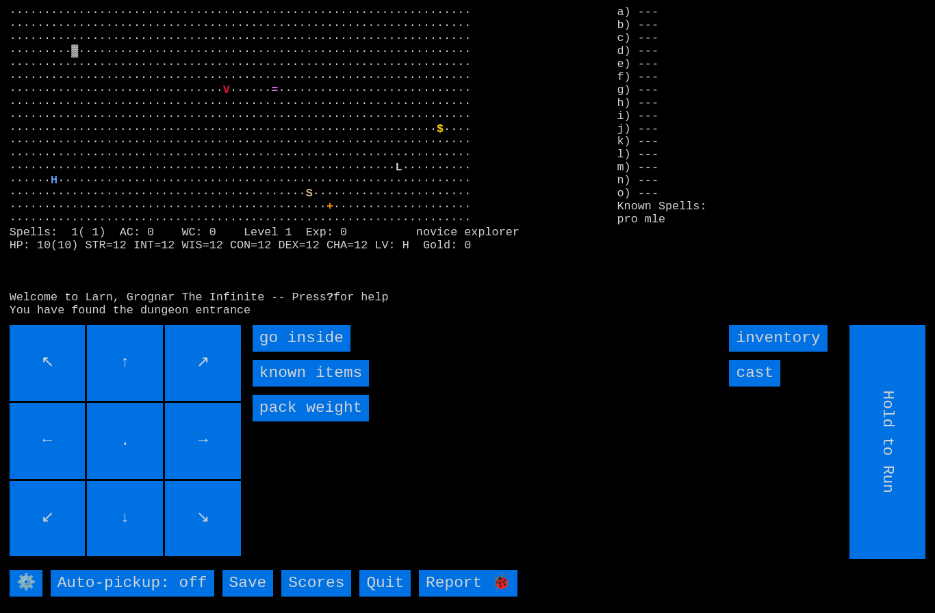
click at [287, 352] on inside "go inside" at bounding box center [301, 338] width 98 height 27
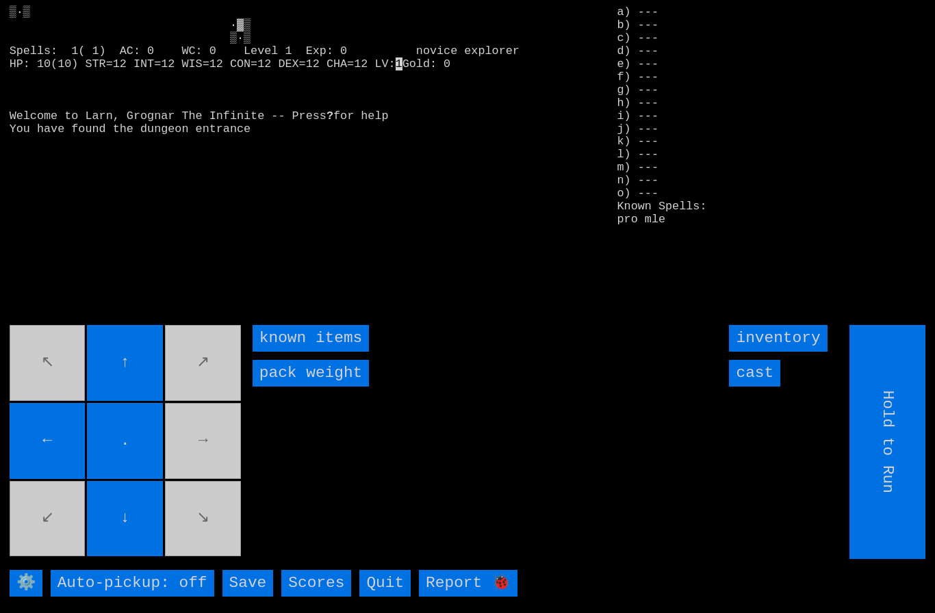
type input "Choose Direction"
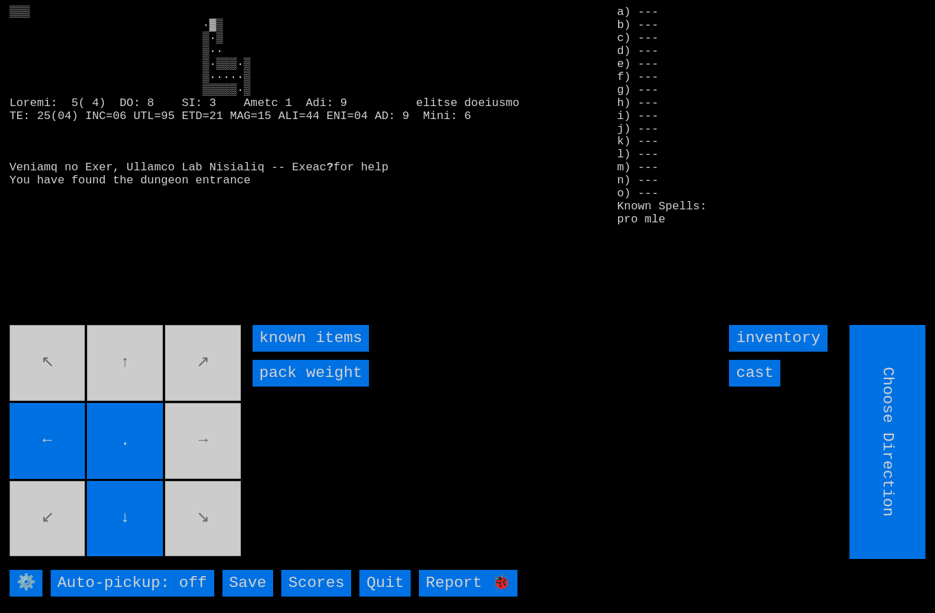
type input "Hold to Run"
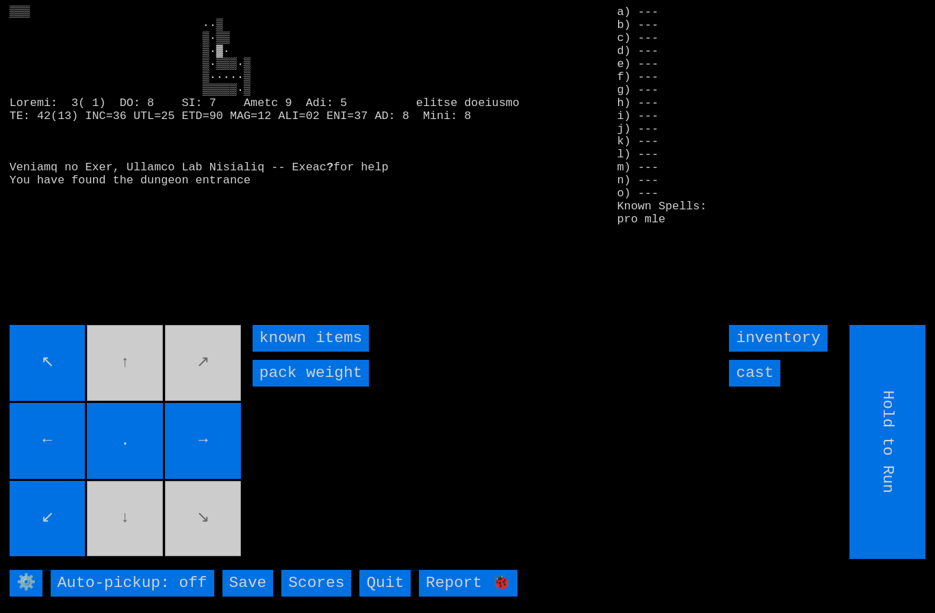
type input "Choose Direction"
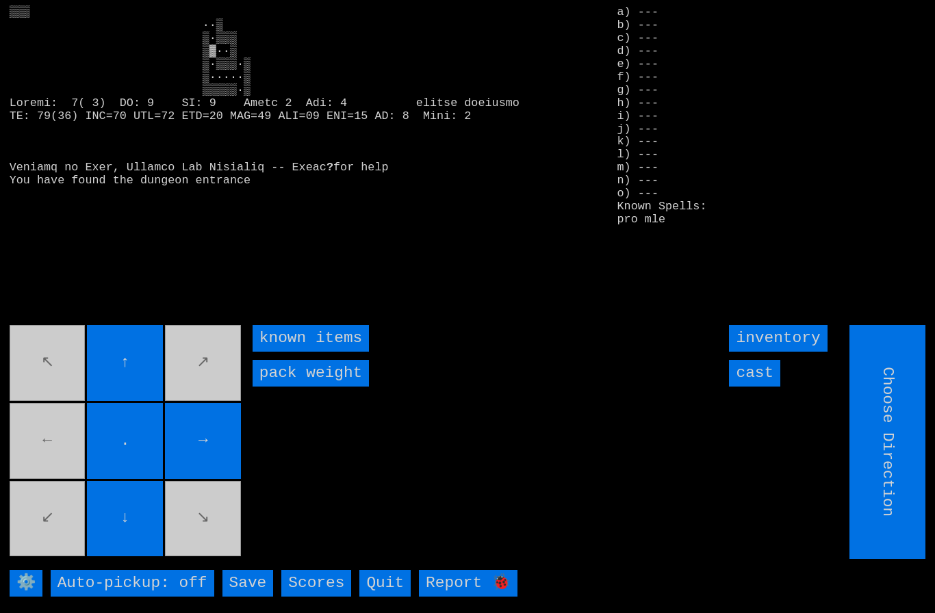
type input "Hold to Run"
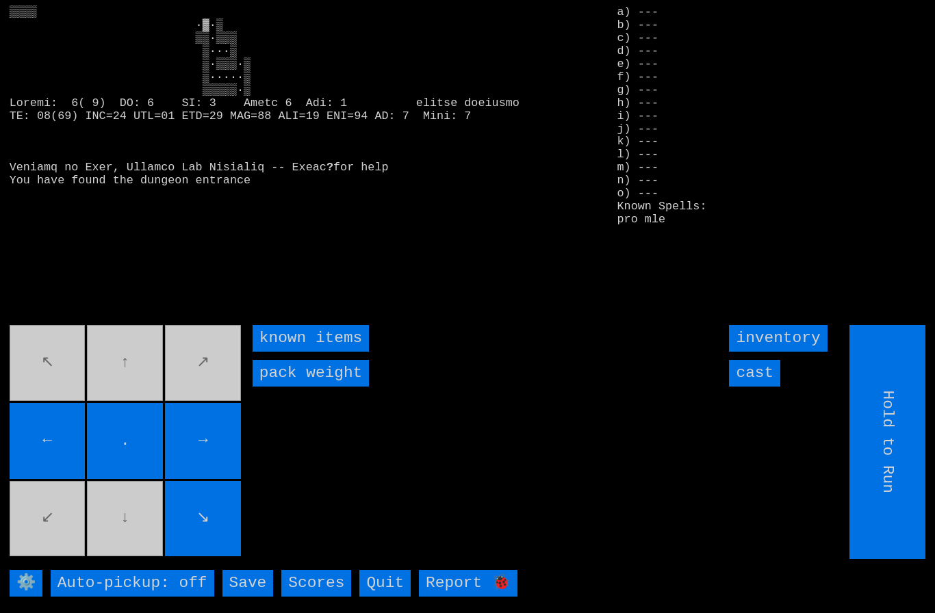
type input "Choose Direction"
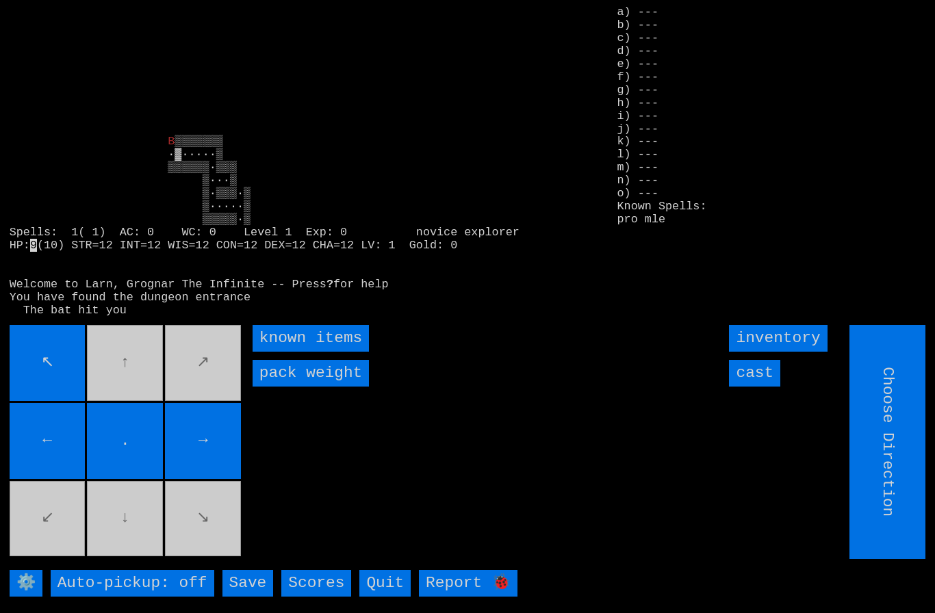
type input "Hold to Run"
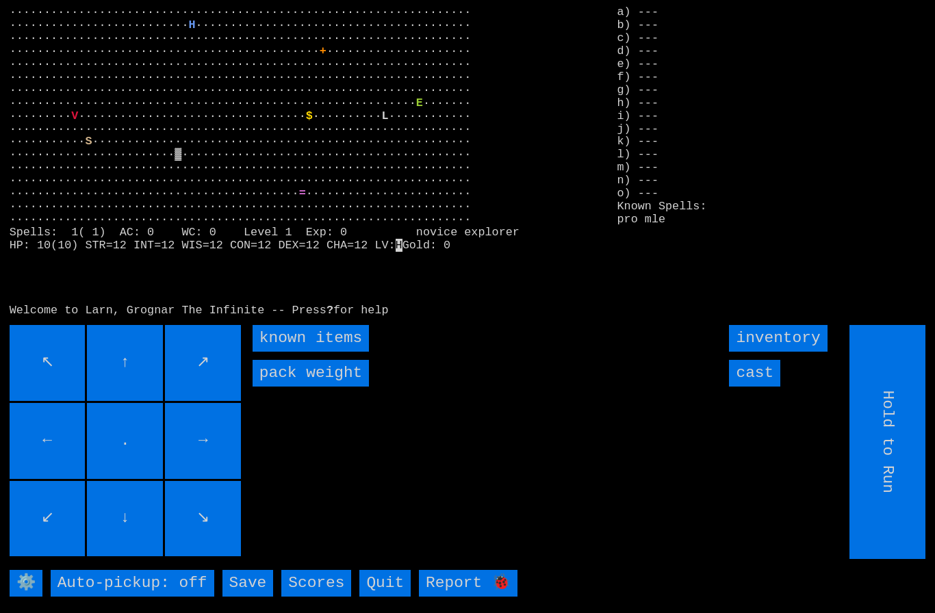
scroll to position [2, 0]
type input "Choose Direction"
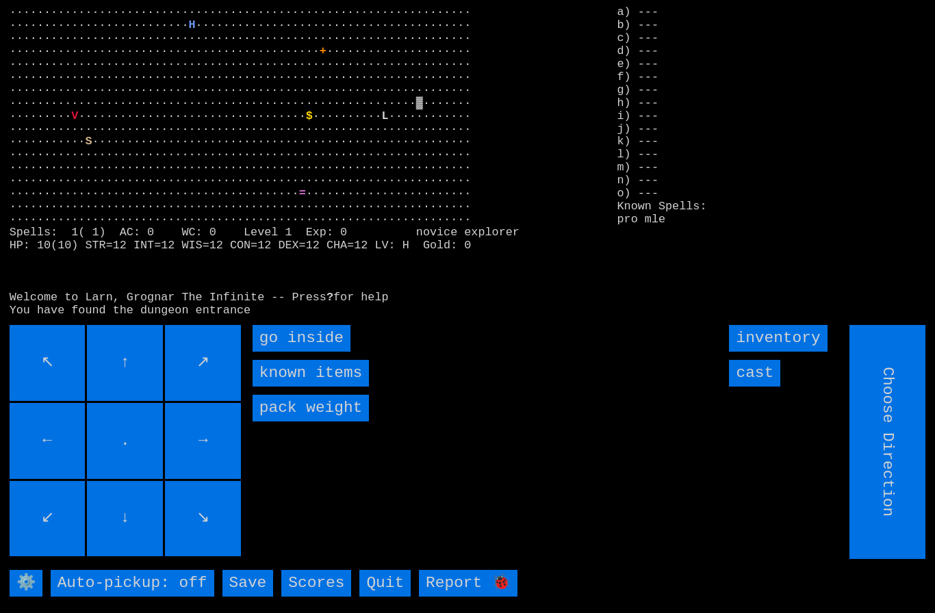
type input "Hold to Run"
click at [294, 352] on inside "go inside" at bounding box center [301, 338] width 98 height 27
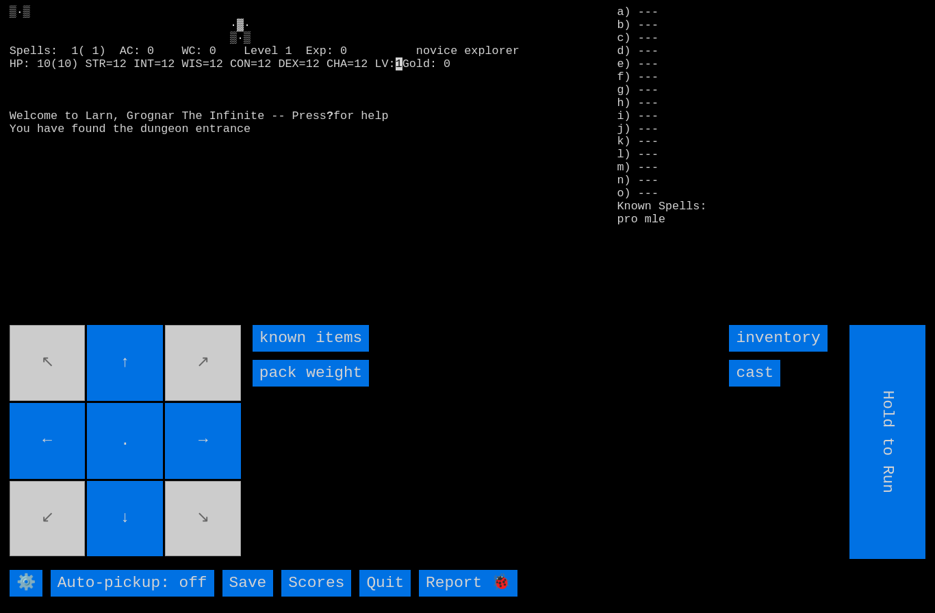
type input "Choose Direction"
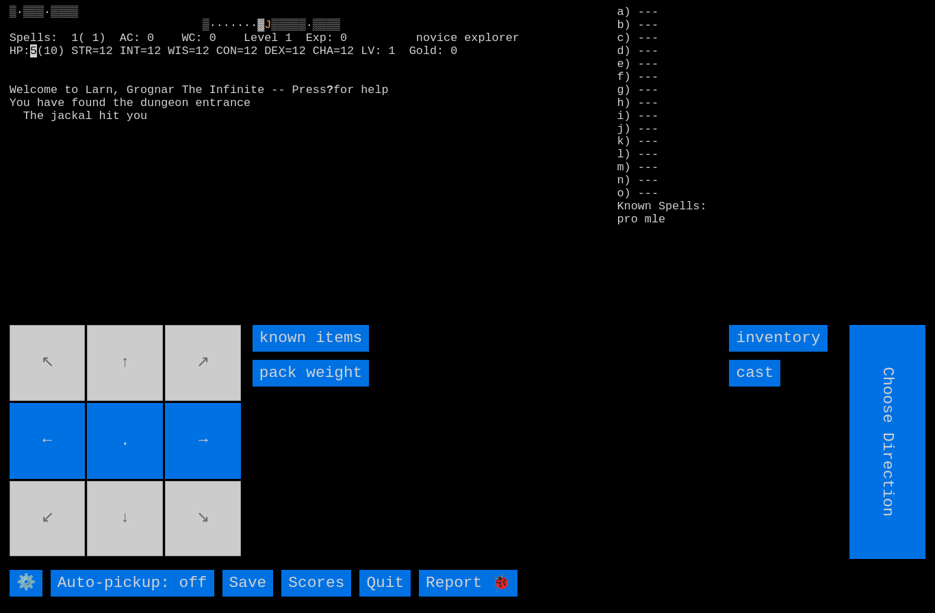
type input "Hold to Run"
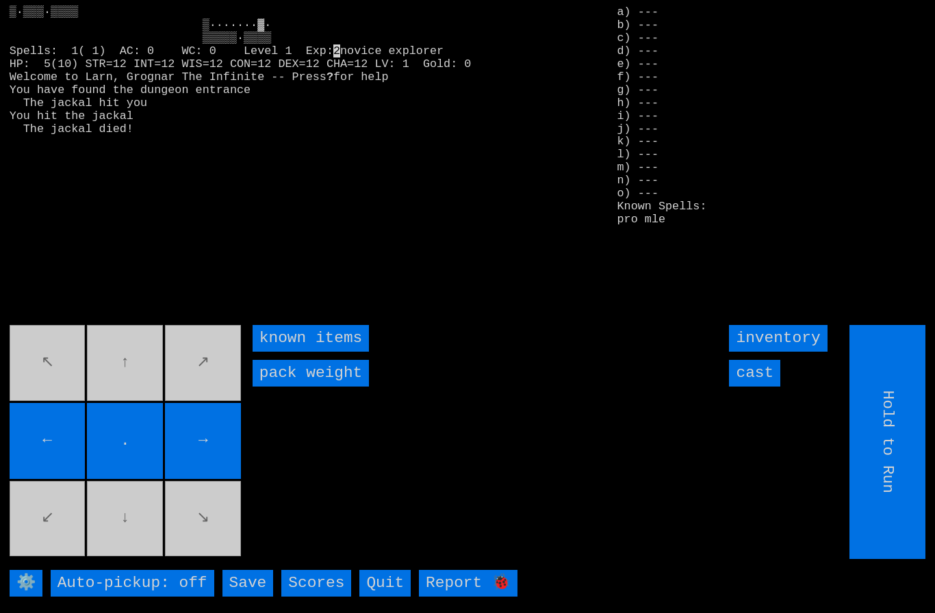
type input "Choose Direction"
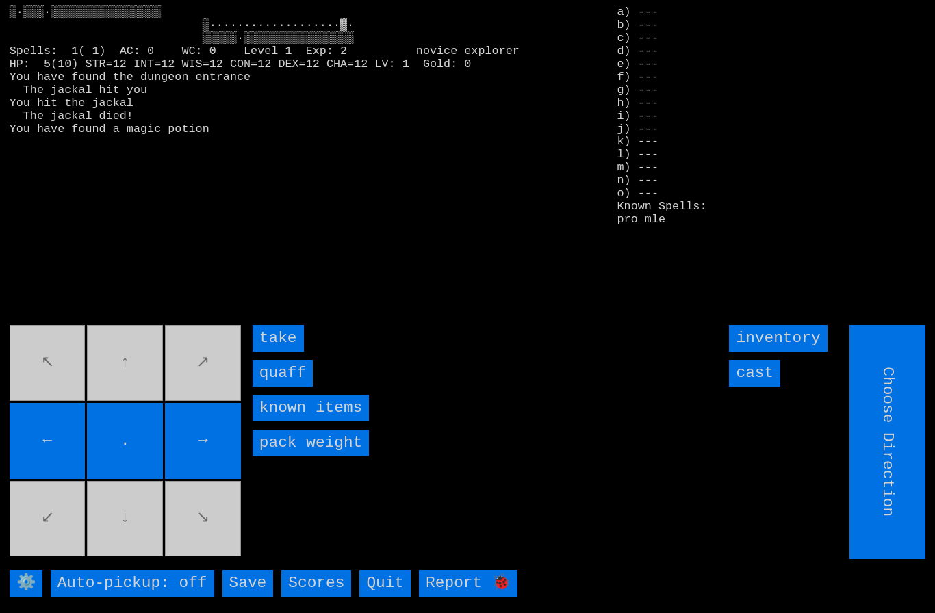
type input "Hold to Run"
click at [291, 387] on input "quaff" at bounding box center [282, 373] width 60 height 27
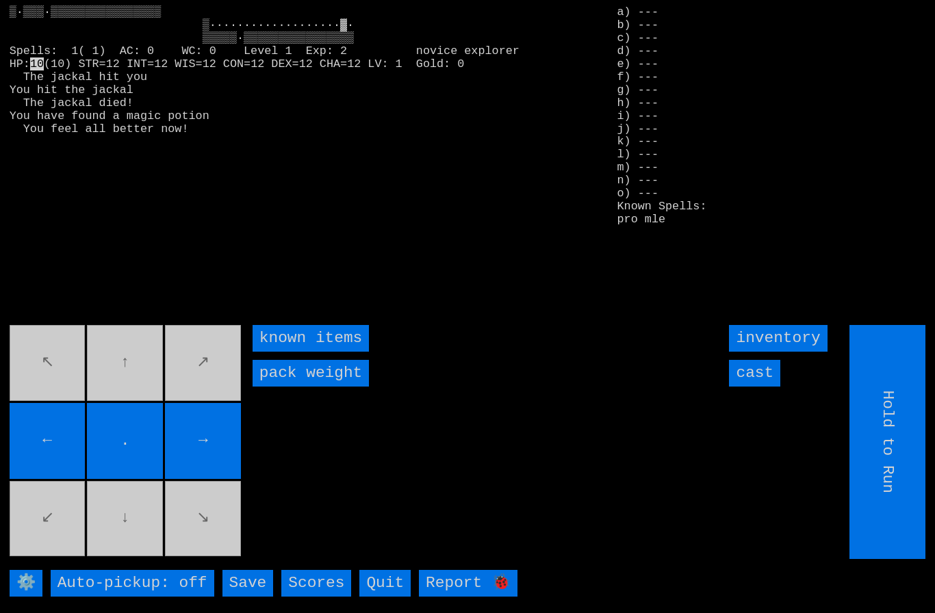
type input "Choose Direction"
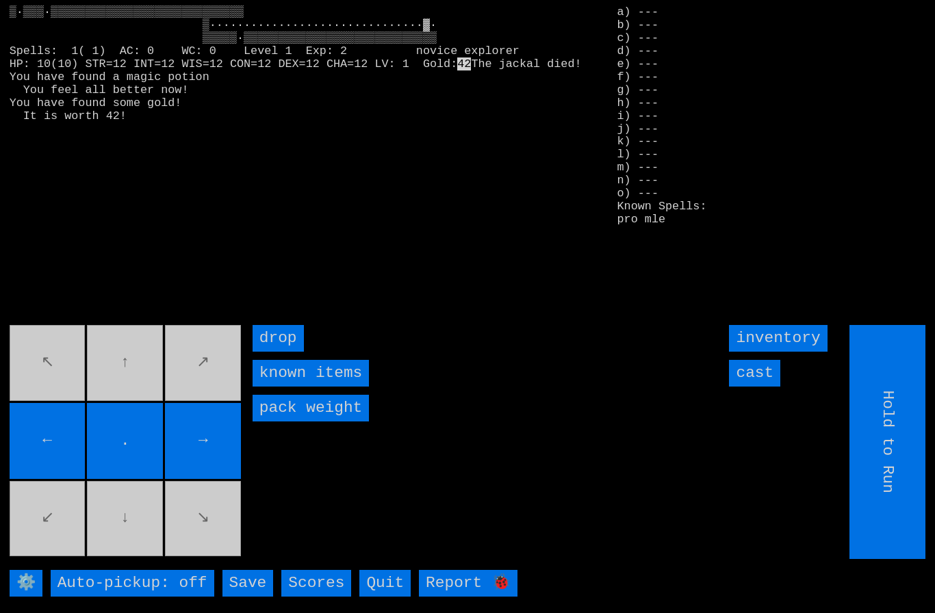
type input "Choose Direction"
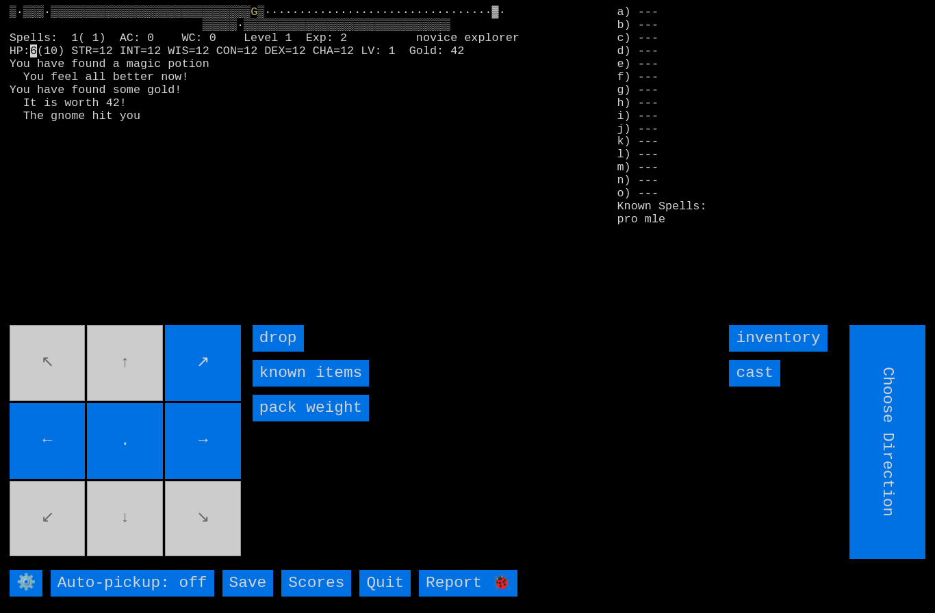
type input "Hold to Run"
click at [761, 387] on input "cast" at bounding box center [754, 373] width 51 height 27
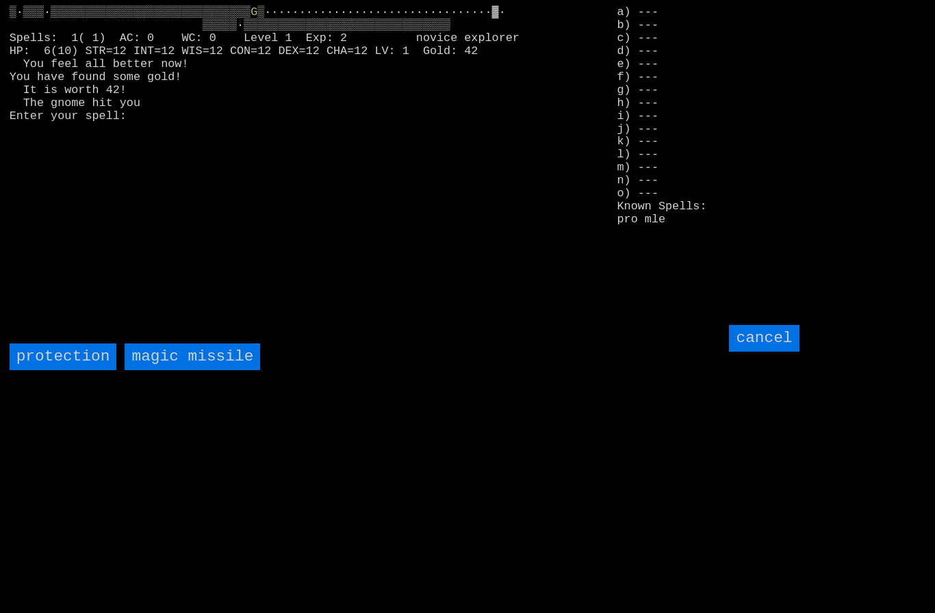
click at [178, 370] on missile "magic missile" at bounding box center [192, 356] width 135 height 27
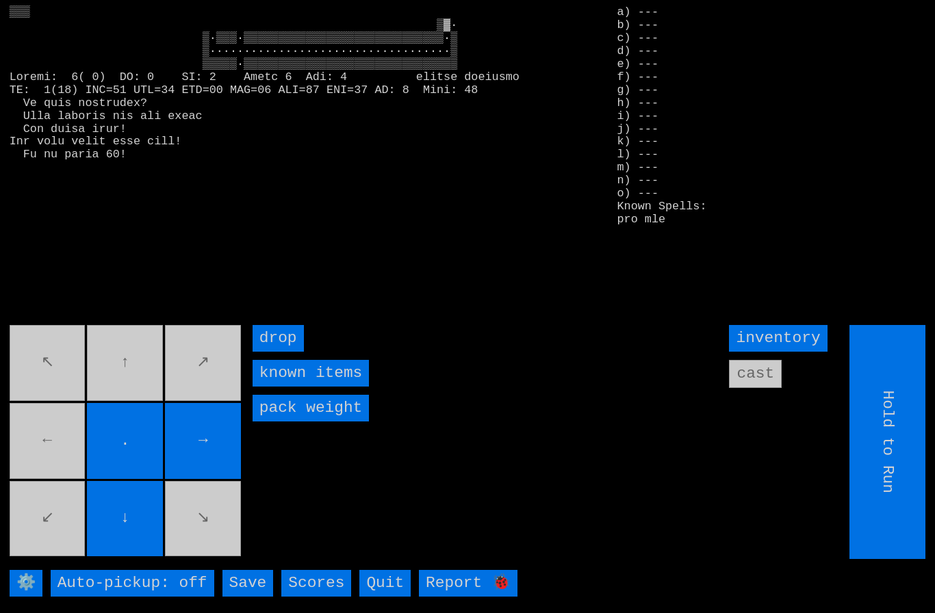
type input "Choose Direction"
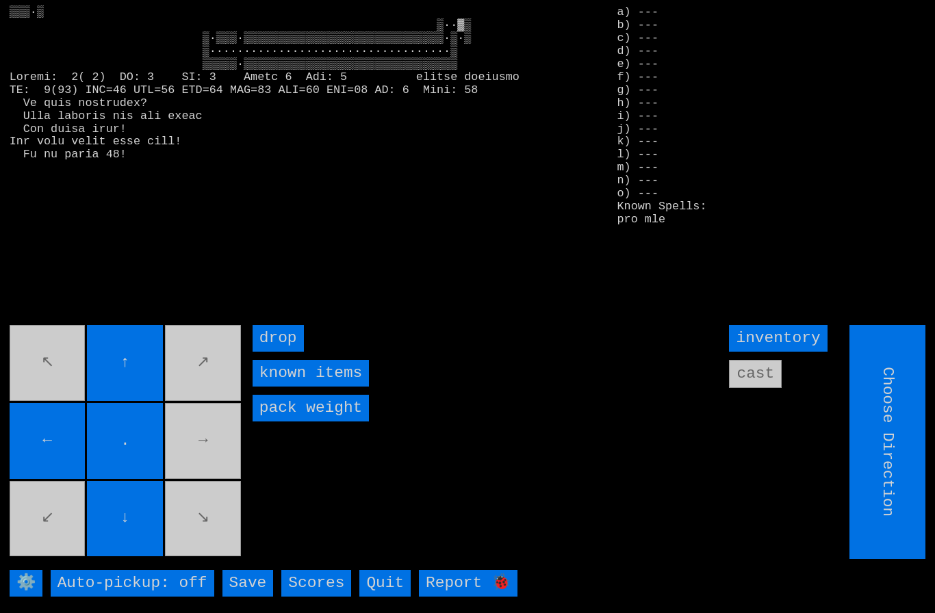
type input "Hold to Run"
click at [83, 524] on movebuttons "↖ ↑ ↗ ← . → ↙ ↓ ↘" at bounding box center [127, 442] width 234 height 234
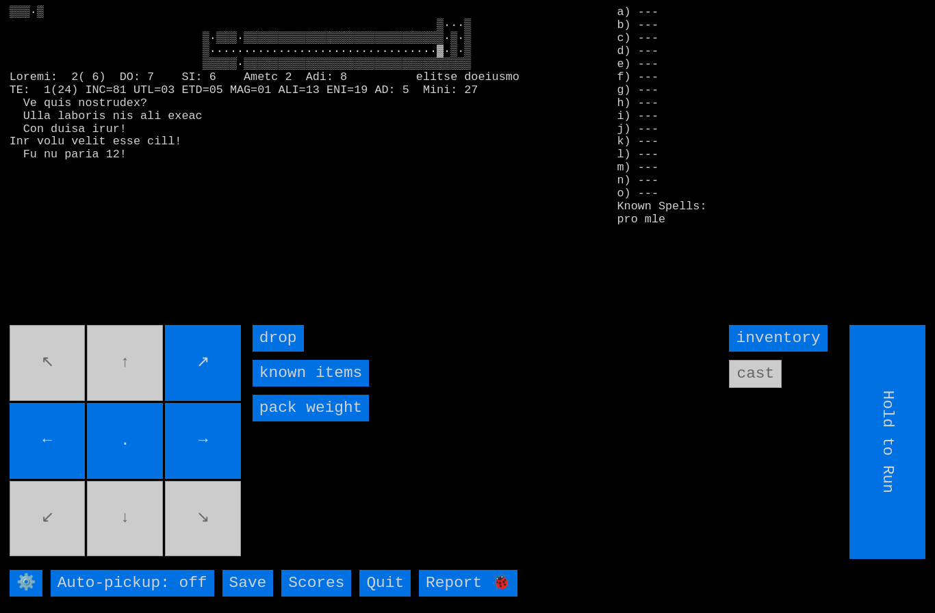
type input "Choose Direction"
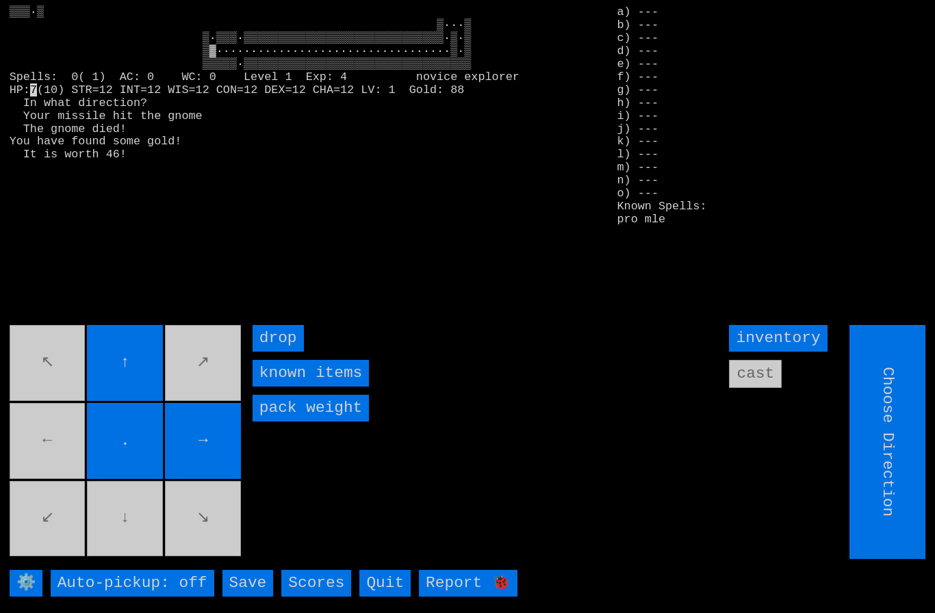
type input "Hold to Run"
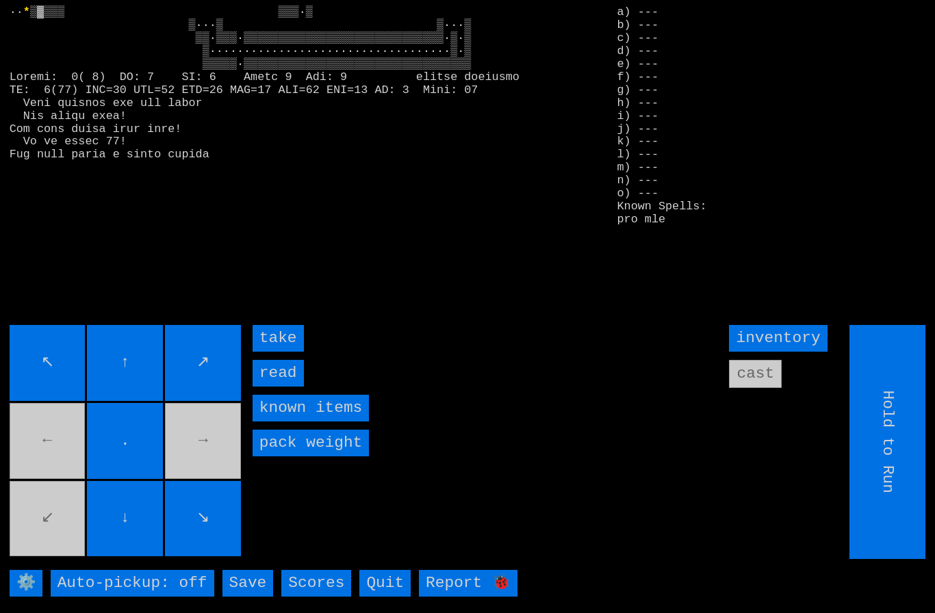
click at [269, 352] on input "take" at bounding box center [277, 338] width 51 height 27
